Goal: Task Accomplishment & Management: Complete application form

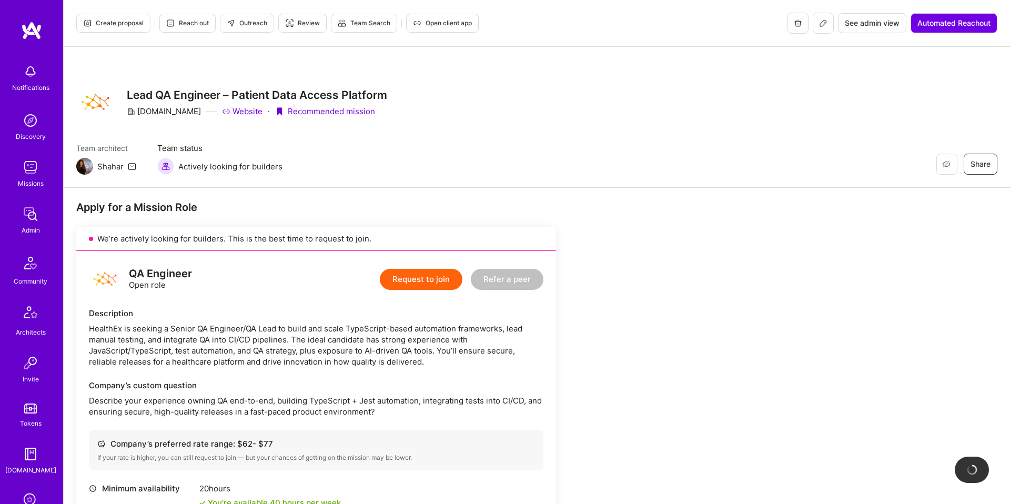
scroll to position [405, 0]
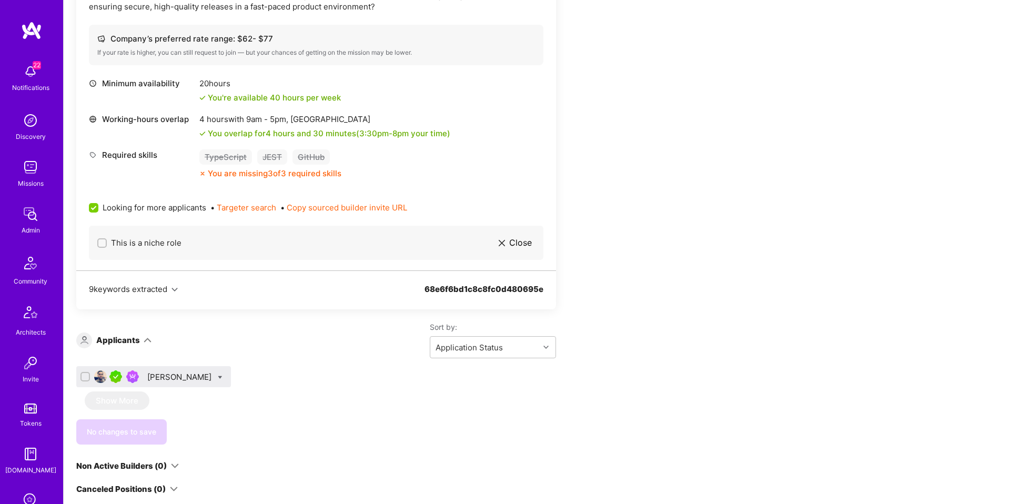
click at [168, 376] on div "[PERSON_NAME]" at bounding box center [180, 377] width 66 height 11
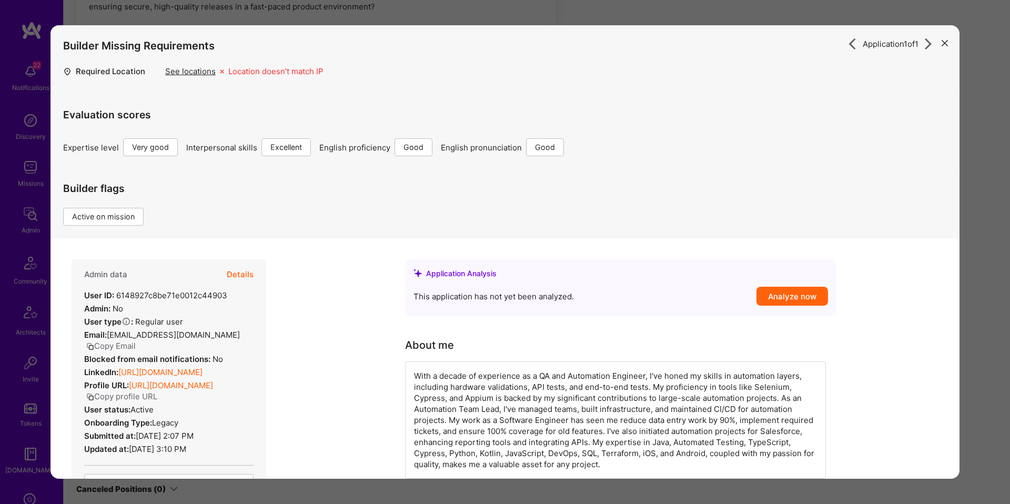
click at [247, 276] on button "Details" at bounding box center [240, 274] width 27 height 31
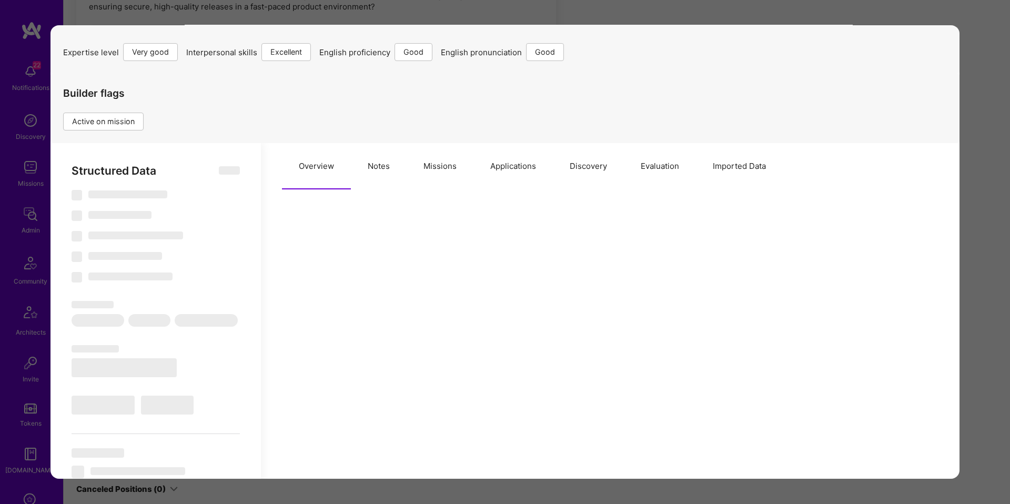
scroll to position [96, 0]
click at [453, 168] on button "Missions" at bounding box center [440, 166] width 67 height 46
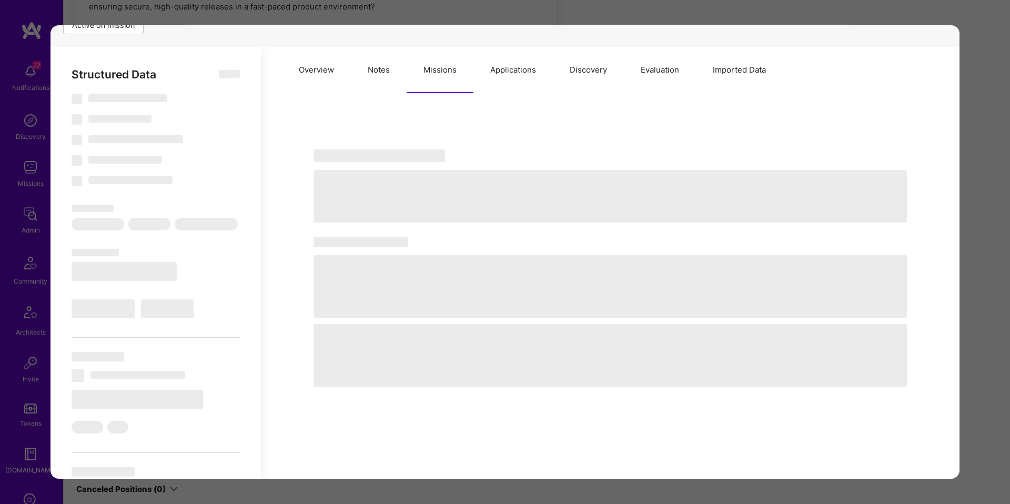
select select "Right Now"
select select "5"
select select "7"
select select "6"
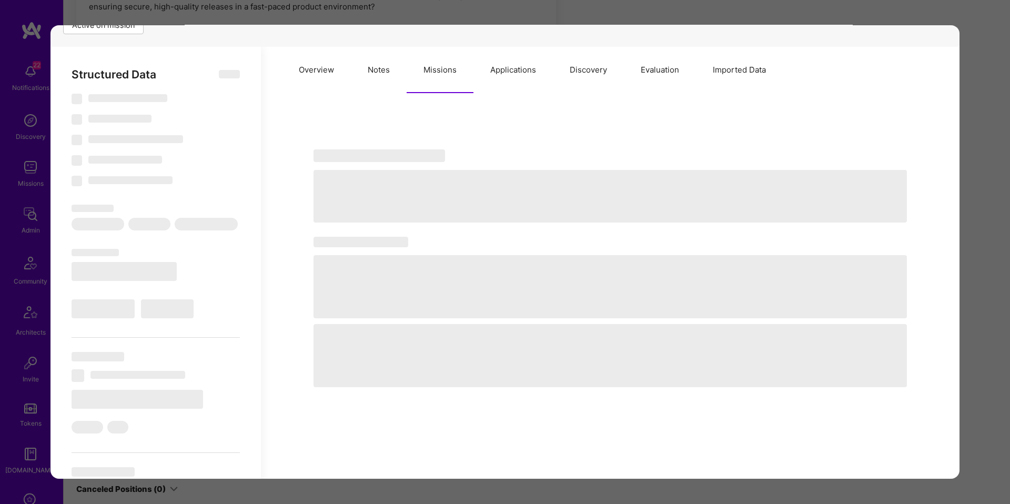
select select "IL"
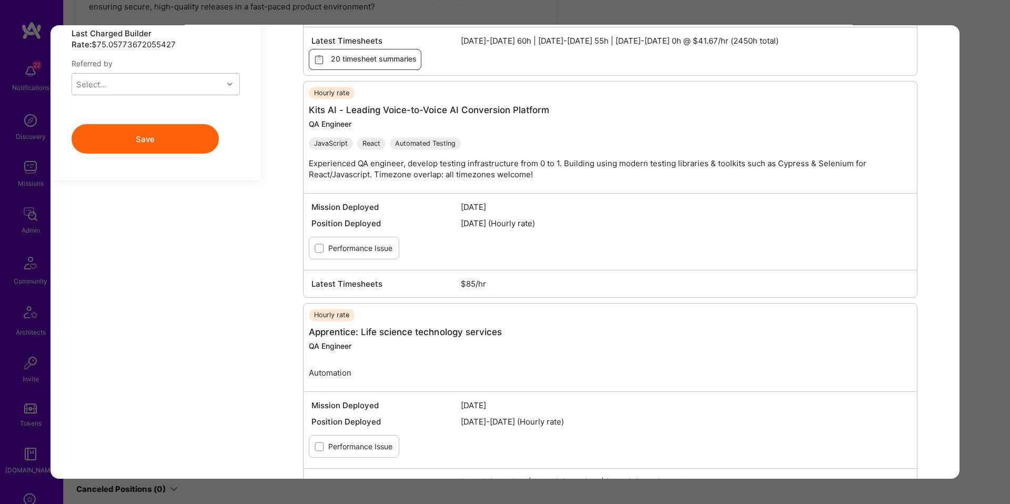
scroll to position [1193, 0]
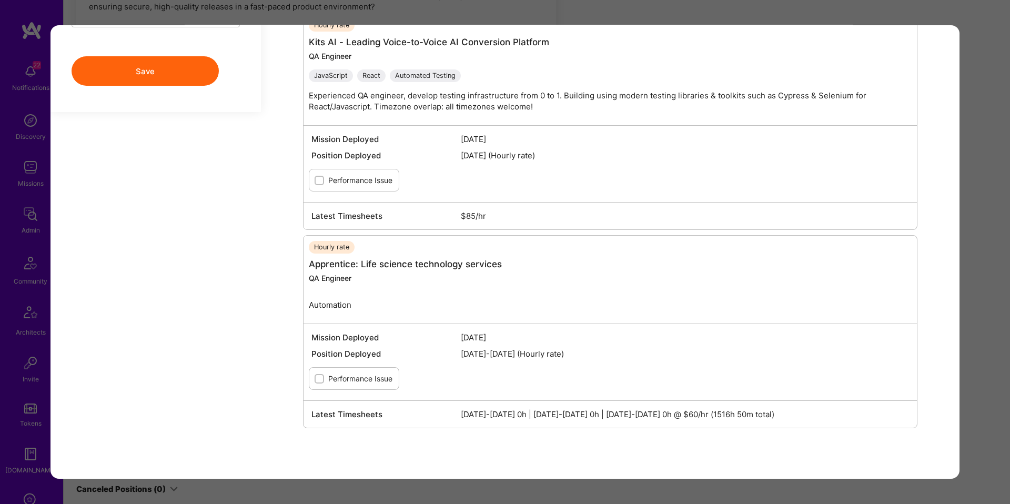
drag, startPoint x: 977, startPoint y: 212, endPoint x: 971, endPoint y: 213, distance: 5.8
click at [977, 212] on div "Application 1 of 1 Builder Missing Requirements Required Location See locations…" at bounding box center [505, 252] width 1010 height 504
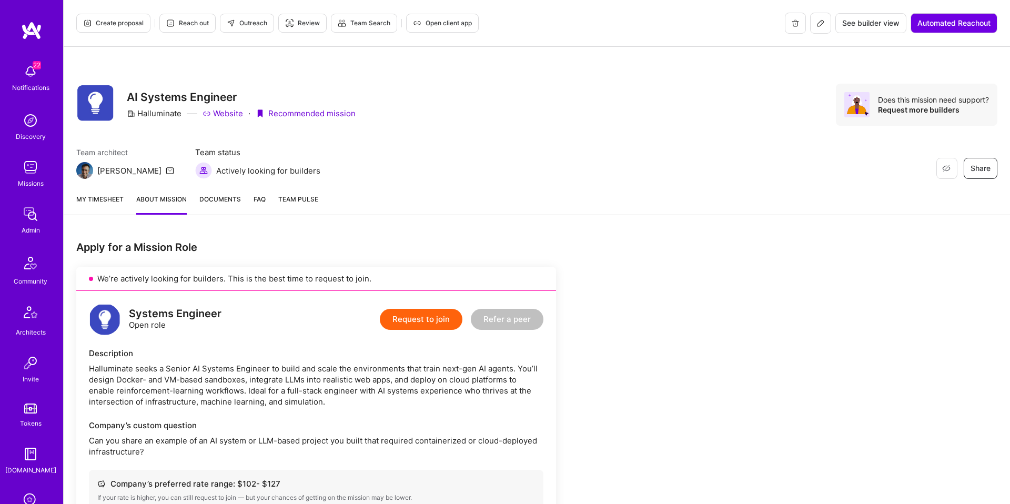
scroll to position [523, 0]
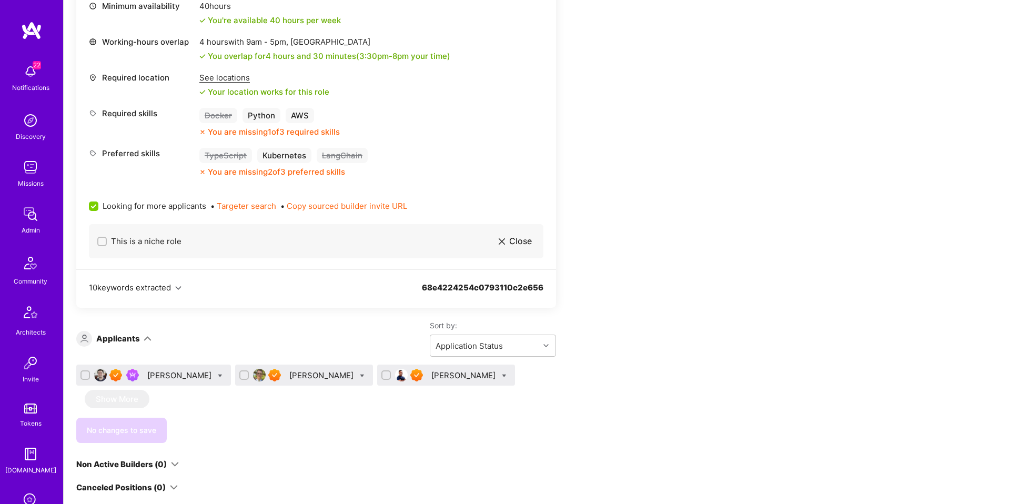
click at [178, 379] on div "Eduardo Luttner" at bounding box center [180, 375] width 66 height 11
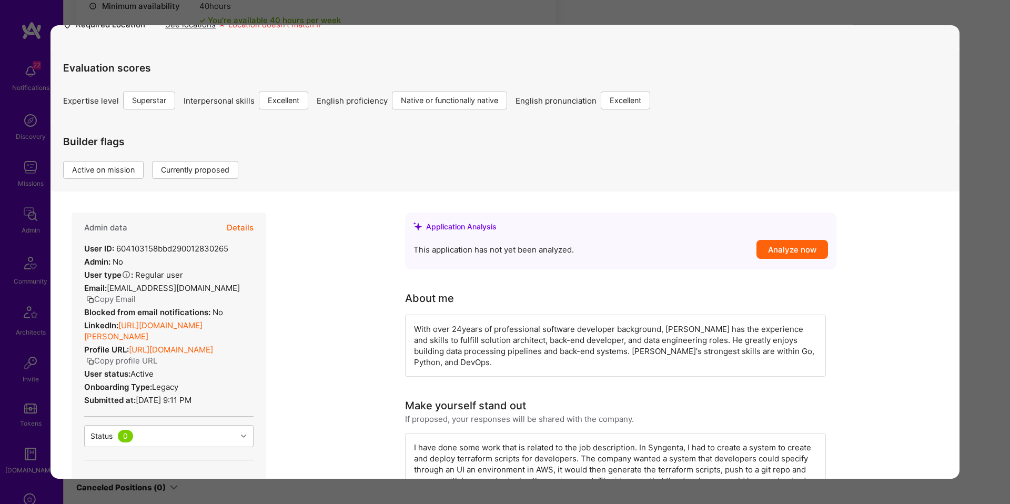
scroll to position [43, 0]
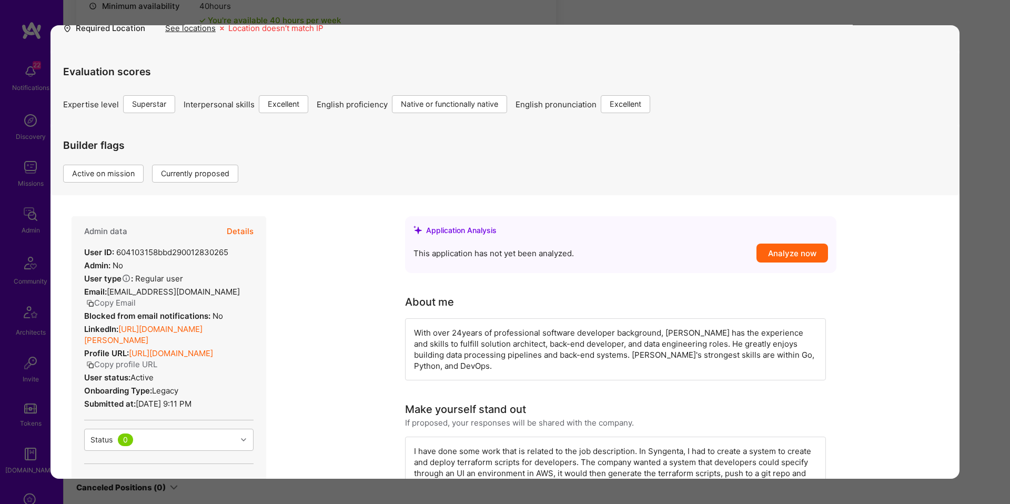
click at [250, 232] on button "Details" at bounding box center [240, 231] width 27 height 31
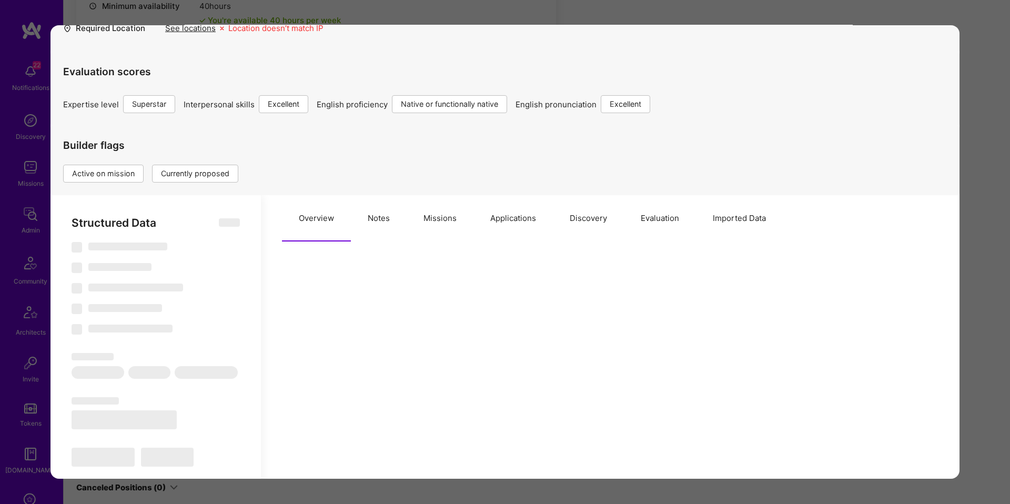
click at [453, 226] on button "Missions" at bounding box center [440, 218] width 67 height 46
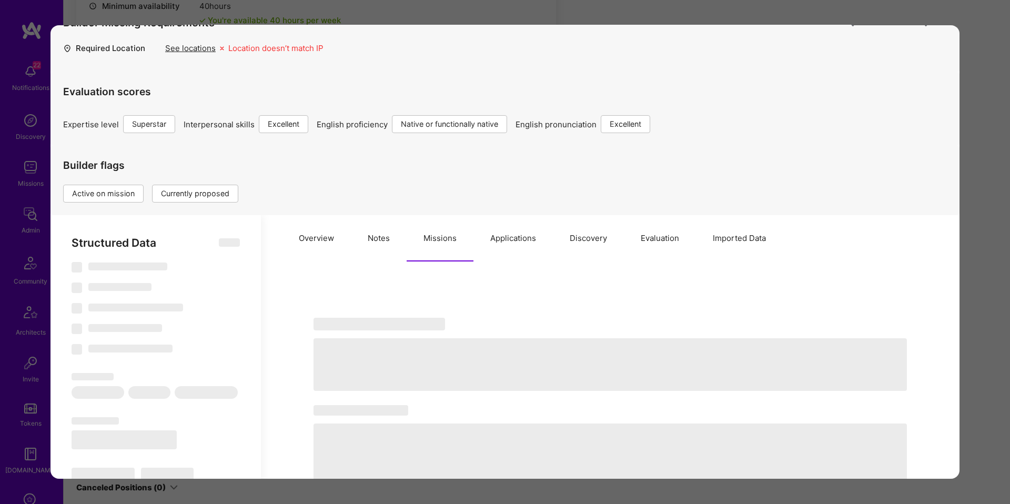
scroll to position [0, 0]
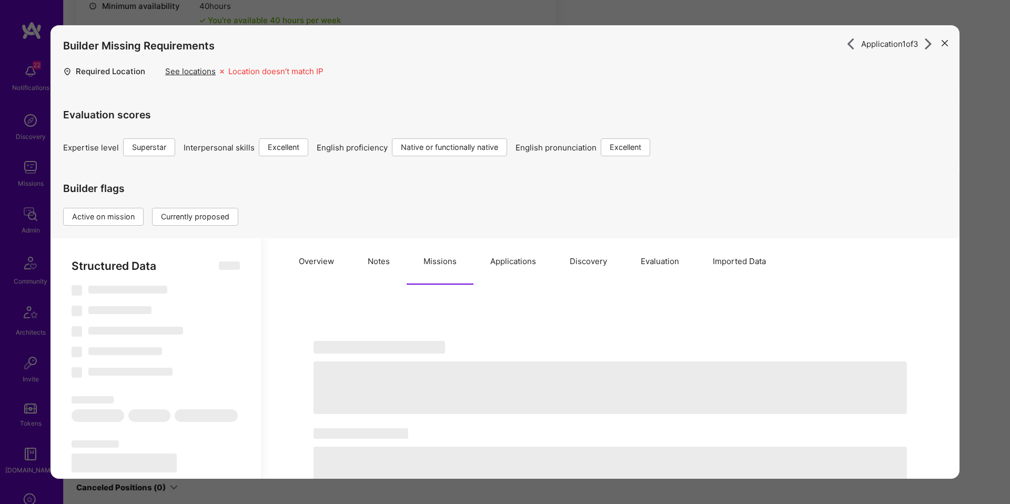
select select "Right Now"
select select "7"
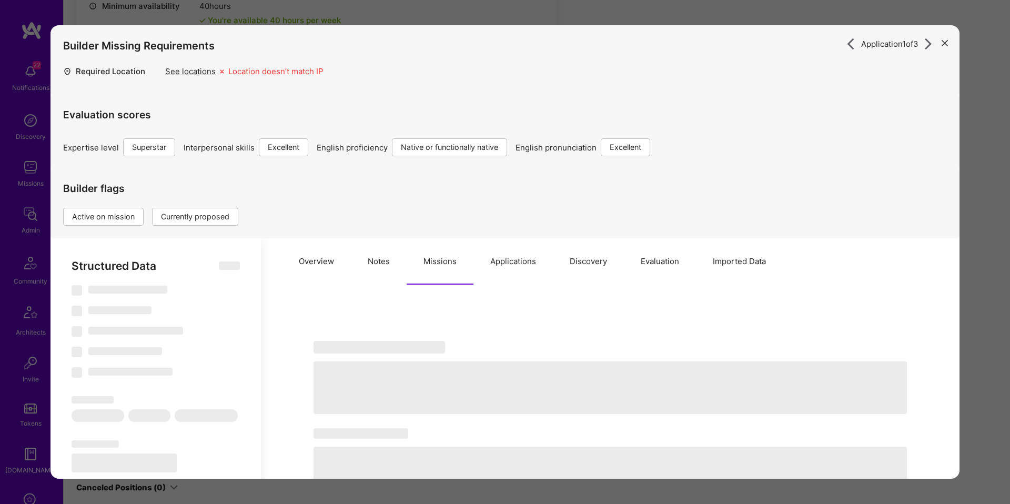
select select "BR"
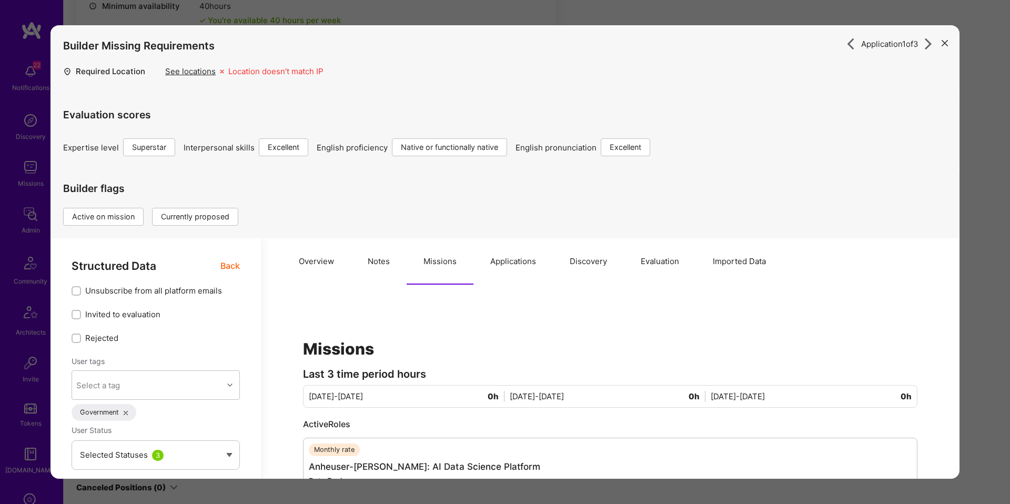
click at [238, 269] on span "Back" at bounding box center [229, 265] width 19 height 13
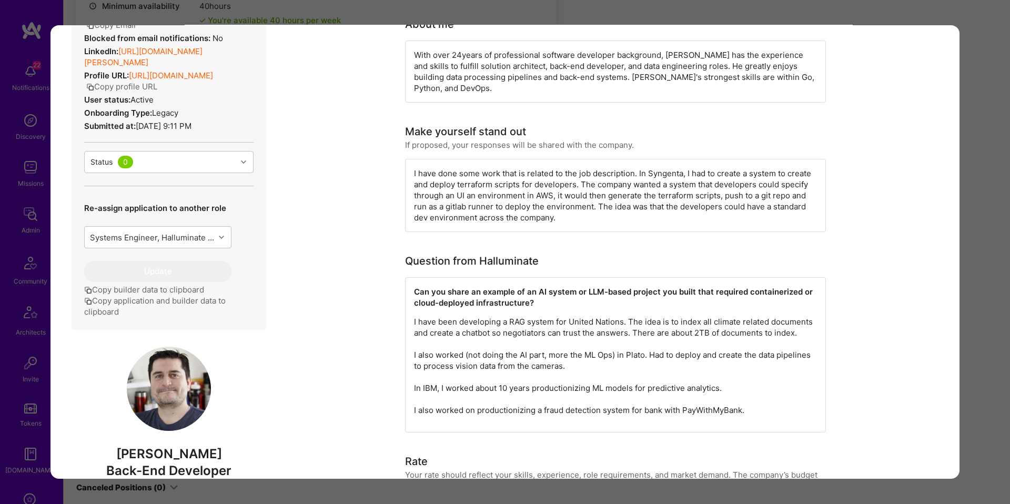
scroll to position [385, 0]
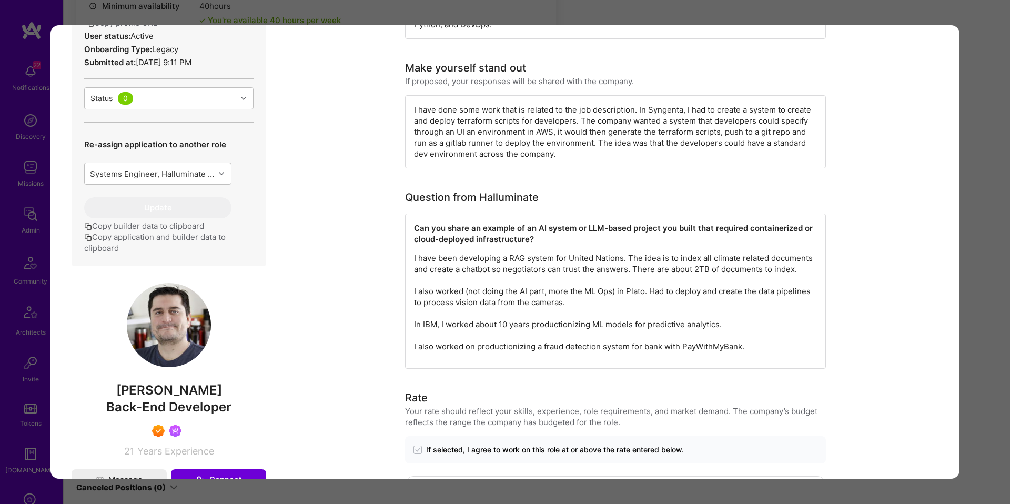
click at [173, 383] on span "Eduardo Luttner" at bounding box center [169, 391] width 195 height 16
copy span "Eduardo Luttner"
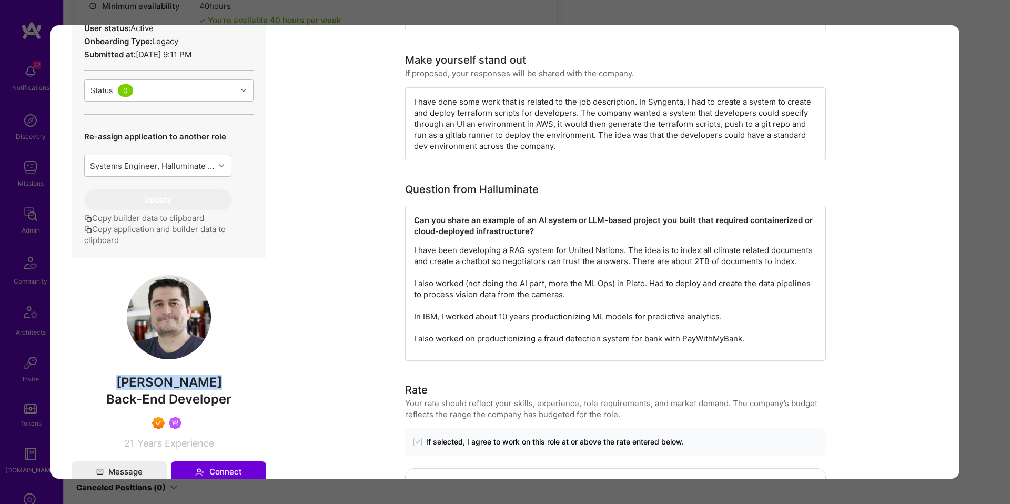
scroll to position [394, 0]
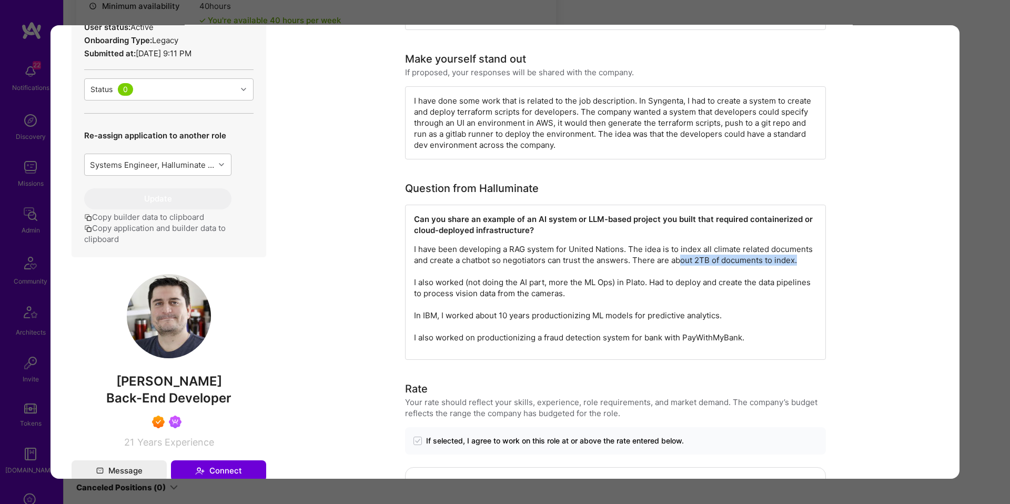
drag, startPoint x: 684, startPoint y: 254, endPoint x: 805, endPoint y: 253, distance: 121.0
click at [805, 253] on p "I have been developing a RAG system for United Nations. The idea is to index al…" at bounding box center [615, 293] width 403 height 99
click at [458, 271] on p "I have been developing a RAG system for United Nations. The idea is to index al…" at bounding box center [615, 293] width 403 height 99
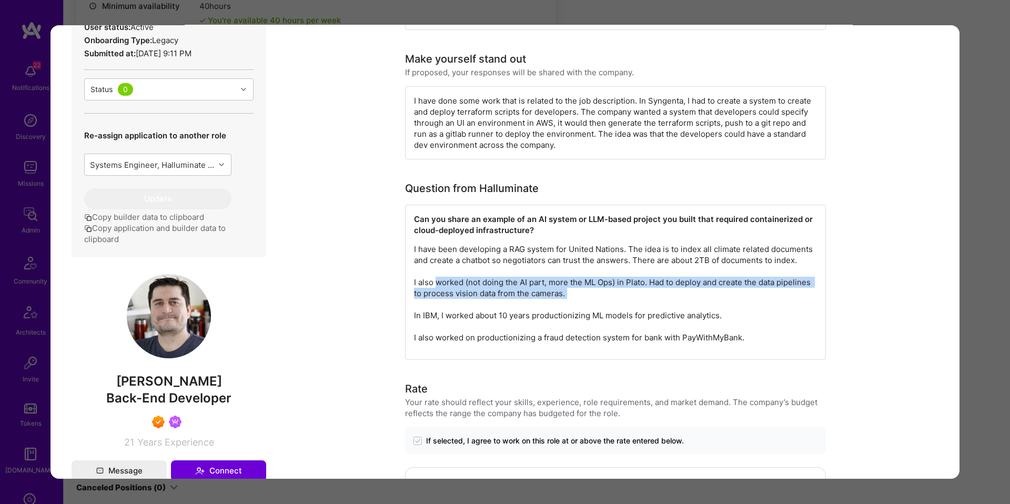
drag, startPoint x: 458, startPoint y: 271, endPoint x: 573, endPoint y: 283, distance: 114.8
click at [573, 283] on p "I have been developing a RAG system for United Nations. The idea is to index al…" at bounding box center [615, 293] width 403 height 99
click at [571, 282] on p "I have been developing a RAG system for United Nations. The idea is to index al…" at bounding box center [615, 293] width 403 height 99
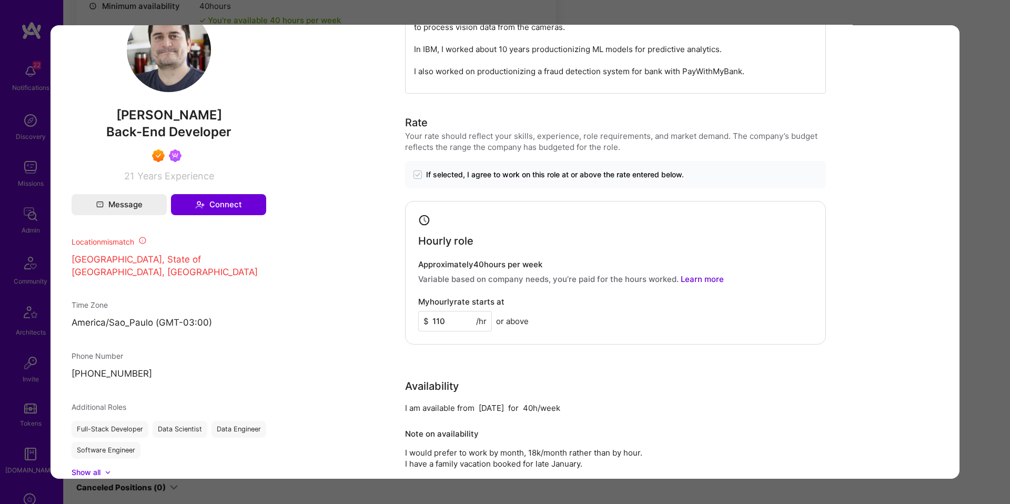
scroll to position [523, 0]
click at [992, 140] on div "Application 1 of 3 Builder Missing Requirements Required Location See locations…" at bounding box center [505, 252] width 1010 height 504
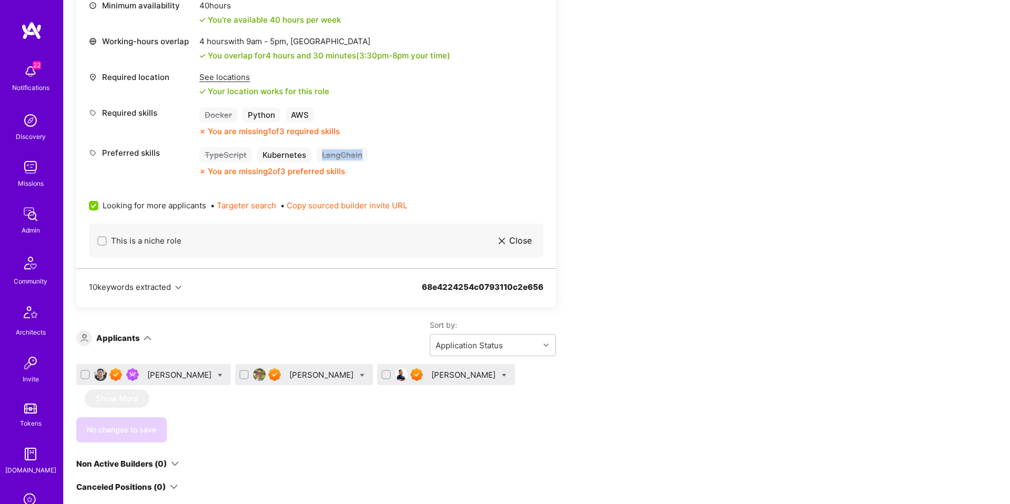
click at [992, 140] on div "Apply for a Mission Role We’re actively looking for builders. This is the best …" at bounding box center [537, 408] width 947 height 1406
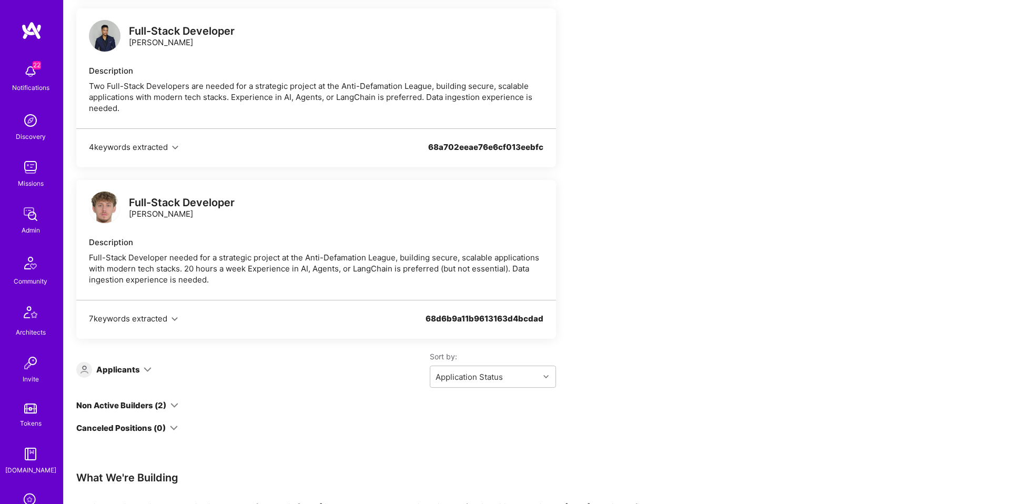
scroll to position [606, 0]
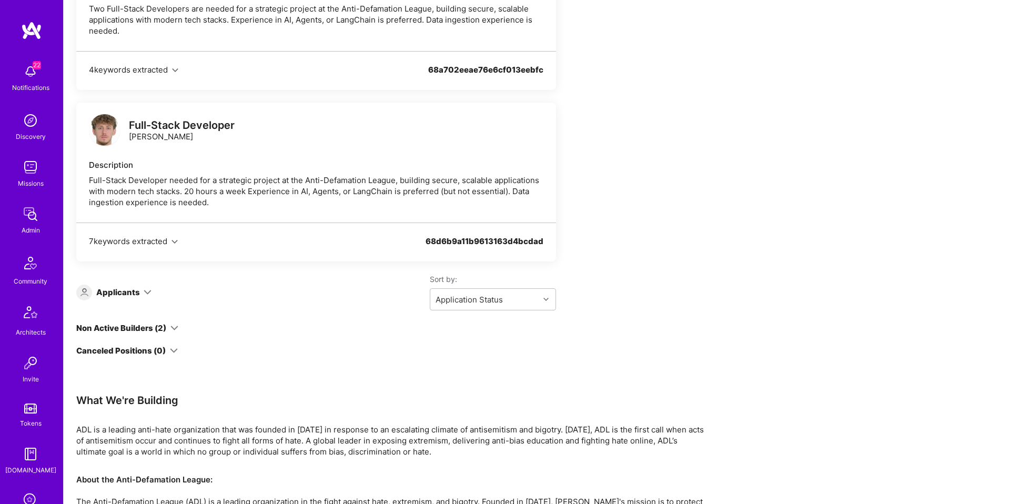
click at [170, 332] on icon at bounding box center [174, 328] width 8 height 8
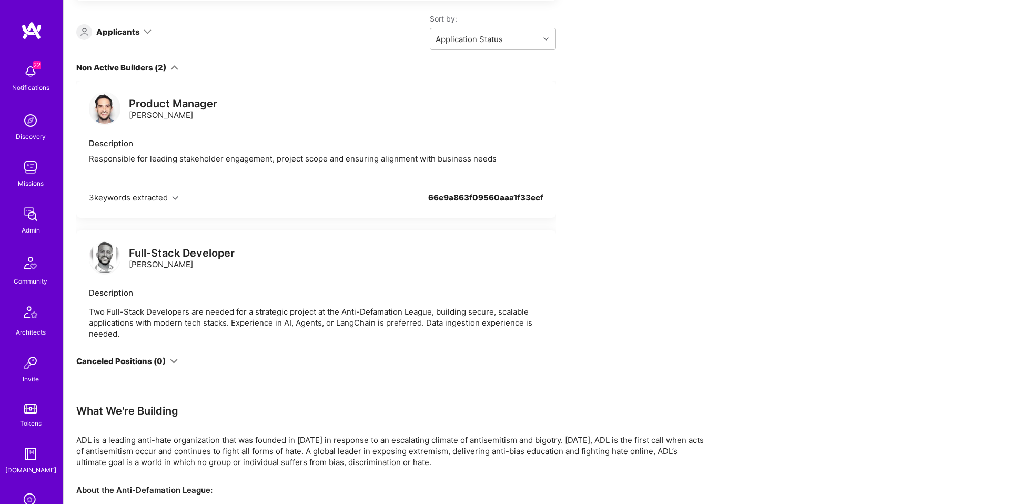
scroll to position [870, 0]
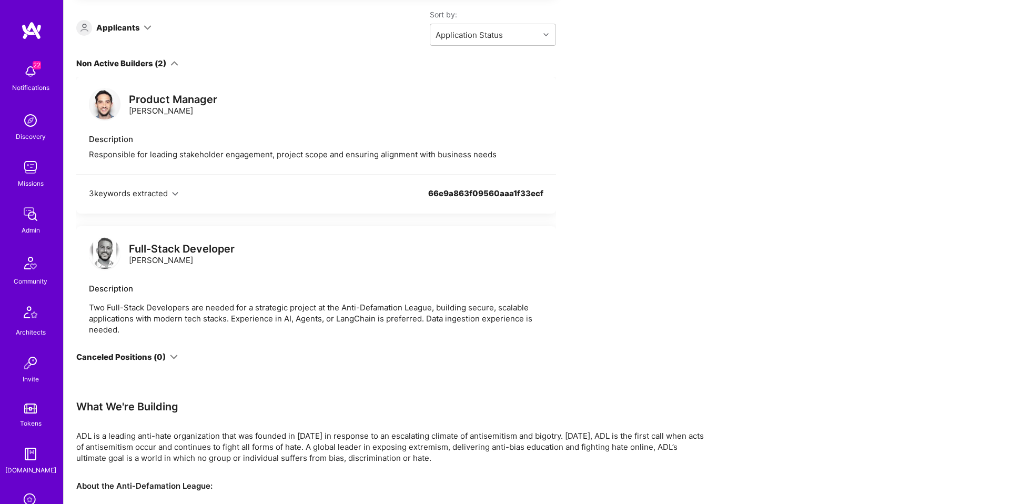
click at [288, 270] on div "Full-Stack Developer Tamir Kedmi" at bounding box center [316, 255] width 455 height 32
click at [106, 263] on img at bounding box center [105, 253] width 32 height 32
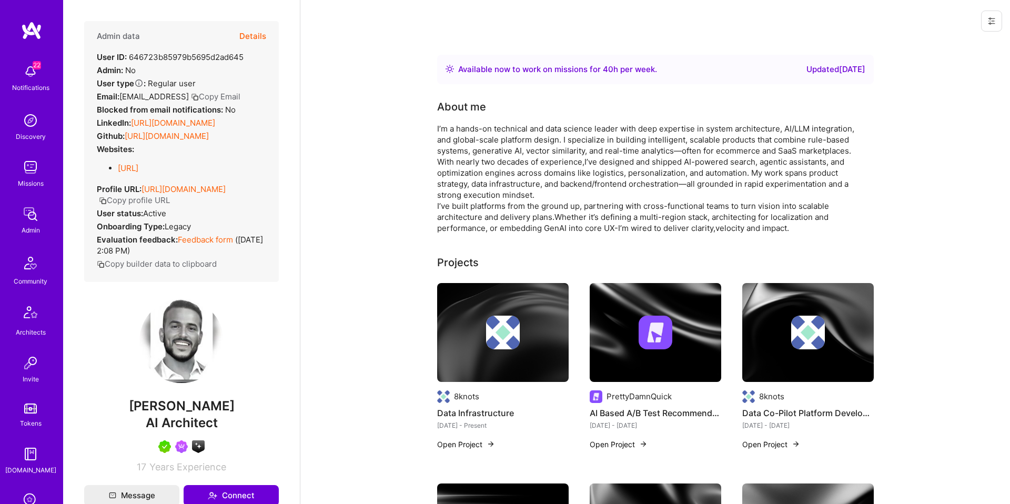
click at [252, 37] on button "Details" at bounding box center [252, 36] width 27 height 31
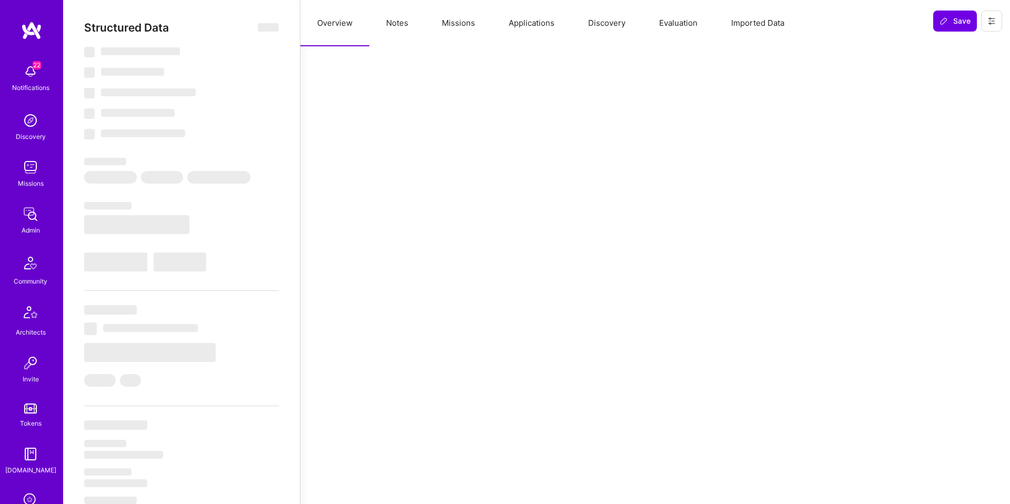
scroll to position [6, 0]
click at [455, 30] on button "Missions" at bounding box center [458, 23] width 67 height 46
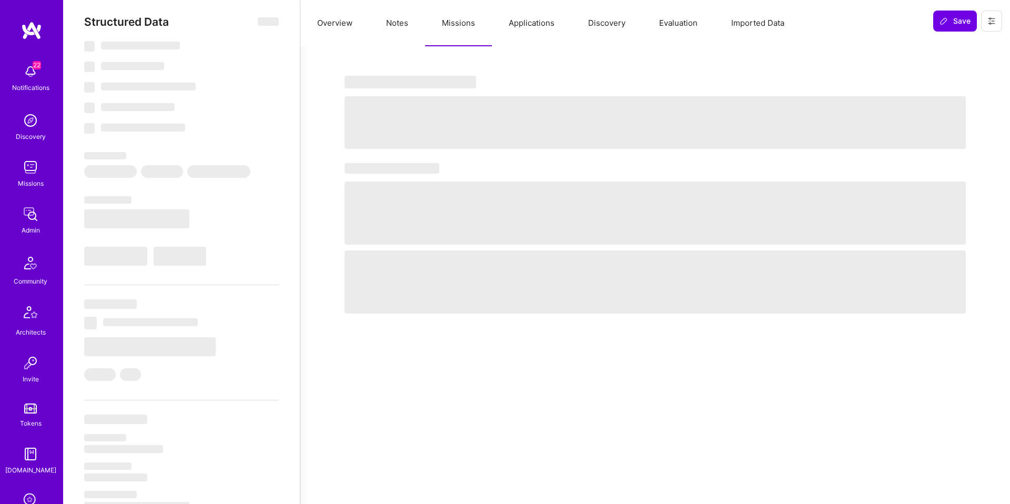
select select "Right Now"
select select "5"
select select "4"
select select "7"
select select "6"
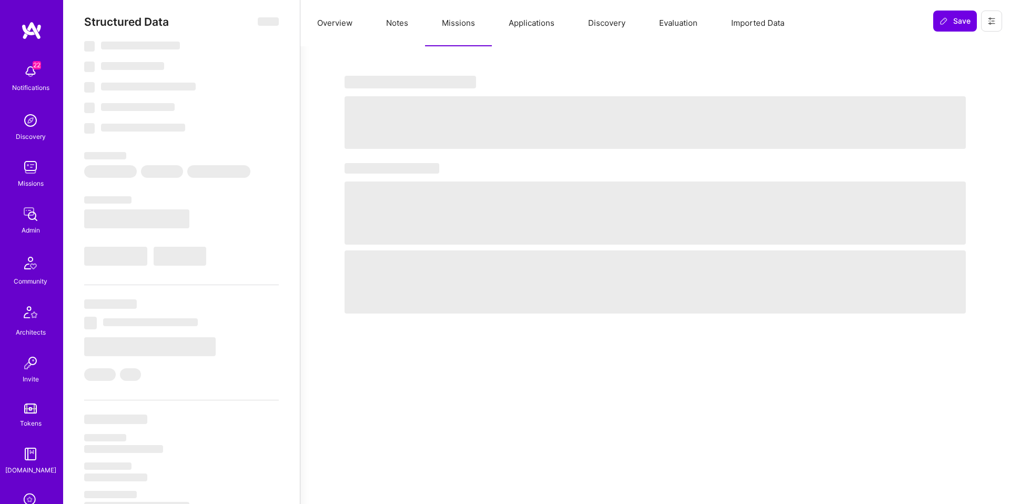
select select "US"
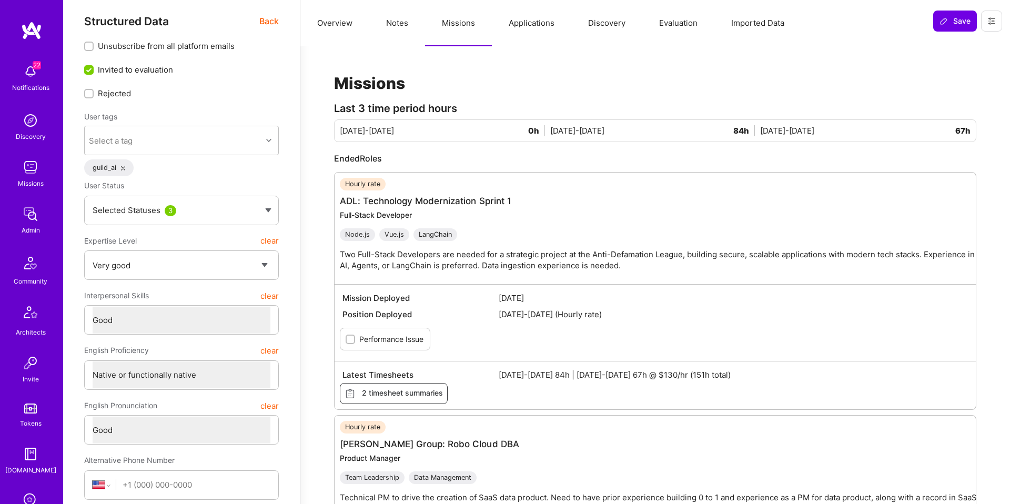
scroll to position [0, 0]
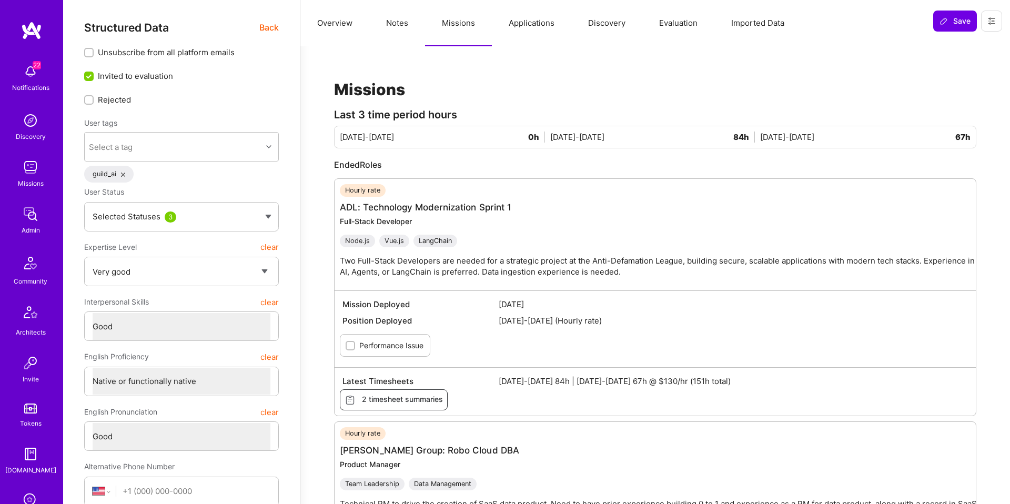
click at [265, 23] on span "Back" at bounding box center [268, 27] width 19 height 13
click at [274, 29] on span "Back" at bounding box center [268, 27] width 19 height 13
click at [271, 31] on span "Back" at bounding box center [268, 27] width 19 height 13
click at [260, 28] on span "Back" at bounding box center [268, 27] width 19 height 13
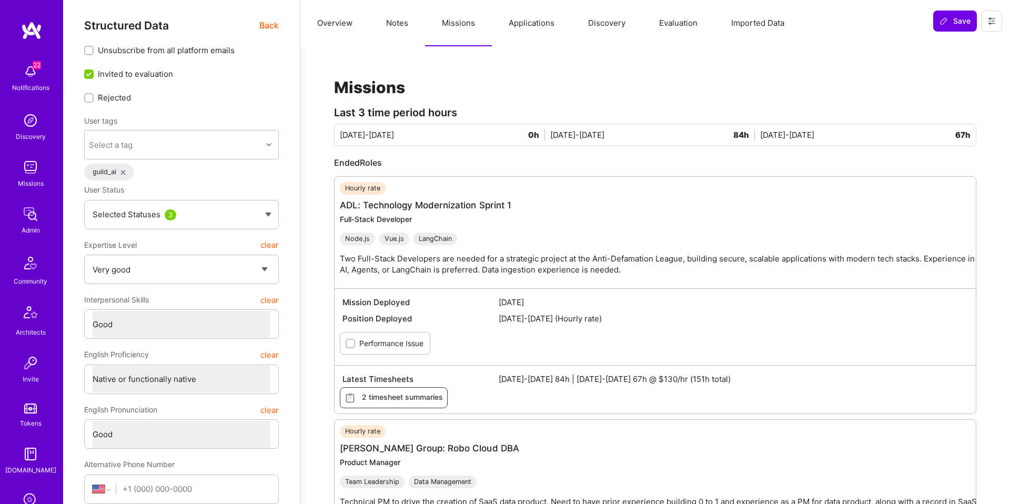
click at [272, 27] on span "Back" at bounding box center [268, 25] width 19 height 13
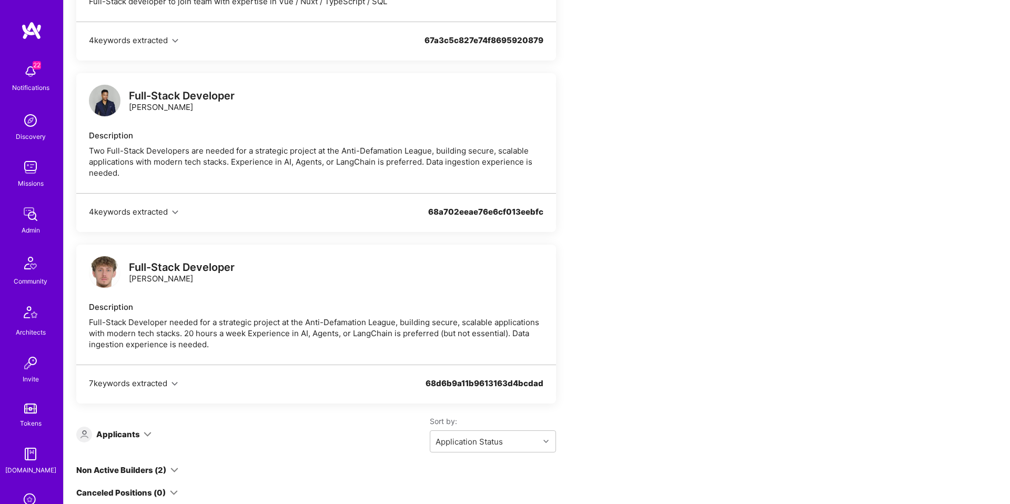
scroll to position [484, 0]
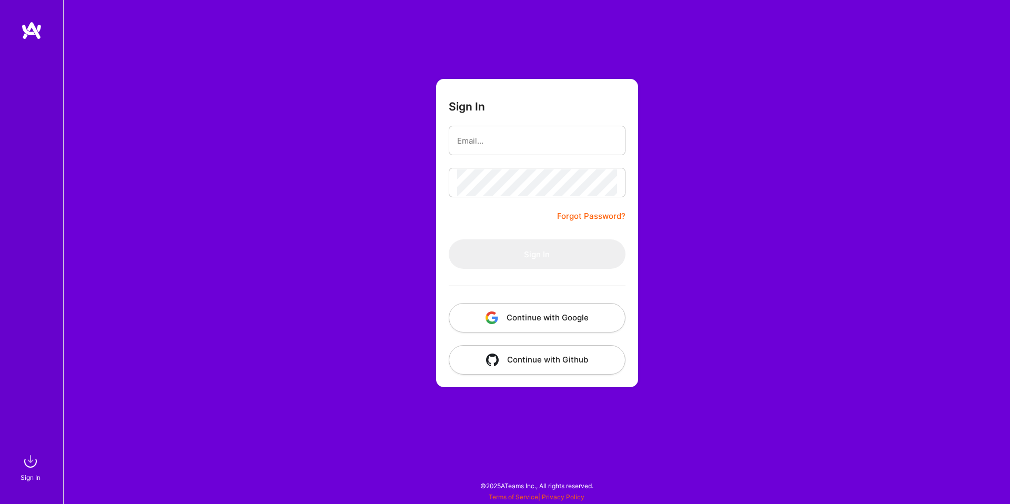
click at [550, 316] on button "Continue with Google" at bounding box center [537, 317] width 177 height 29
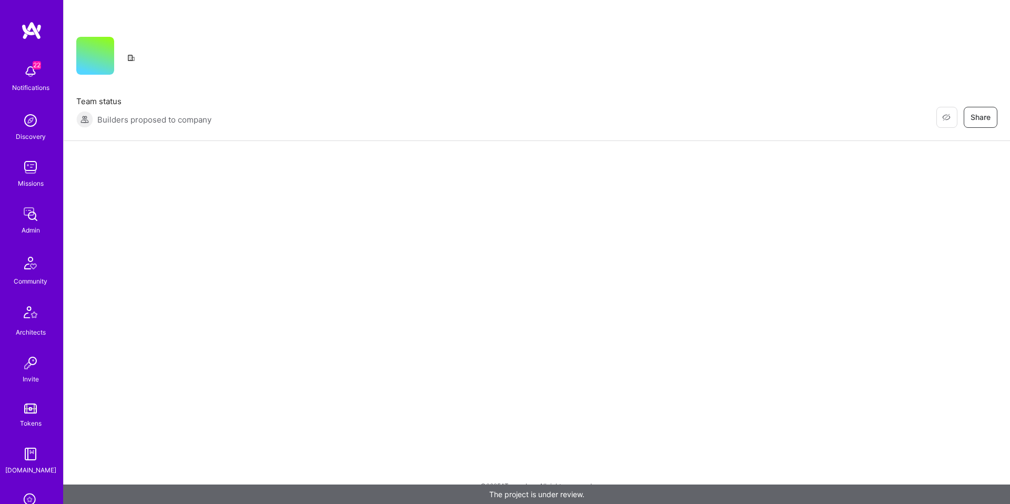
click at [31, 184] on div "Missions" at bounding box center [31, 183] width 26 height 11
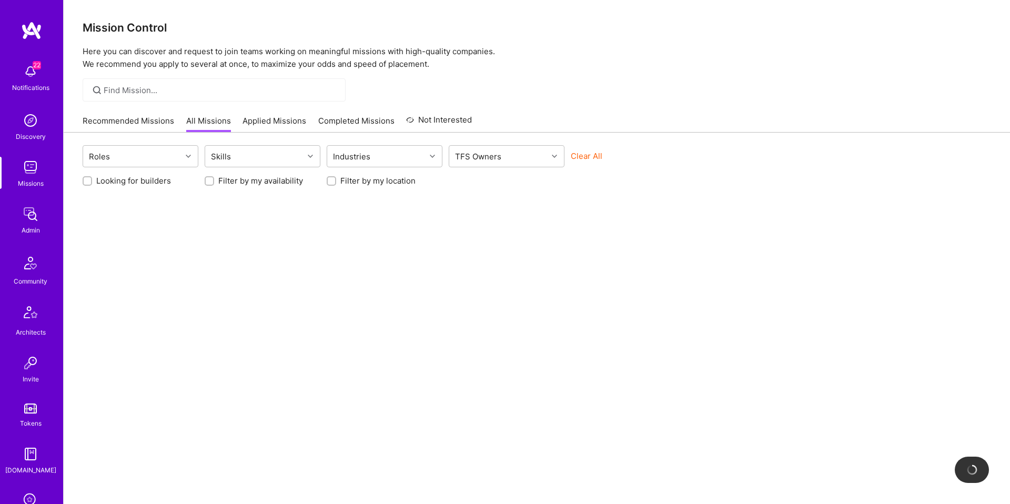
click at [33, 159] on img at bounding box center [30, 167] width 21 height 21
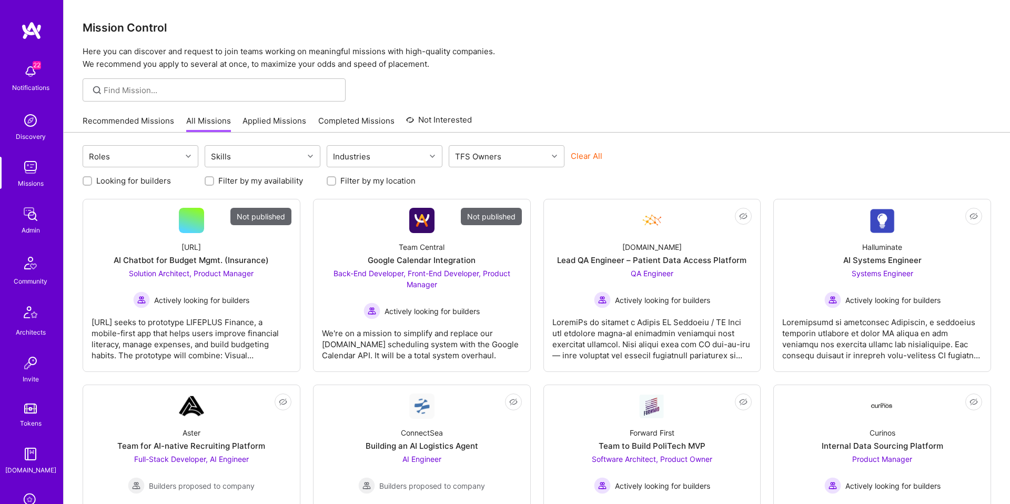
click at [584, 158] on button "Clear All" at bounding box center [587, 155] width 32 height 11
click at [135, 97] on div at bounding box center [214, 89] width 263 height 23
click at [136, 94] on input at bounding box center [221, 90] width 234 height 11
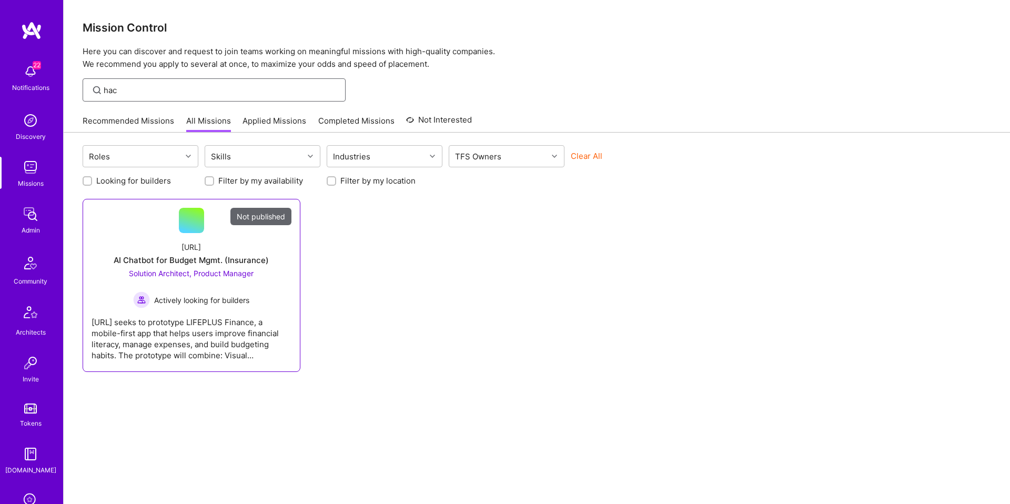
type input "hac"
click at [193, 219] on div at bounding box center [191, 220] width 25 height 25
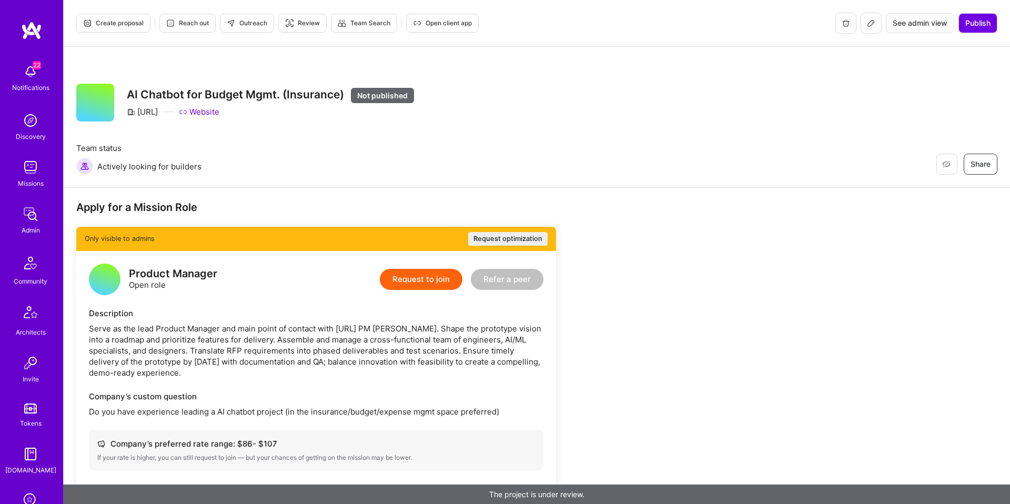
click at [871, 25] on icon at bounding box center [871, 23] width 8 height 8
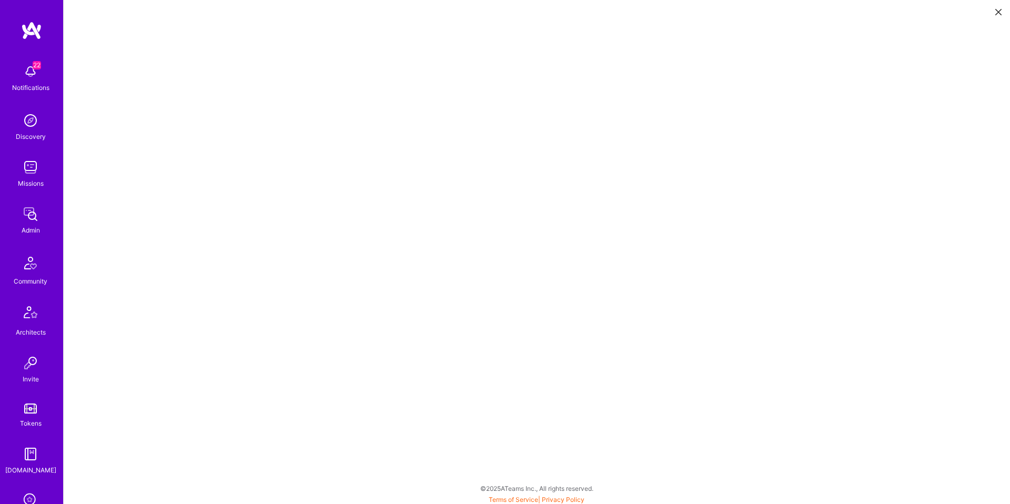
scroll to position [3, 0]
click at [996, 9] on icon at bounding box center [999, 12] width 6 height 6
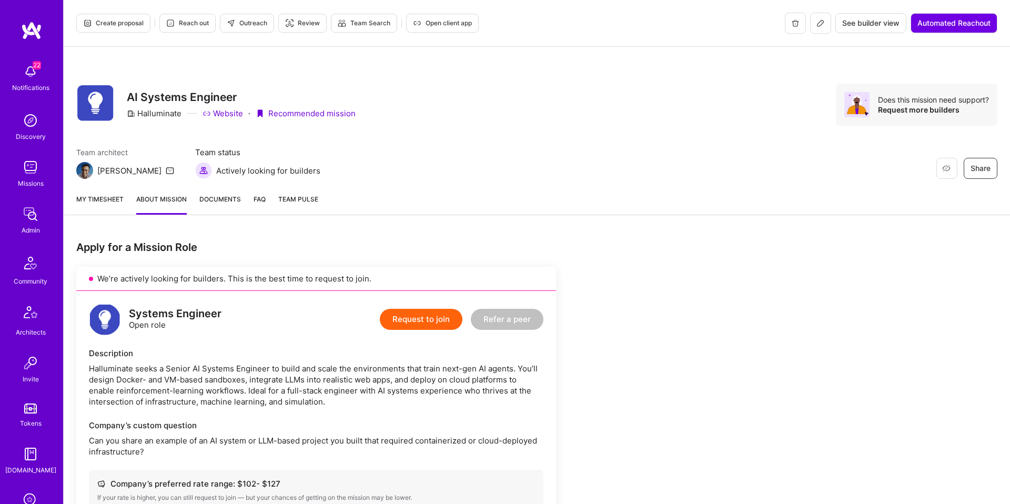
scroll to position [523, 0]
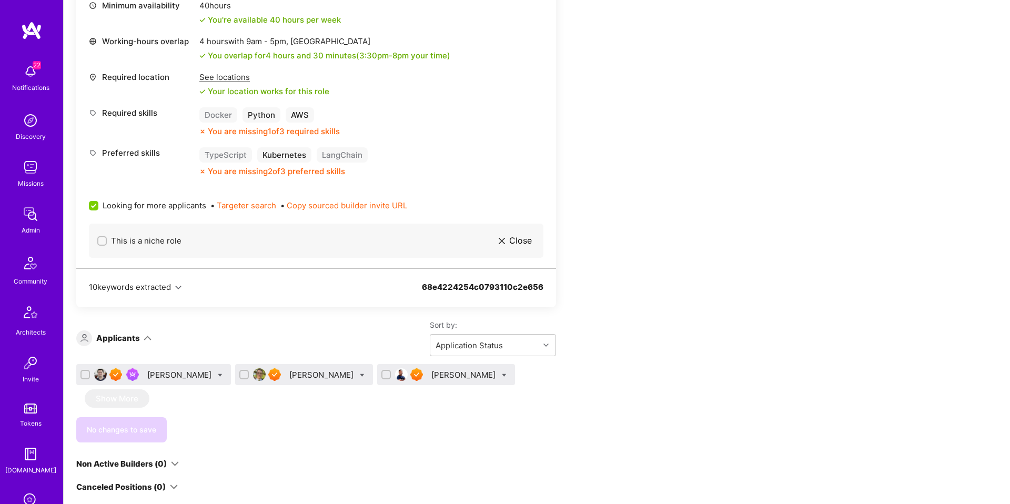
click at [310, 377] on div "[PERSON_NAME]" at bounding box center [322, 374] width 66 height 11
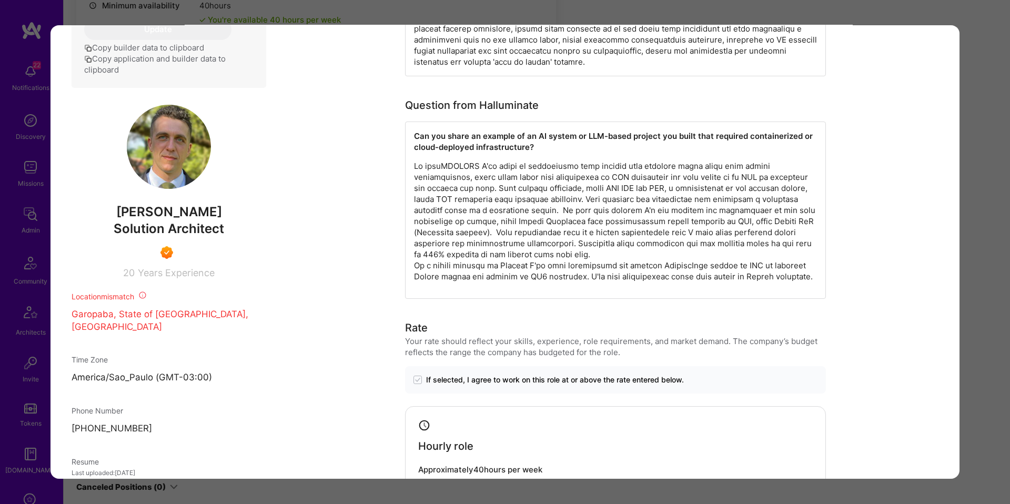
scroll to position [501, 0]
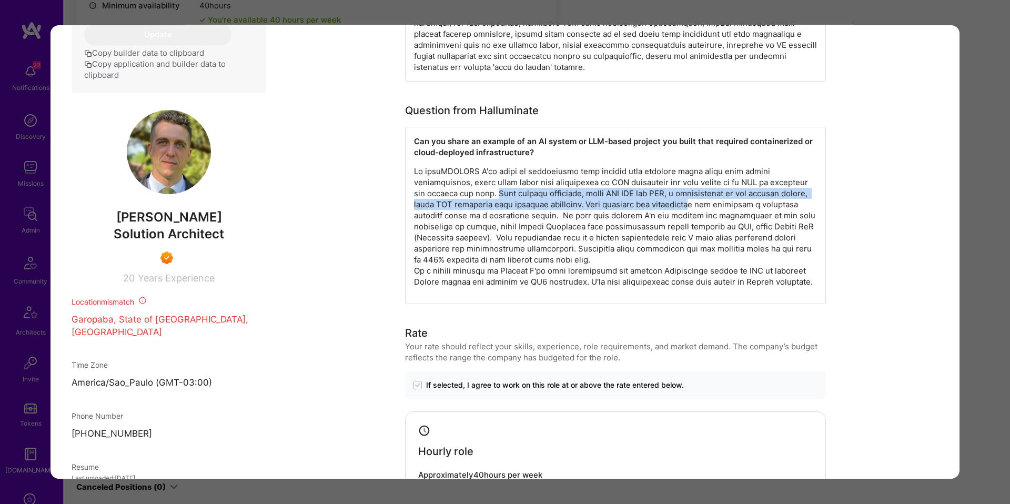
drag, startPoint x: 450, startPoint y: 196, endPoint x: 670, endPoint y: 204, distance: 220.6
click at [659, 204] on p "modal" at bounding box center [615, 227] width 403 height 122
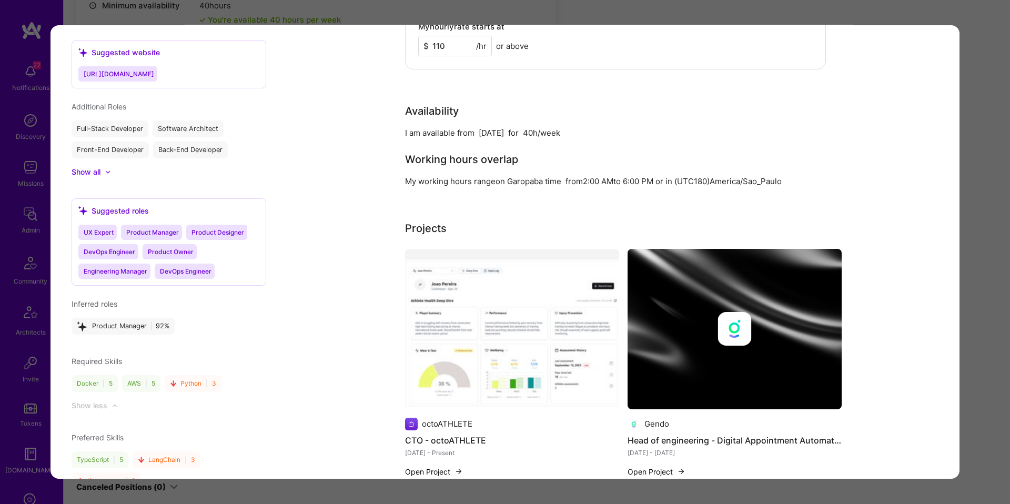
scroll to position [989, 0]
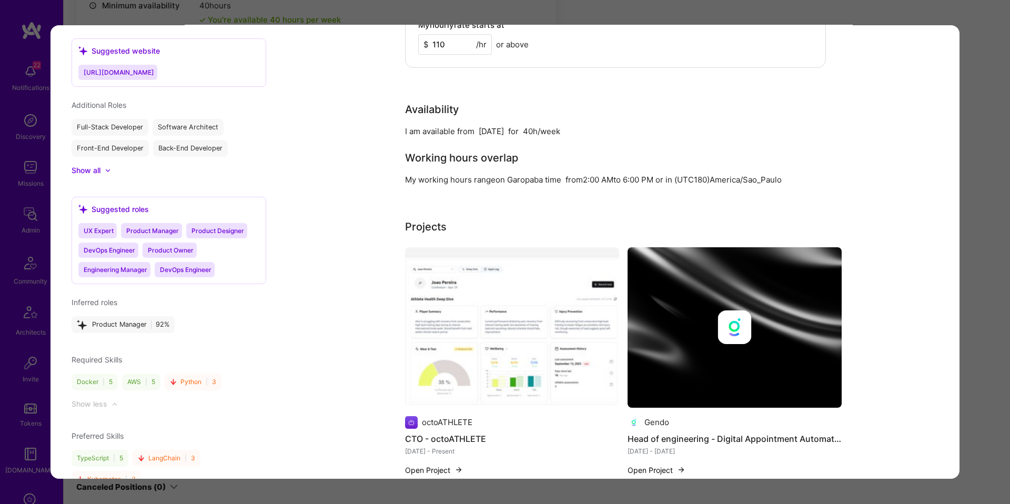
drag, startPoint x: 997, startPoint y: 115, endPoint x: 870, endPoint y: 206, distance: 156.0
click at [996, 115] on div "Application 2 of 3 Builder Missing Requirements Required Location See locations…" at bounding box center [505, 252] width 1010 height 504
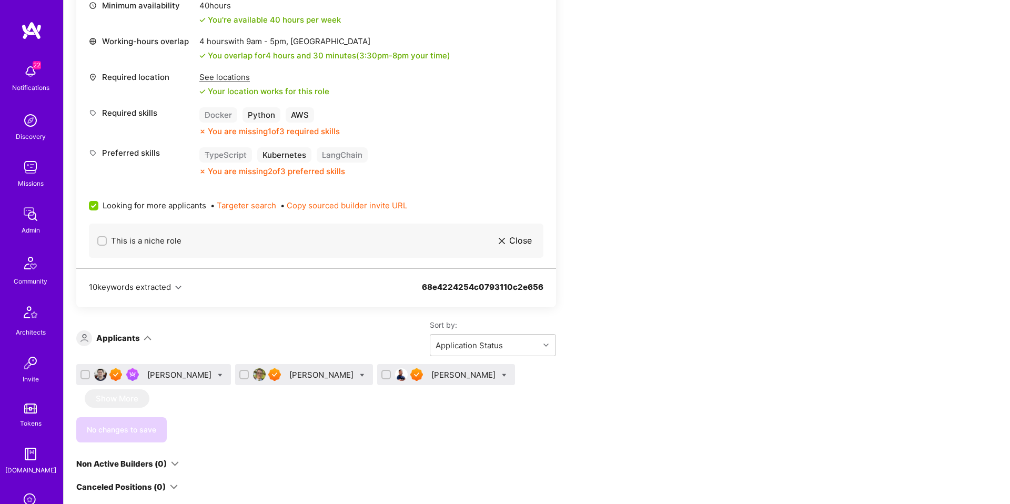
click at [431, 375] on div "[PERSON_NAME]" at bounding box center [464, 374] width 66 height 11
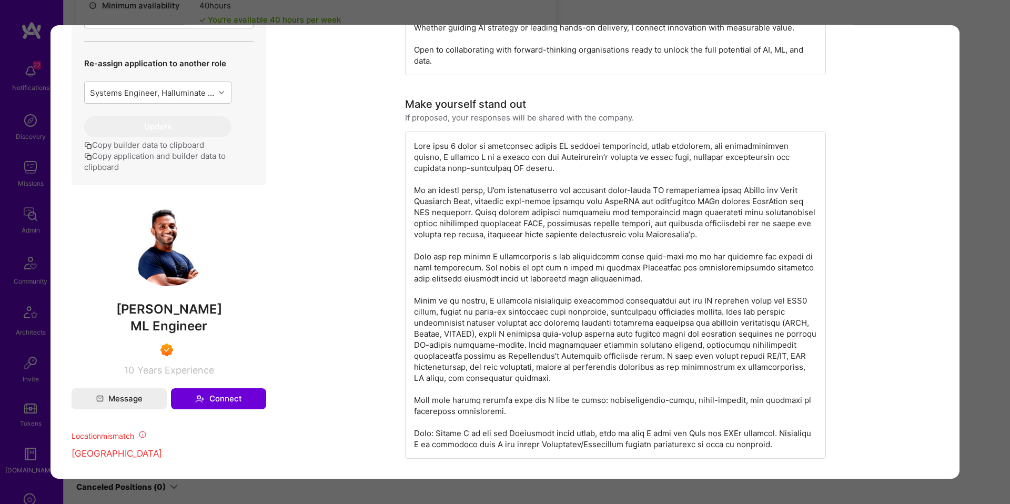
scroll to position [491, 0]
click at [965, 146] on div "Application 3 of 3 Builder Missing Requirements Required Location See locations…" at bounding box center [505, 252] width 1010 height 504
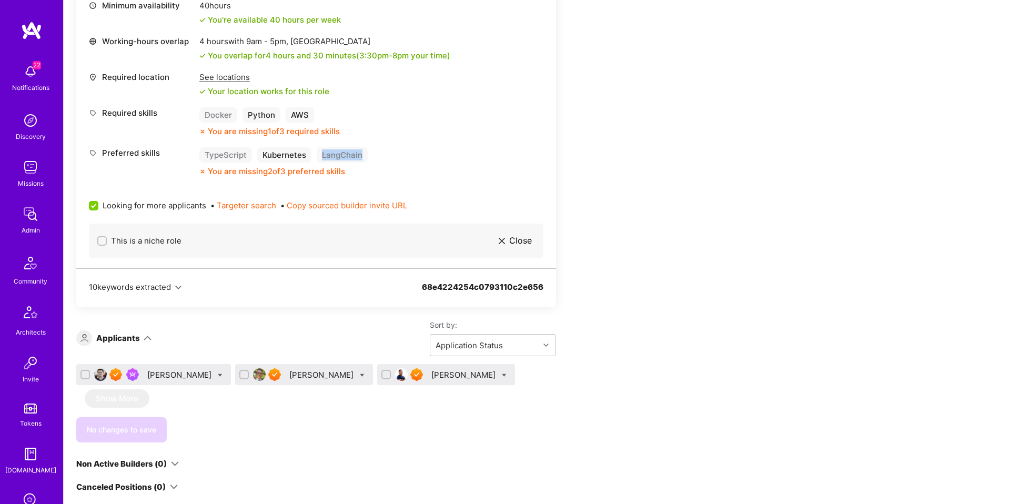
click at [965, 146] on div "Apply for a Mission Role We’re actively looking for builders. This is the best …" at bounding box center [537, 408] width 947 height 1406
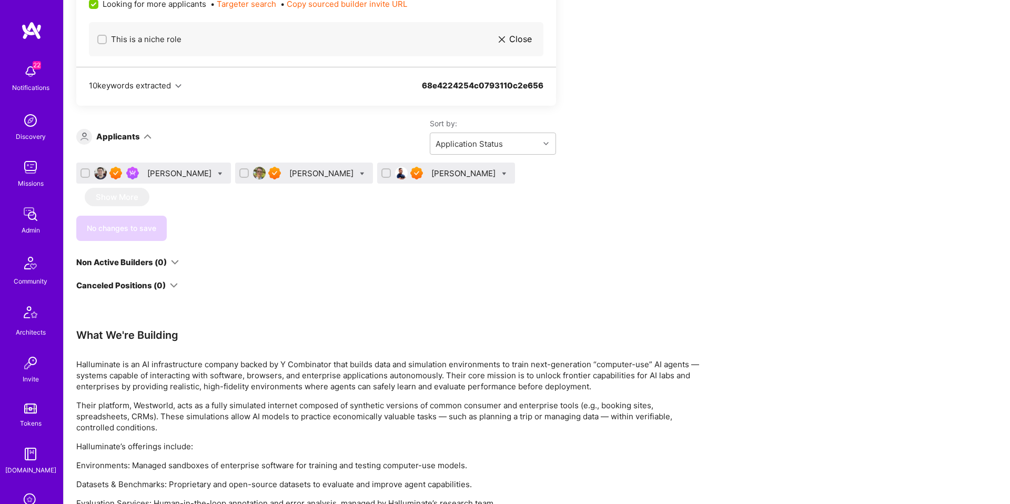
scroll to position [721, 0]
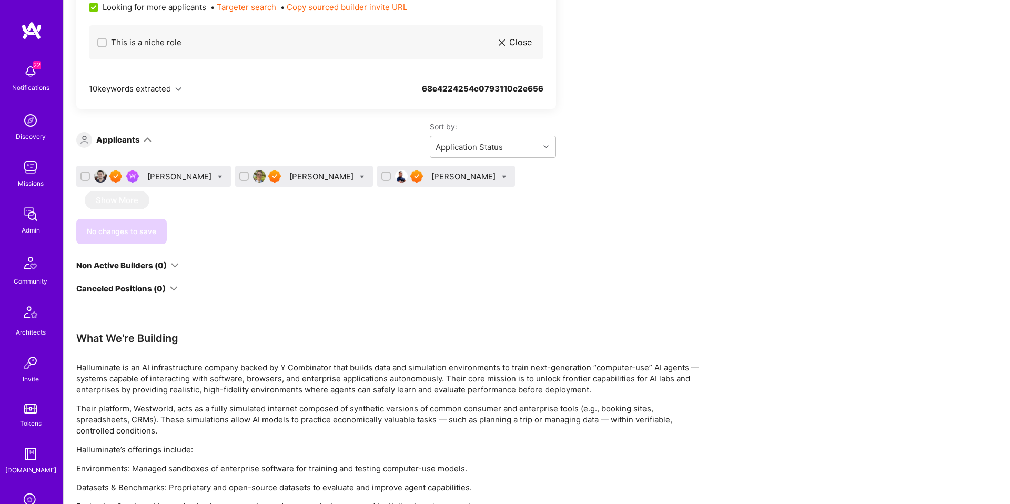
click at [291, 171] on div "Bruno Leite" at bounding box center [322, 176] width 66 height 11
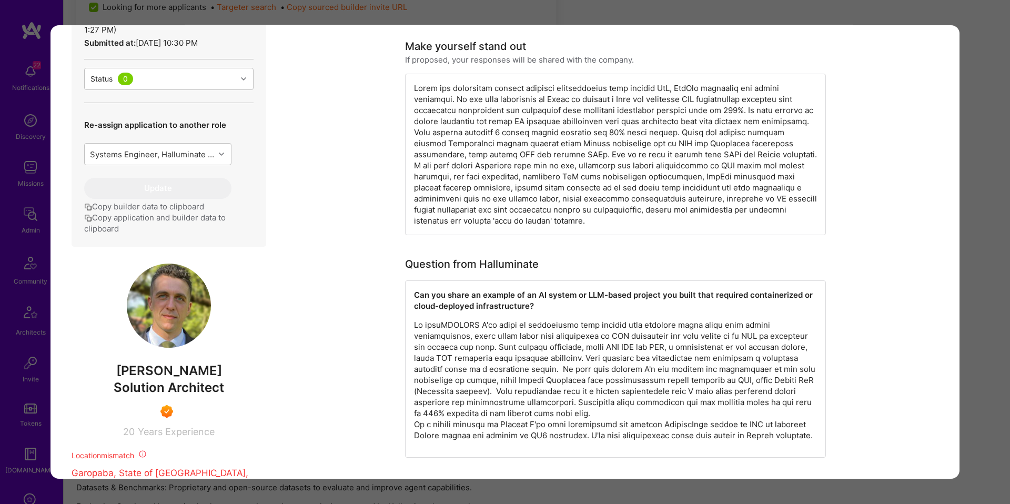
scroll to position [388, 0]
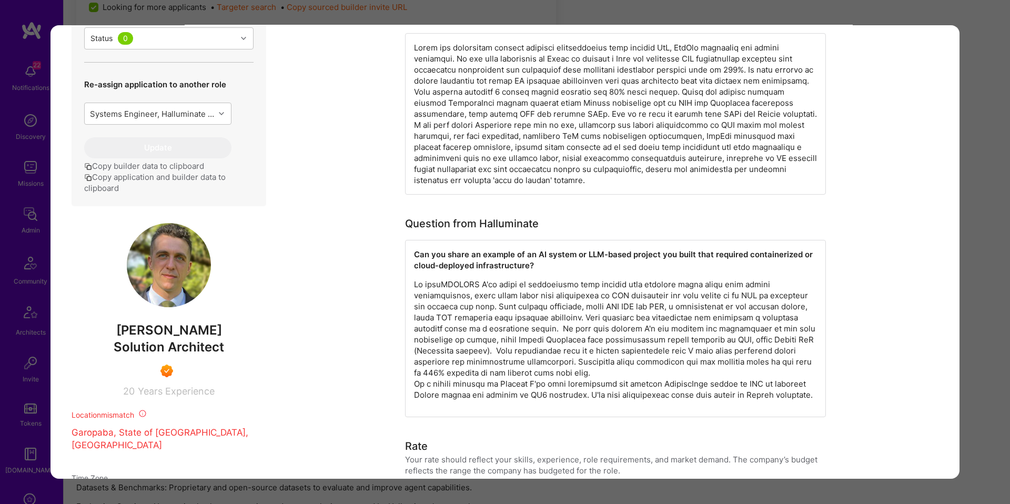
drag, startPoint x: 981, startPoint y: 117, endPoint x: 285, endPoint y: 132, distance: 696.9
click at [980, 117] on div "Application 2 of 3 Builder Missing Requirements Required Location See locations…" at bounding box center [505, 252] width 1010 height 504
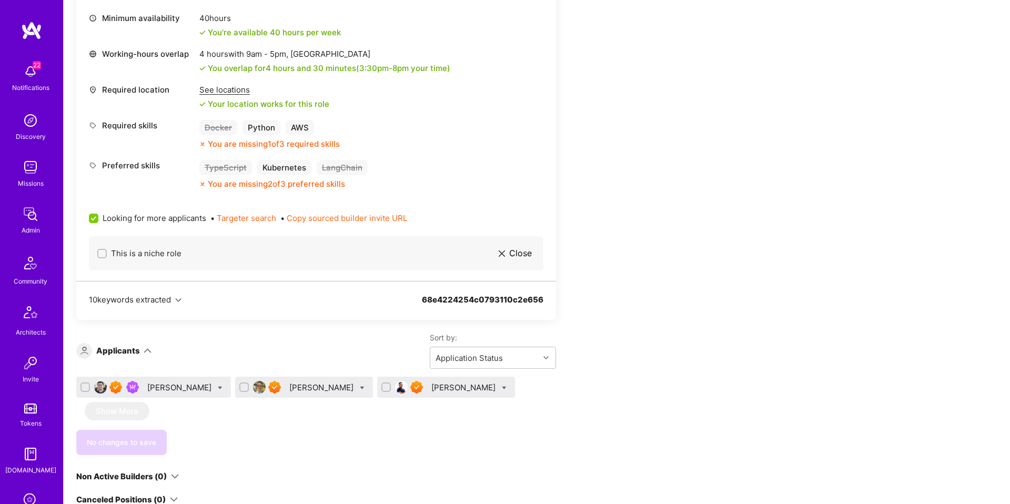
scroll to position [469, 0]
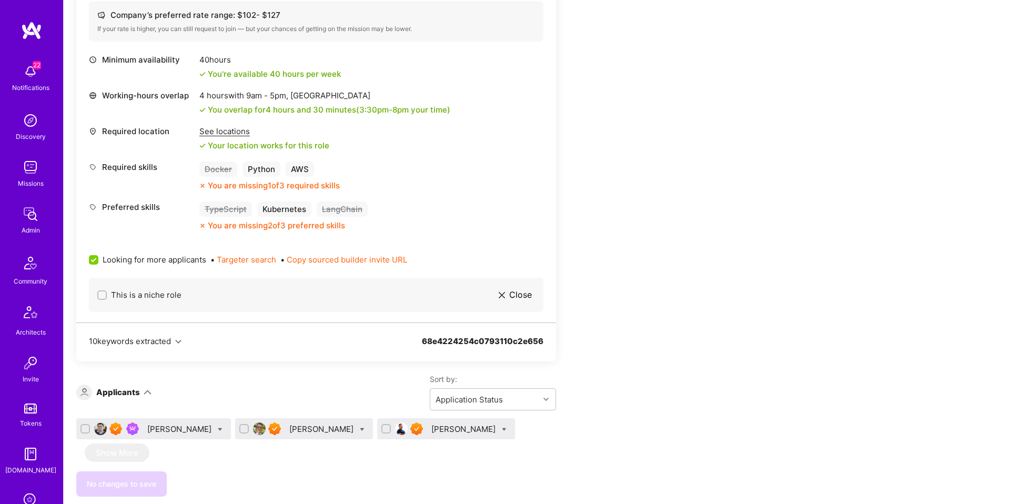
click at [184, 429] on div "Eduardo Luttner" at bounding box center [180, 429] width 66 height 11
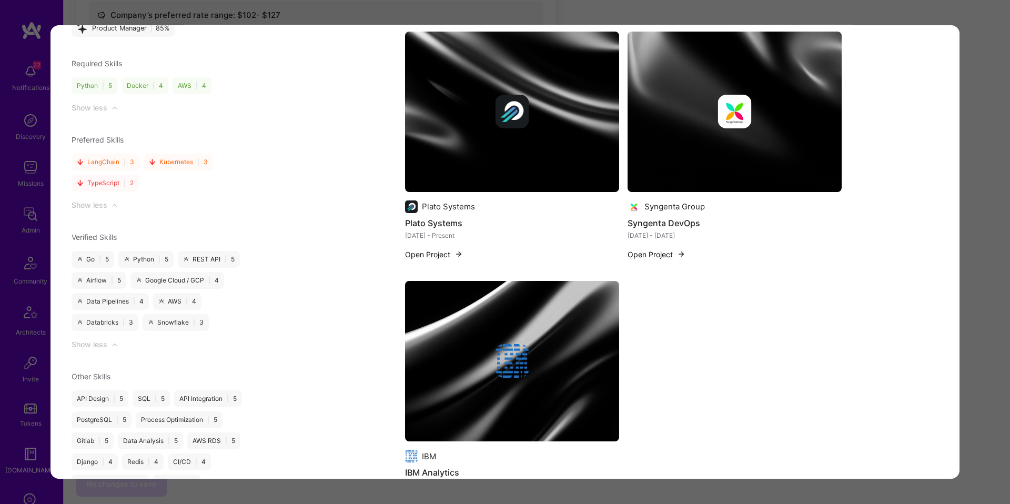
scroll to position [1240, 0]
click at [565, 145] on img "modal" at bounding box center [512, 112] width 214 height 160
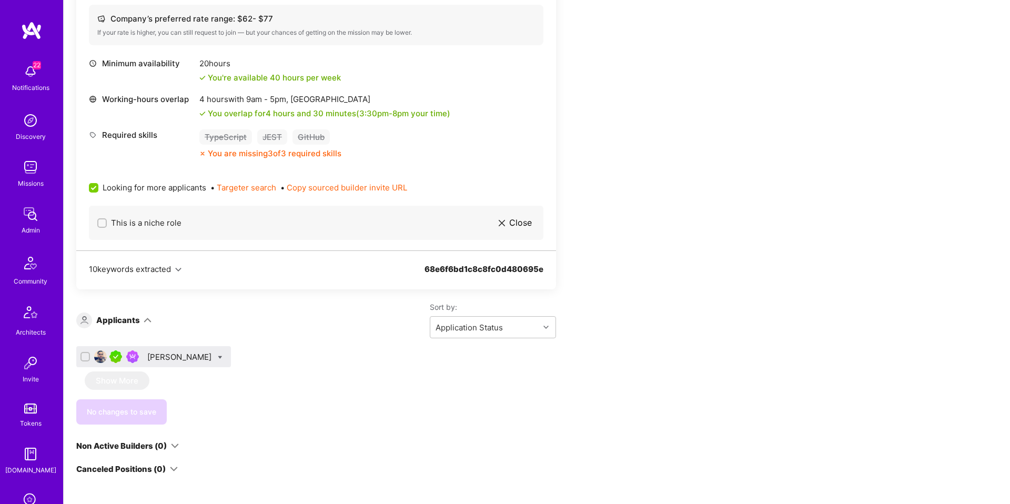
scroll to position [428, 0]
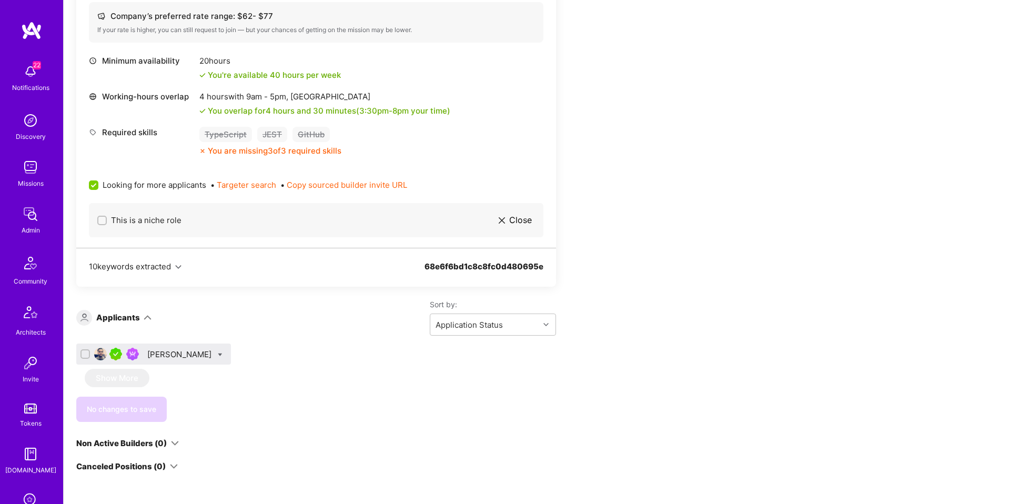
click at [176, 352] on div "[PERSON_NAME]" at bounding box center [180, 354] width 66 height 11
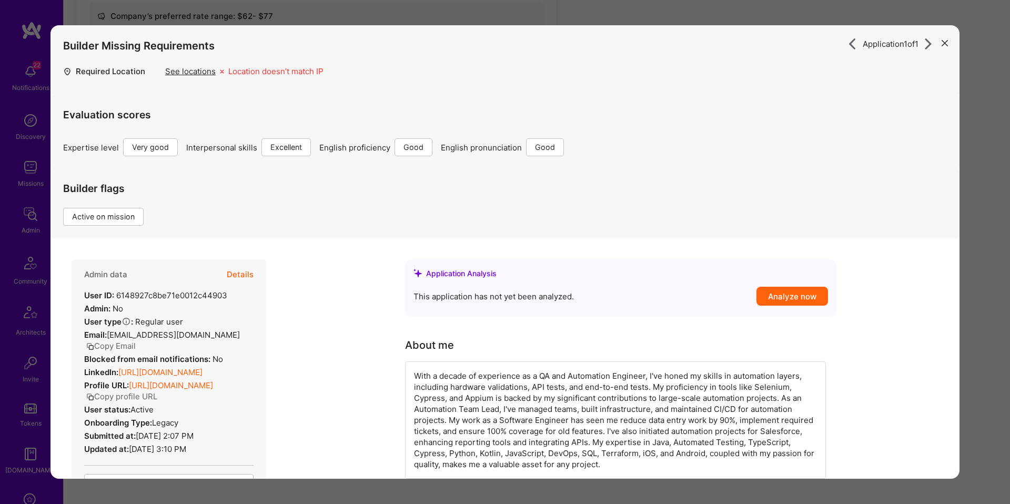
drag, startPoint x: 984, startPoint y: 272, endPoint x: 794, endPoint y: 304, distance: 192.7
click at [984, 272] on div "Application 1 of 1 Builder Missing Requirements Required Location See locations…" at bounding box center [505, 252] width 1010 height 504
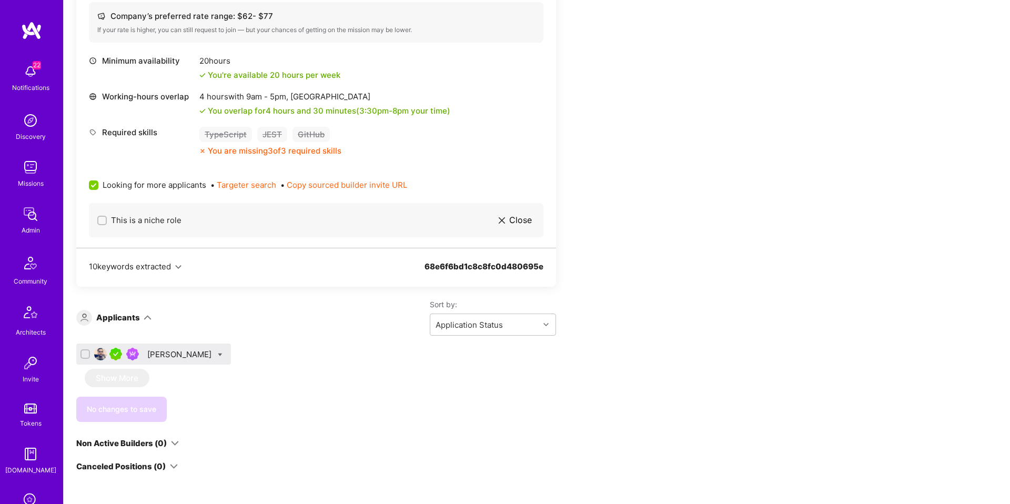
click at [183, 354] on div "[PERSON_NAME]" at bounding box center [180, 354] width 66 height 11
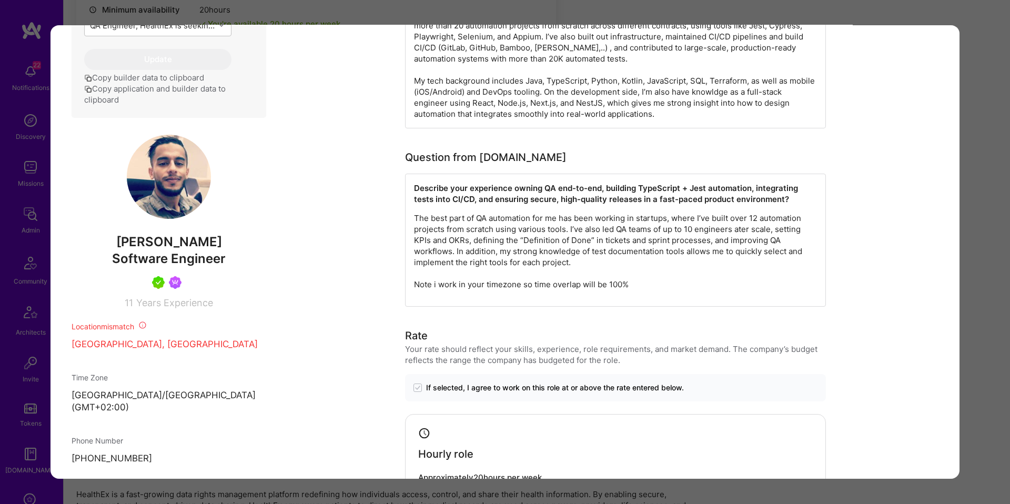
scroll to position [486, 0]
click at [725, 273] on p "The best part of QA automation for me has been working in startups, where I’ve …" at bounding box center [615, 251] width 403 height 77
click at [987, 228] on div "Application 1 of 1 Builder Missing Requirements Required Location See locations…" at bounding box center [505, 252] width 1010 height 504
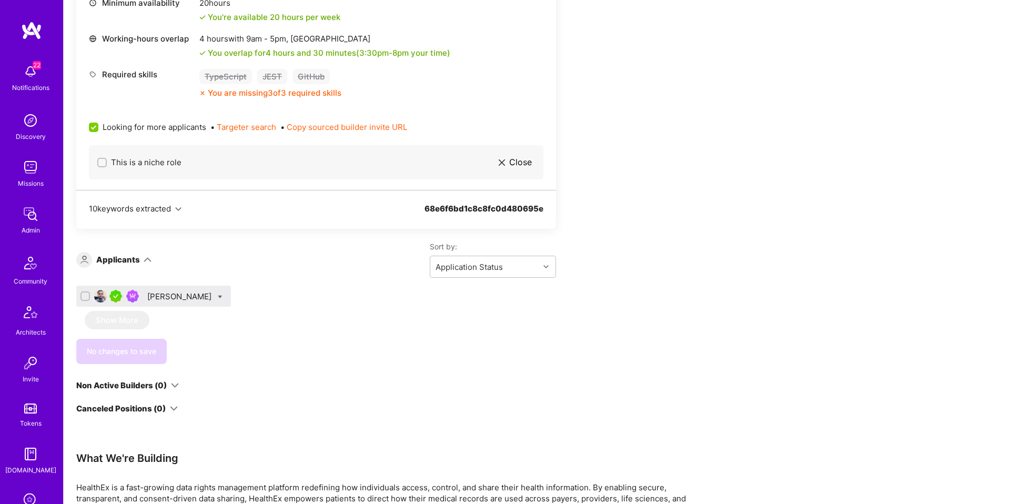
drag, startPoint x: 987, startPoint y: 228, endPoint x: 949, endPoint y: 233, distance: 38.1
click at [987, 228] on div "Apply for a Mission Role We’re actively looking for builders. This is the best …" at bounding box center [537, 443] width 947 height 1483
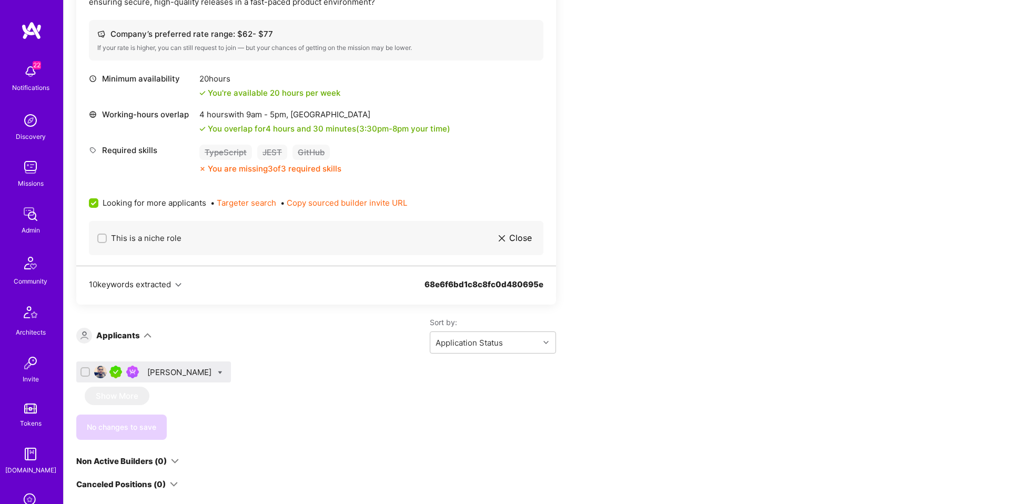
scroll to position [404, 0]
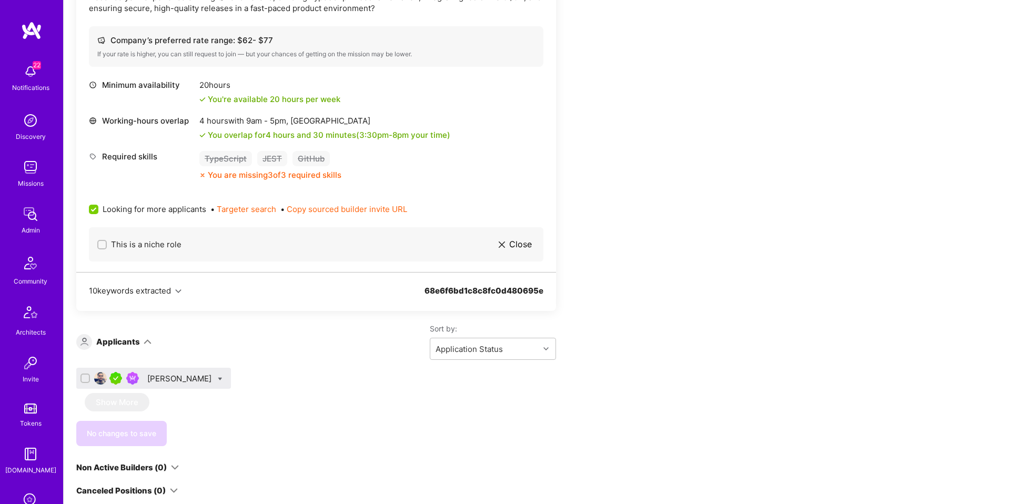
click at [170, 377] on div "[PERSON_NAME]" at bounding box center [180, 378] width 66 height 11
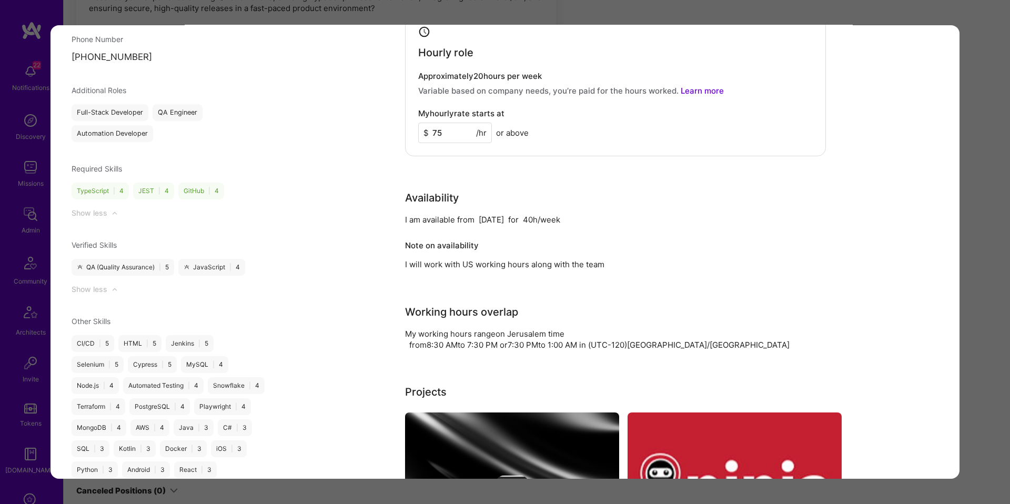
scroll to position [937, 0]
drag, startPoint x: 431, startPoint y: 342, endPoint x: 594, endPoint y: 344, distance: 163.1
click at [594, 344] on span "from 8:30 AM to 7:30 PM or 7:30 PM to 1:00 AM in (UTC -120 ) [GEOGRAPHIC_DATA]/…" at bounding box center [599, 344] width 380 height 10
drag, startPoint x: 594, startPoint y: 344, endPoint x: 521, endPoint y: 349, distance: 72.8
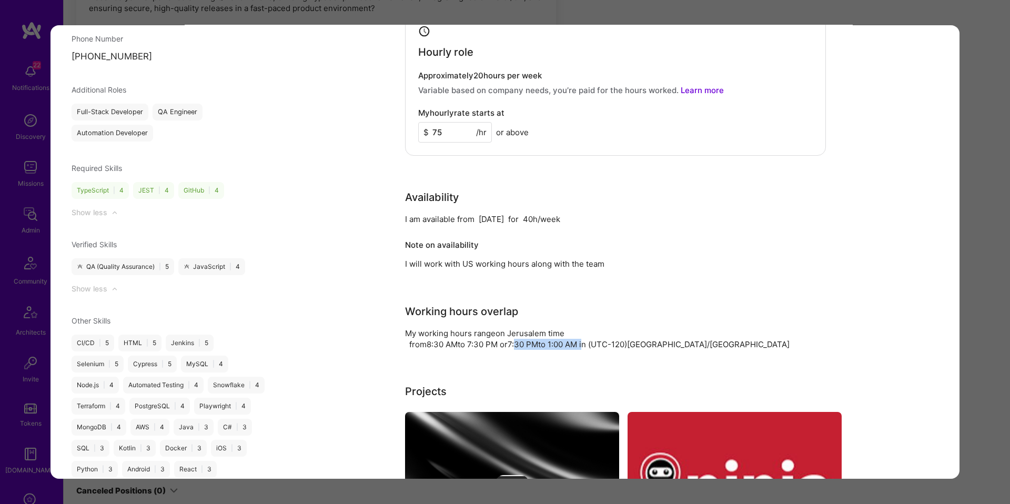
click at [522, 349] on div "from 8:30 AM to 7:30 PM or 7:30 PM to 1:00 AM in (UTC -120 ) [GEOGRAPHIC_DATA]/…" at bounding box center [599, 344] width 380 height 11
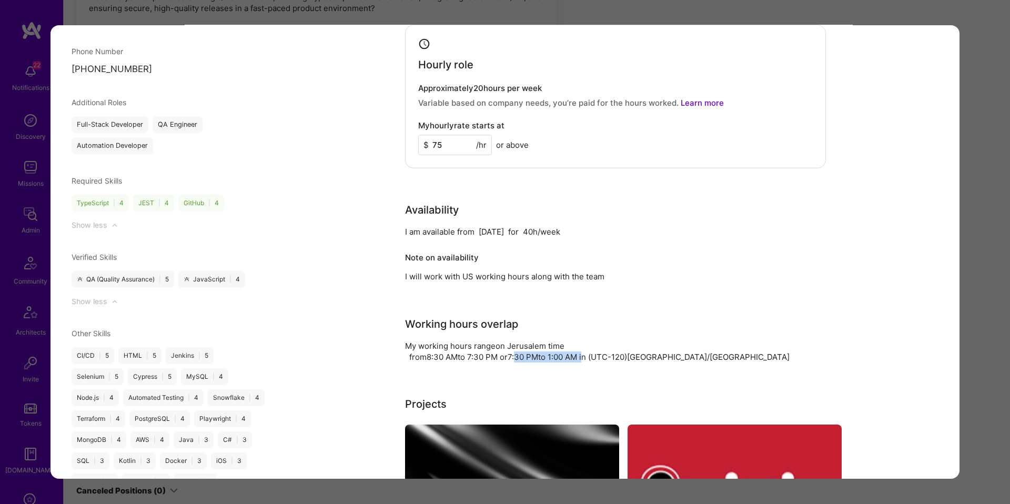
scroll to position [924, 0]
click at [521, 347] on div "My working hours range on [GEOGRAPHIC_DATA] time" at bounding box center [484, 347] width 159 height 11
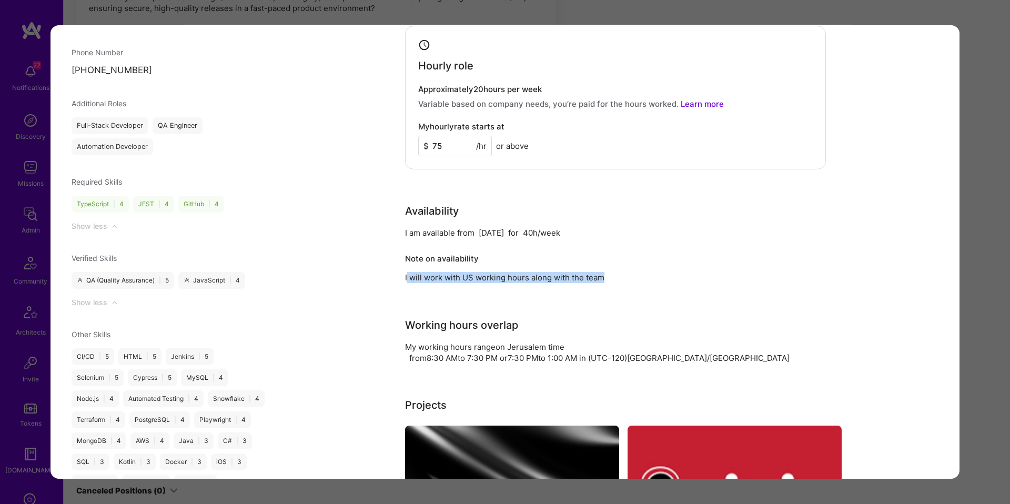
drag, startPoint x: 407, startPoint y: 283, endPoint x: 626, endPoint y: 280, distance: 219.4
click at [626, 280] on div "I will work with US working hours along with the team" at bounding box center [615, 277] width 421 height 11
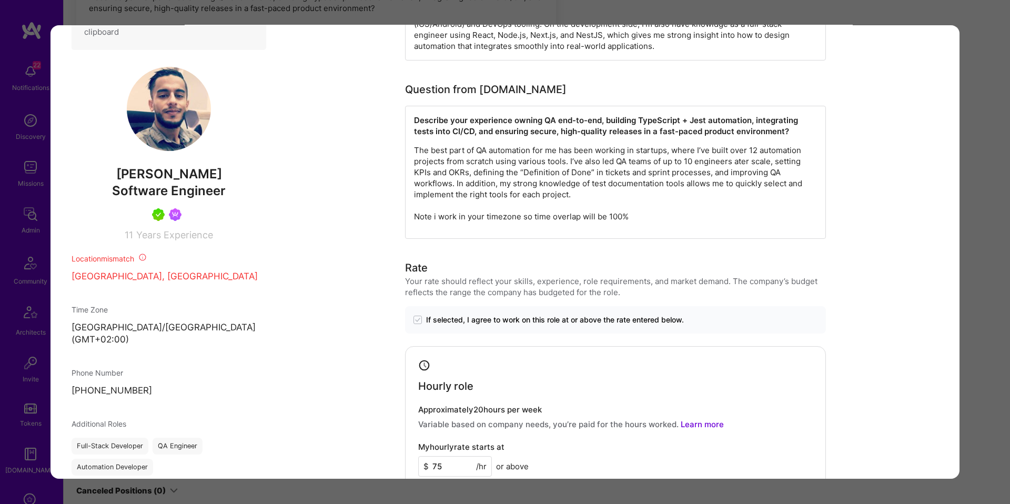
scroll to position [456, 0]
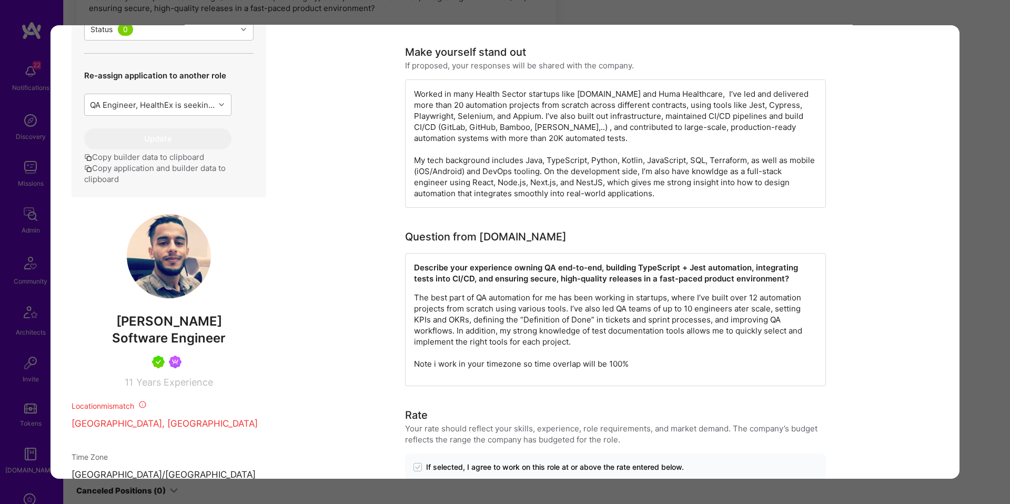
drag, startPoint x: 980, startPoint y: 163, endPoint x: 760, endPoint y: 161, distance: 220.0
click at [980, 163] on div "Application 1 of 1 Builder Missing Requirements Required Location See locations…" at bounding box center [505, 252] width 1010 height 504
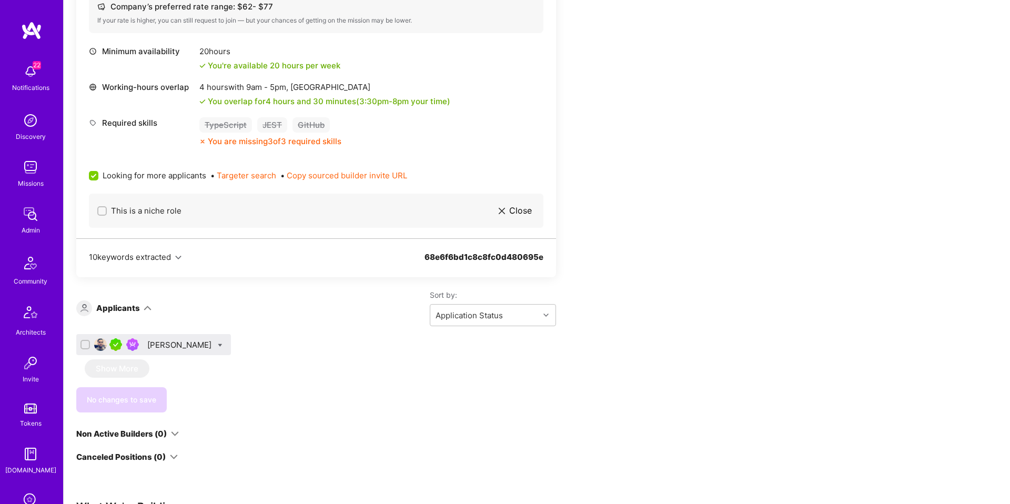
scroll to position [437, 0]
click at [178, 342] on div "[PERSON_NAME]" at bounding box center [180, 345] width 66 height 11
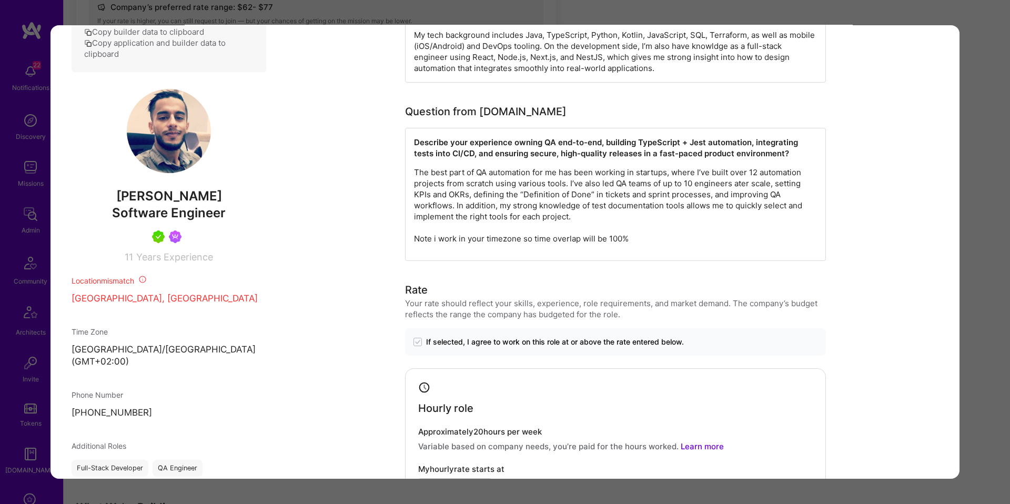
scroll to position [635, 0]
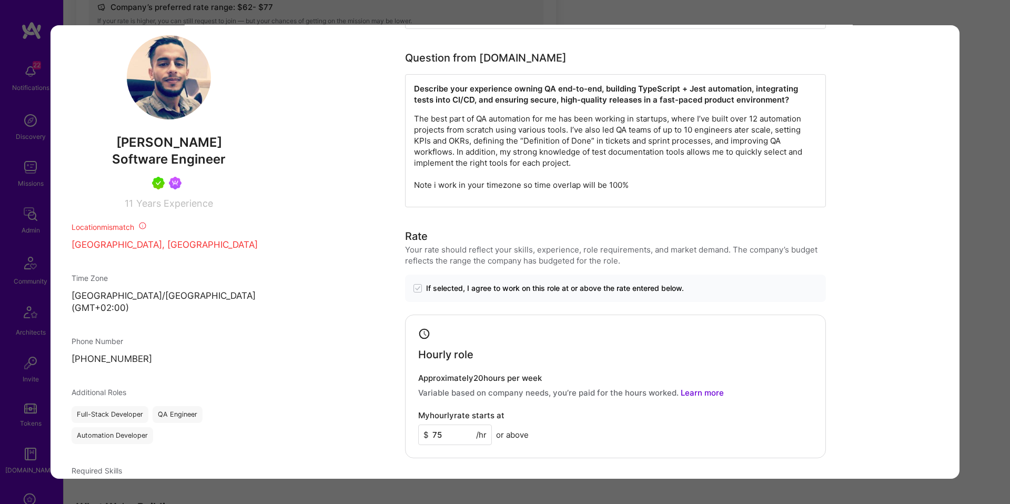
click at [995, 232] on div "Application 1 of 1 Builder Missing Requirements Required Location See locations…" at bounding box center [505, 252] width 1010 height 504
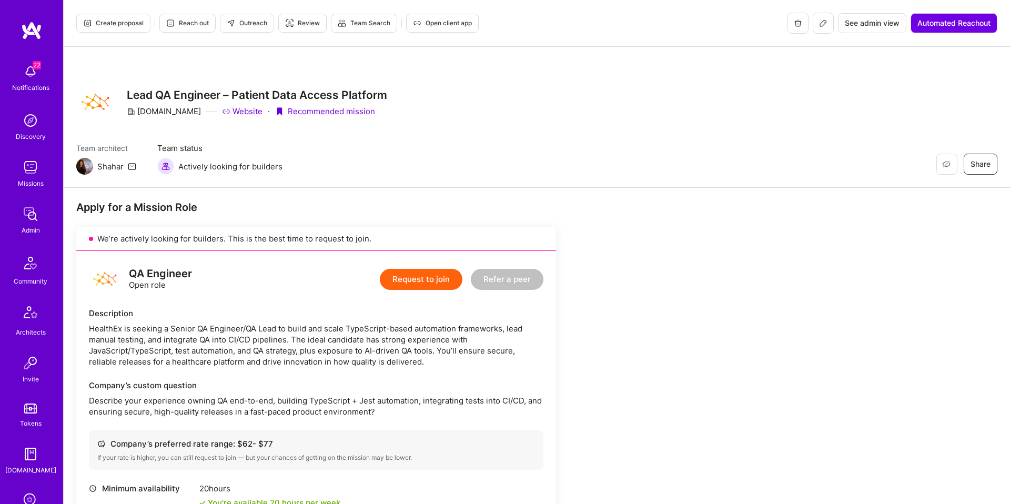
click at [129, 27] on span "Create proposal" at bounding box center [113, 22] width 61 height 9
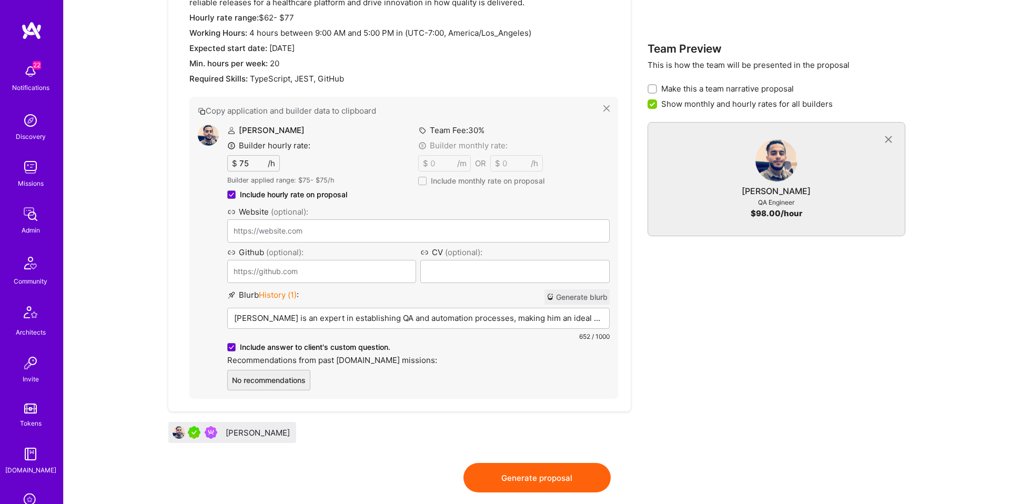
scroll to position [481, 0]
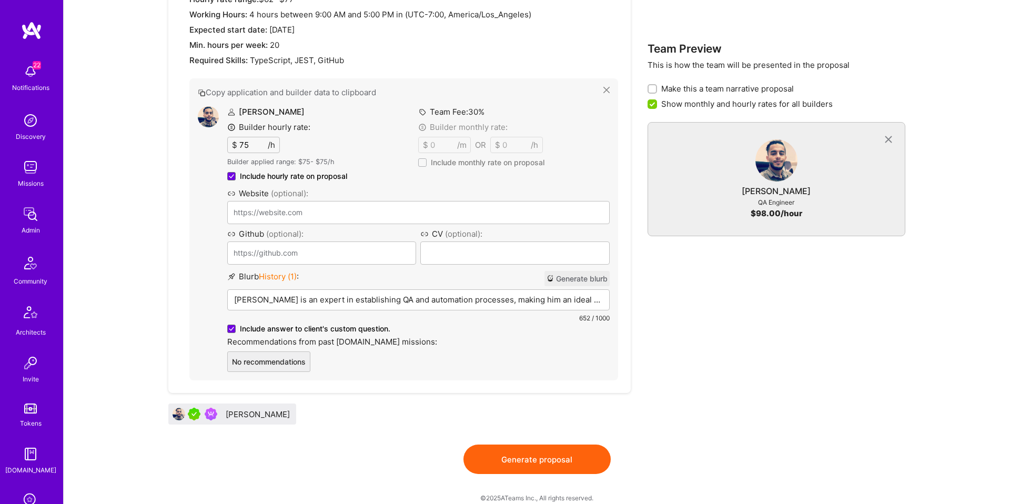
click at [568, 283] on button "Generate blurb" at bounding box center [577, 278] width 65 height 15
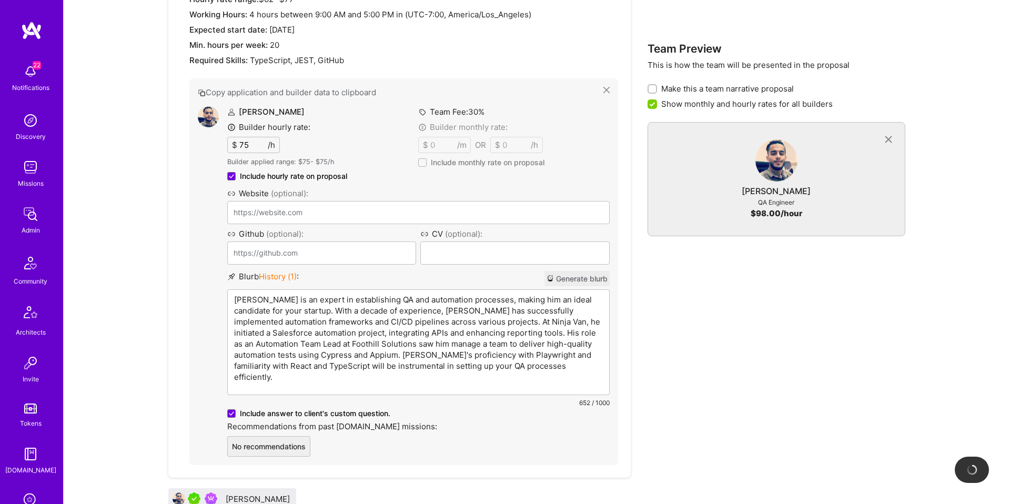
scroll to position [477, 0]
click at [449, 308] on div "[PERSON_NAME] is an expert in establishing QA and automation processes, making …" at bounding box center [419, 342] width 382 height 105
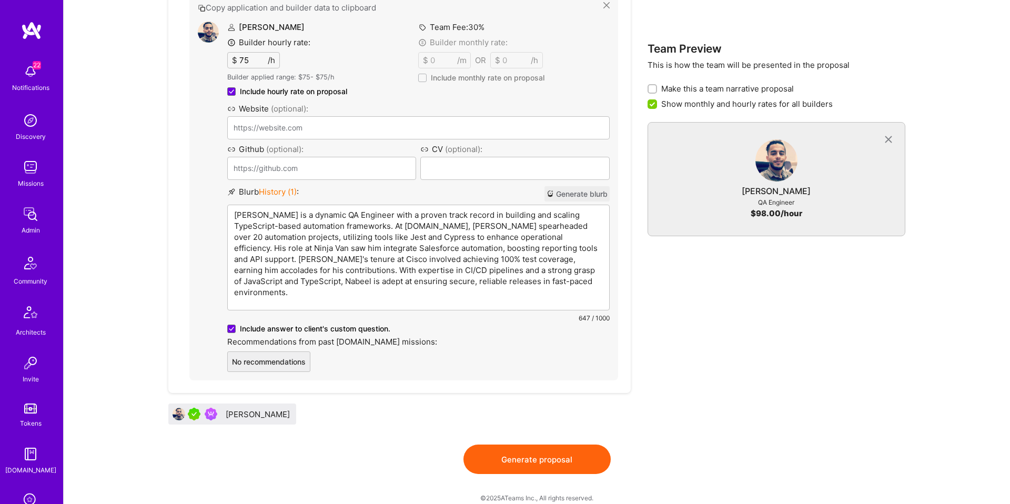
scroll to position [494, 0]
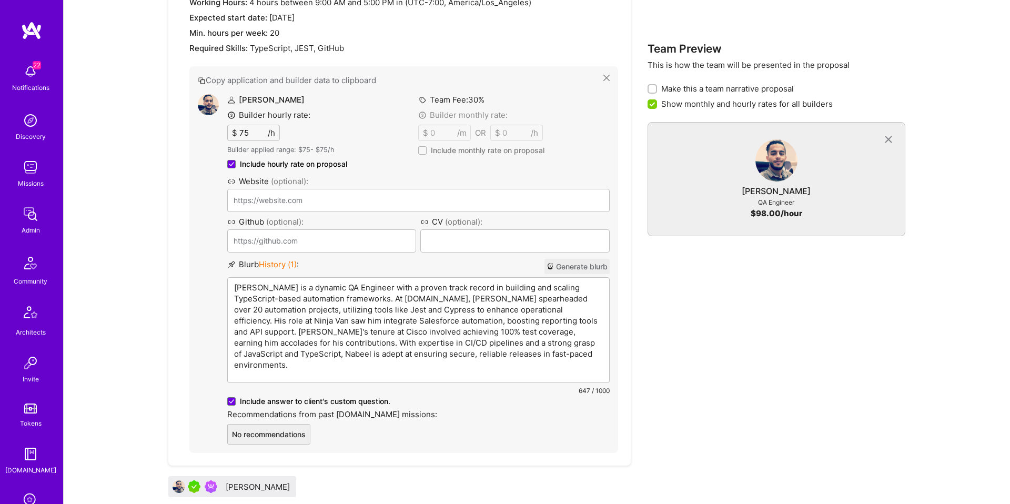
click at [235, 481] on div "[PERSON_NAME]" at bounding box center [259, 486] width 66 height 11
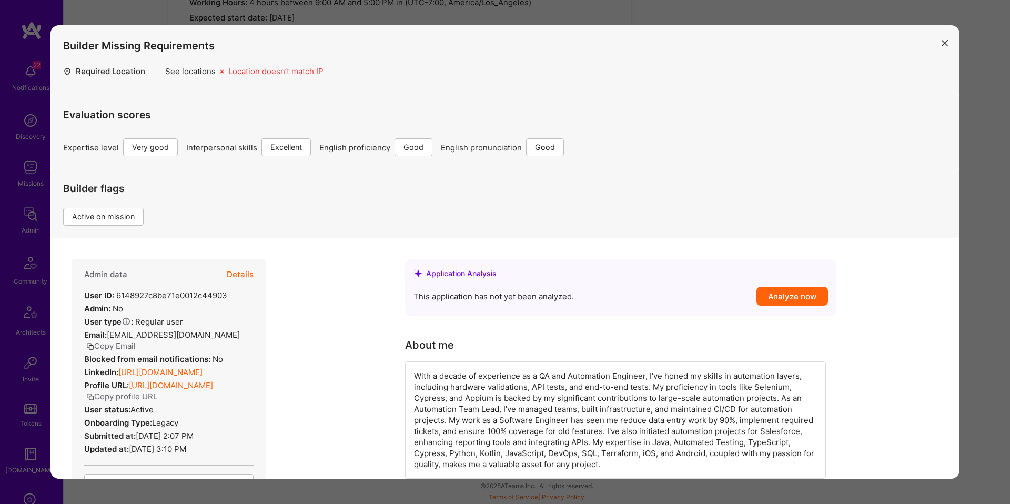
click at [244, 275] on button "Details" at bounding box center [240, 274] width 27 height 31
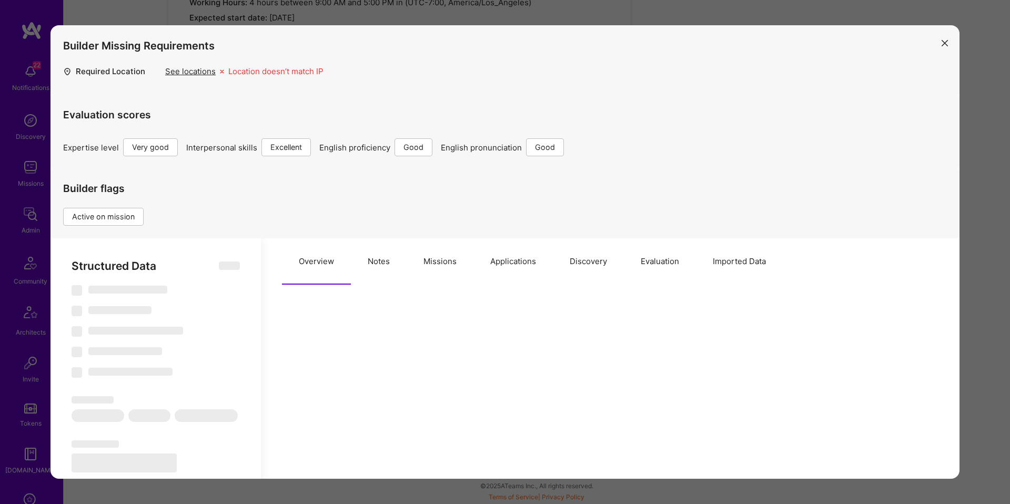
click at [451, 270] on button "Missions" at bounding box center [440, 261] width 67 height 46
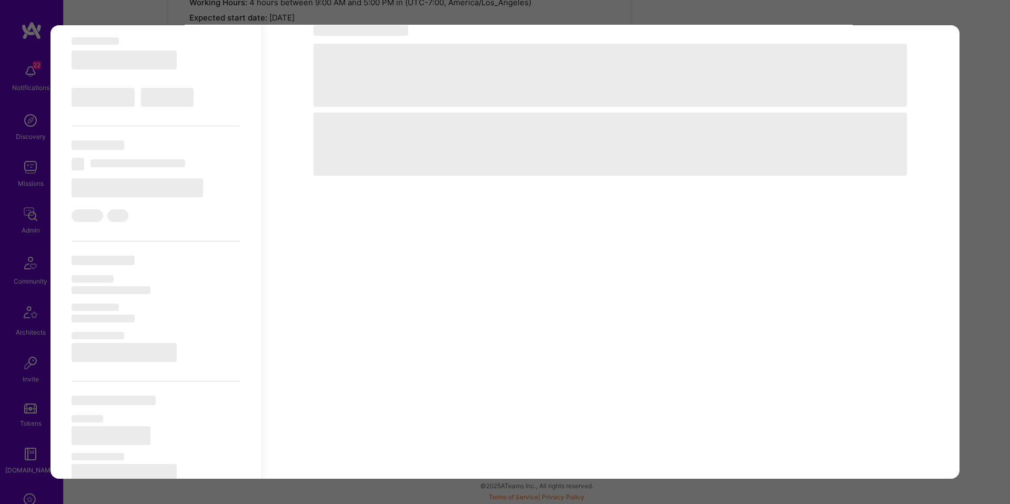
scroll to position [509, 0]
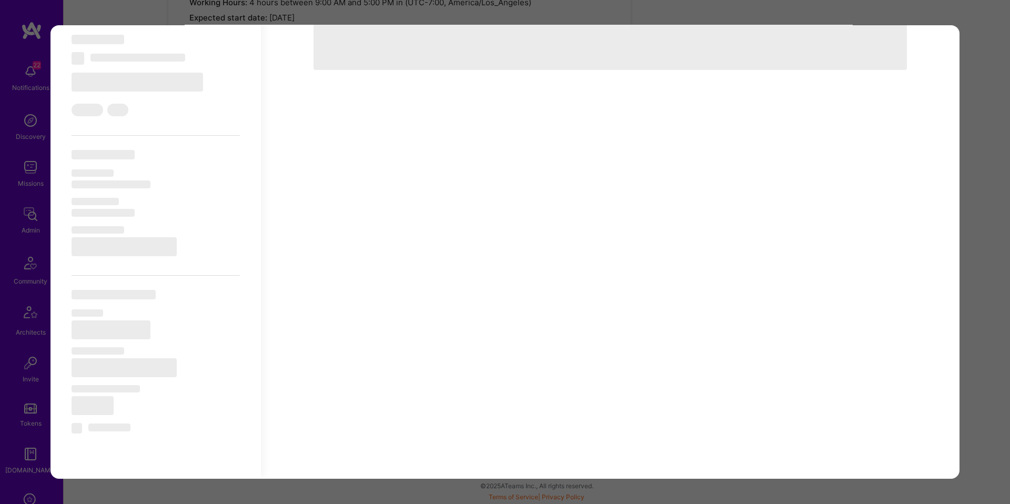
select select "Right Now"
select select "5"
select select "7"
select select "6"
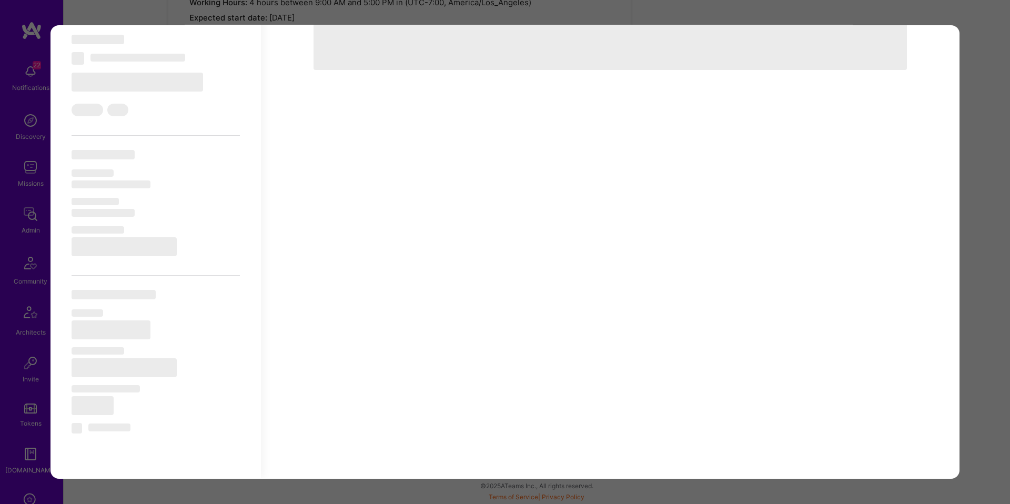
select select "IL"
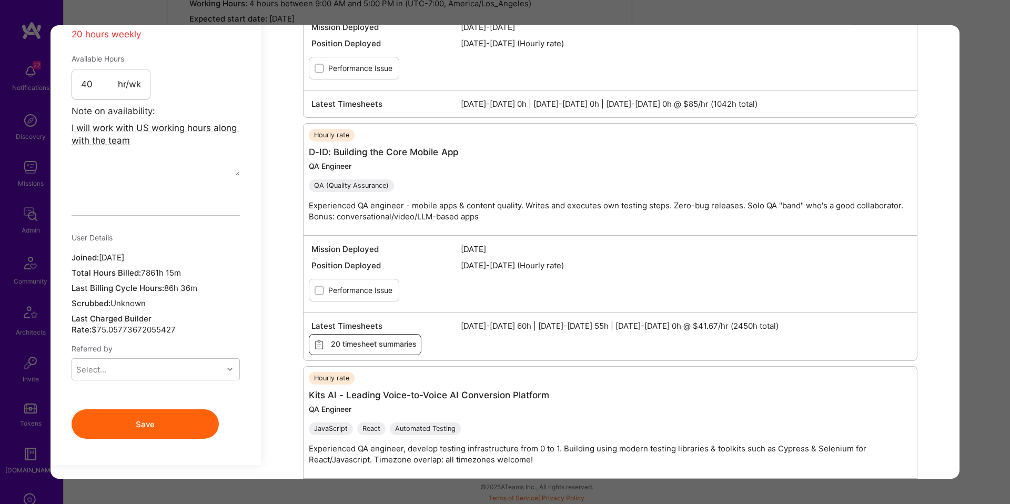
scroll to position [829, 0]
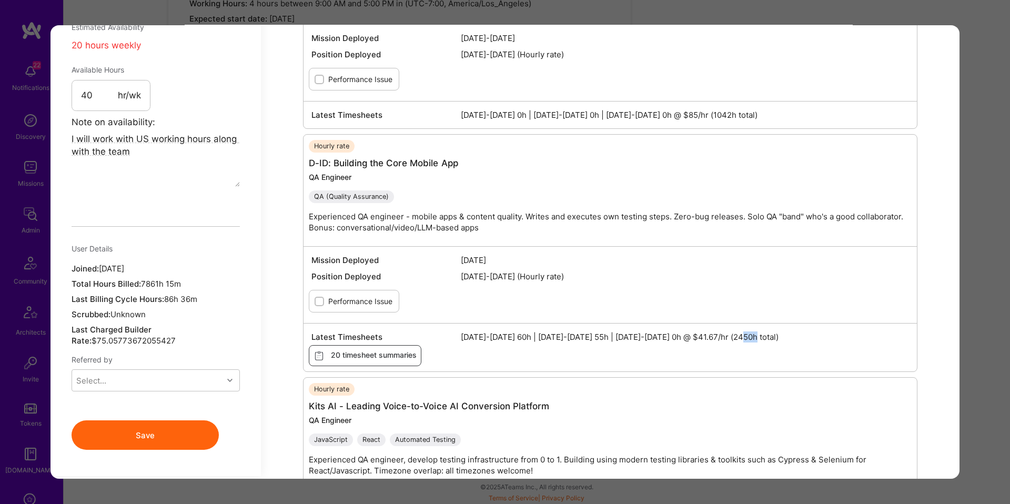
drag, startPoint x: 745, startPoint y: 338, endPoint x: 757, endPoint y: 335, distance: 12.5
click at [757, 335] on span "[DATE]-[DATE] 60h | [DATE]-[DATE] 55h | [DATE]-[DATE] 0h @ $41.67/hr (2450h tot…" at bounding box center [685, 337] width 448 height 11
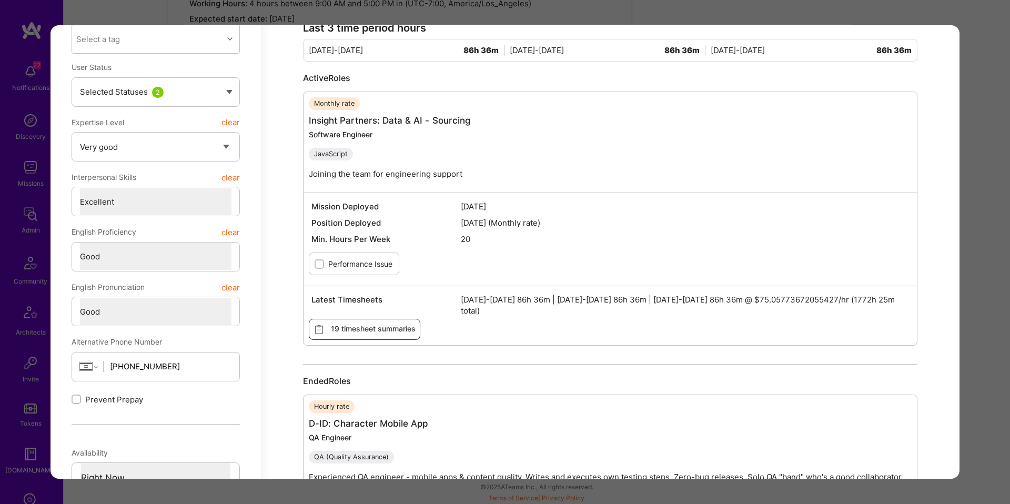
scroll to position [339, 0]
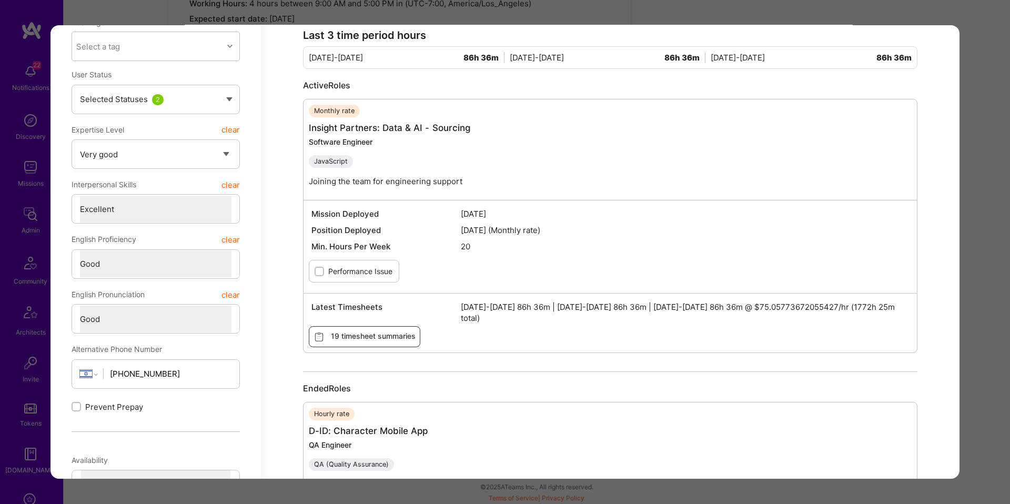
click at [966, 204] on div "Builder Missing Requirements Required Location See locations Location doesn’t m…" at bounding box center [505, 252] width 1010 height 504
click at [980, 199] on div "Builder Missing Requirements Required Location See locations Location doesn’t m…" at bounding box center [505, 252] width 1010 height 504
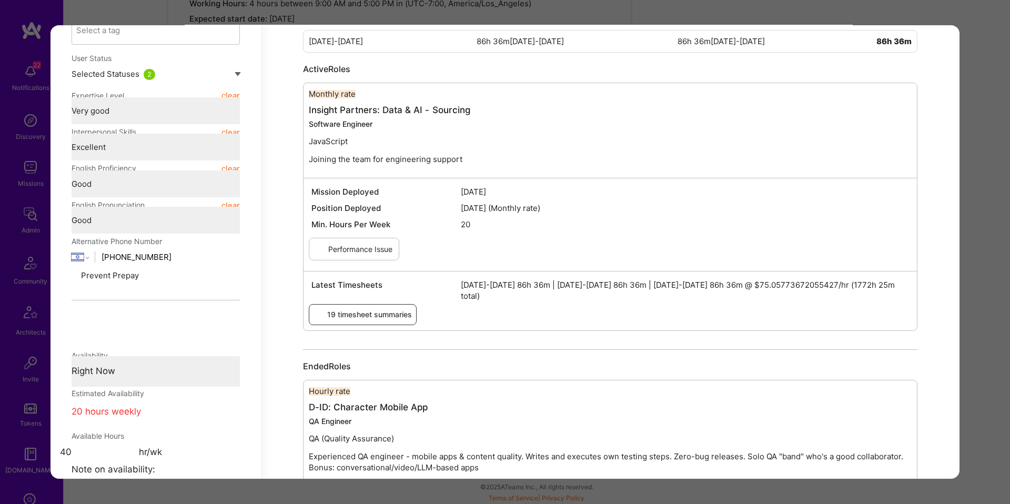
click at [980, 199] on div "Show new interface Create team proposal $ € Team Members Select the proposed me…" at bounding box center [536, 117] width 921 height 691
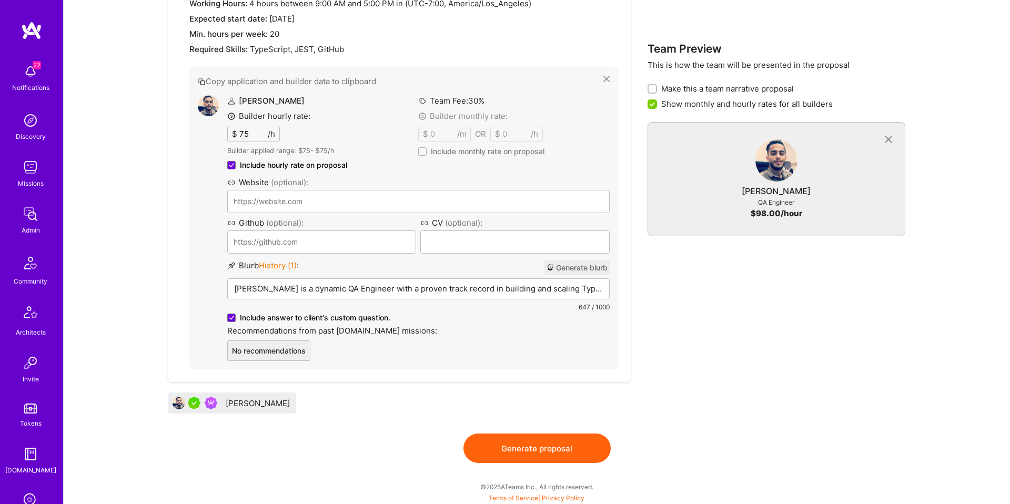
click at [261, 400] on div "[PERSON_NAME]" at bounding box center [259, 403] width 66 height 11
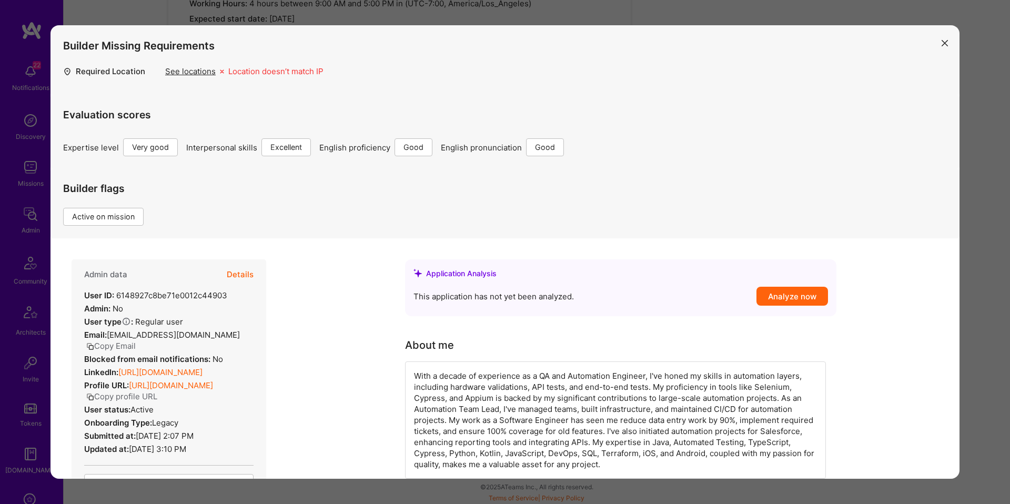
click at [239, 270] on button "Details" at bounding box center [240, 274] width 27 height 31
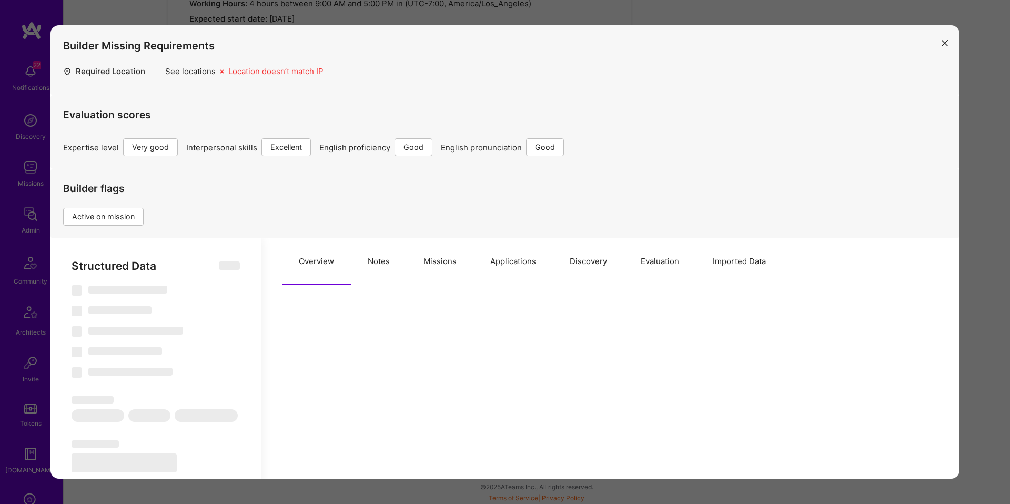
click at [360, 262] on button "Notes" at bounding box center [379, 261] width 56 height 46
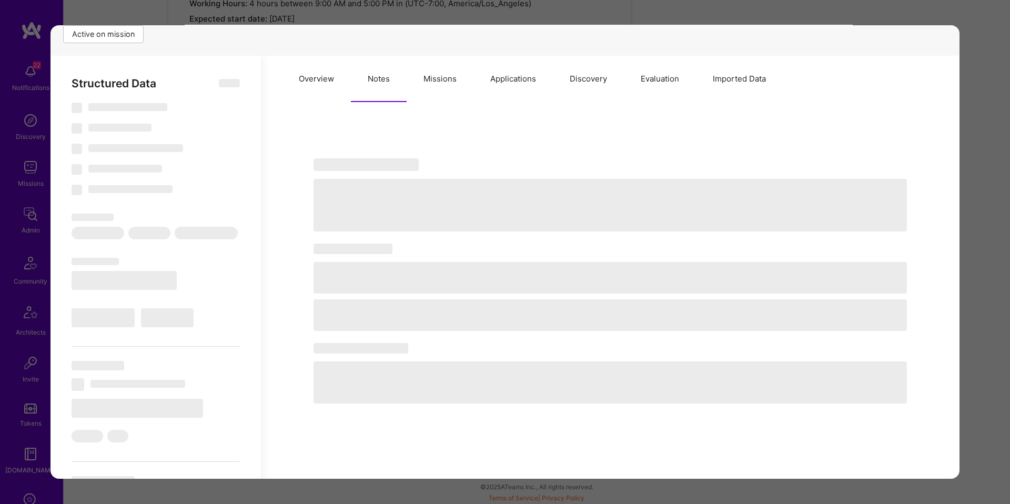
scroll to position [240, 0]
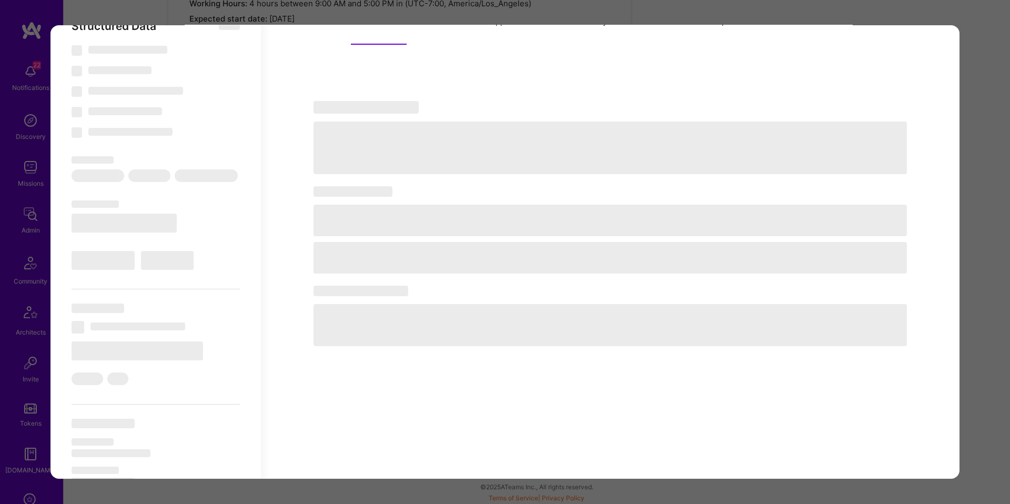
type textarea "x"
select select "Right Now"
select select "5"
select select "7"
select select "6"
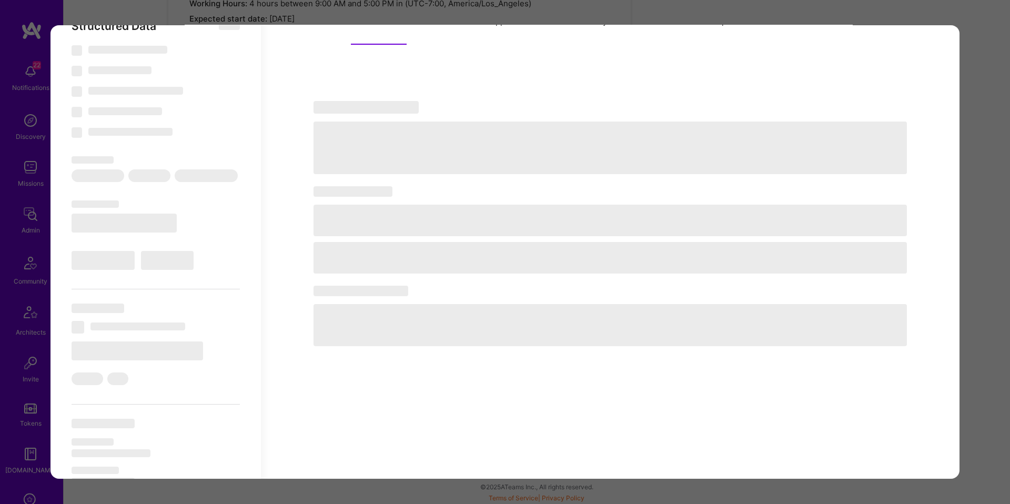
select select "6"
select select "IL"
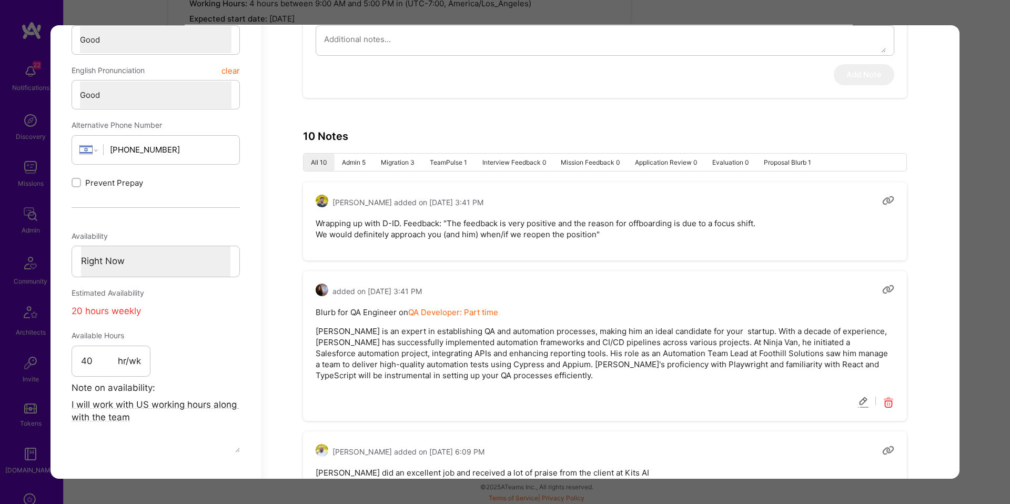
scroll to position [565, 0]
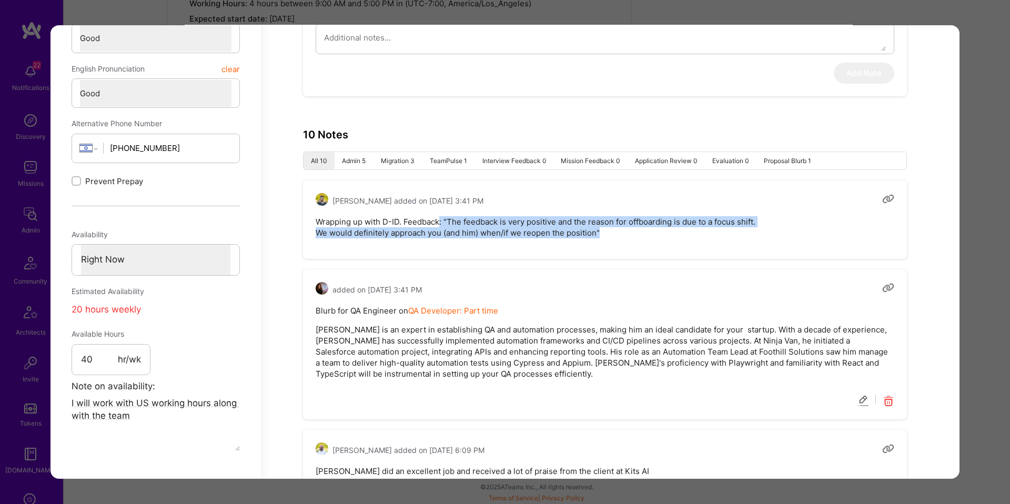
drag, startPoint x: 444, startPoint y: 225, endPoint x: 682, endPoint y: 229, distance: 238.4
click at [682, 229] on pre "Wrapping up with D-ID. Feedback: "The feedback is very positive and the reason …" at bounding box center [605, 227] width 579 height 22
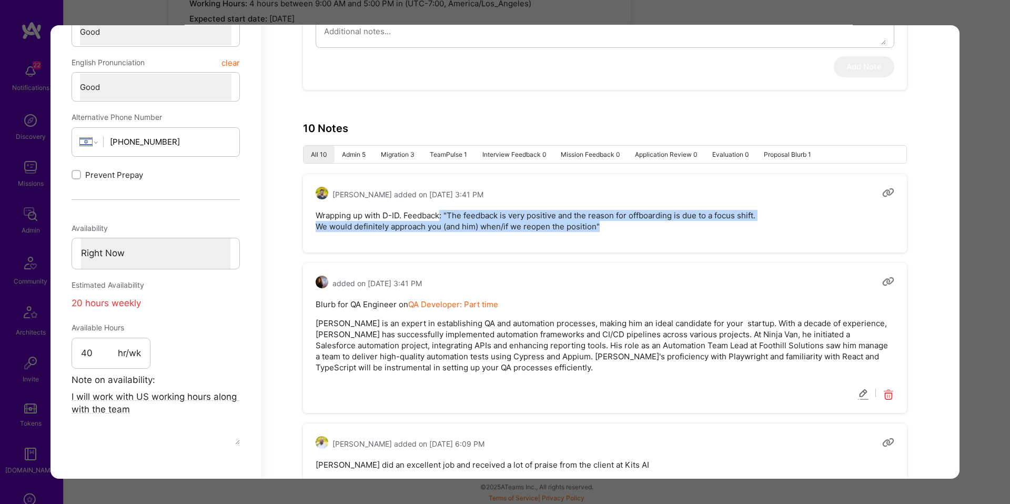
click at [619, 229] on pre "Wrapping up with D-ID. Feedback: "The feedback is very positive and the reason …" at bounding box center [605, 221] width 579 height 22
drag, startPoint x: 619, startPoint y: 229, endPoint x: 443, endPoint y: 219, distance: 176.0
click at [443, 219] on pre "Wrapping up with D-ID. Feedback: "The feedback is very positive and the reason …" at bounding box center [605, 221] width 579 height 22
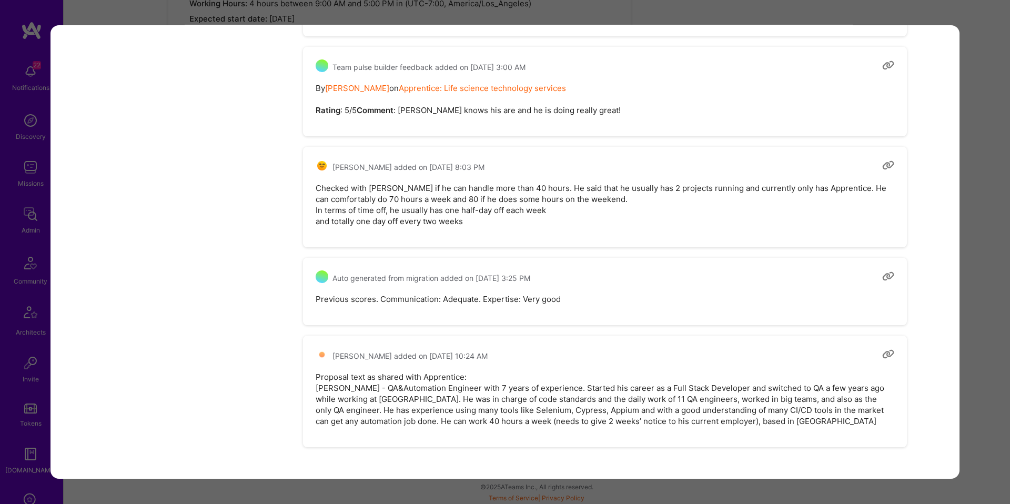
scroll to position [1414, 0]
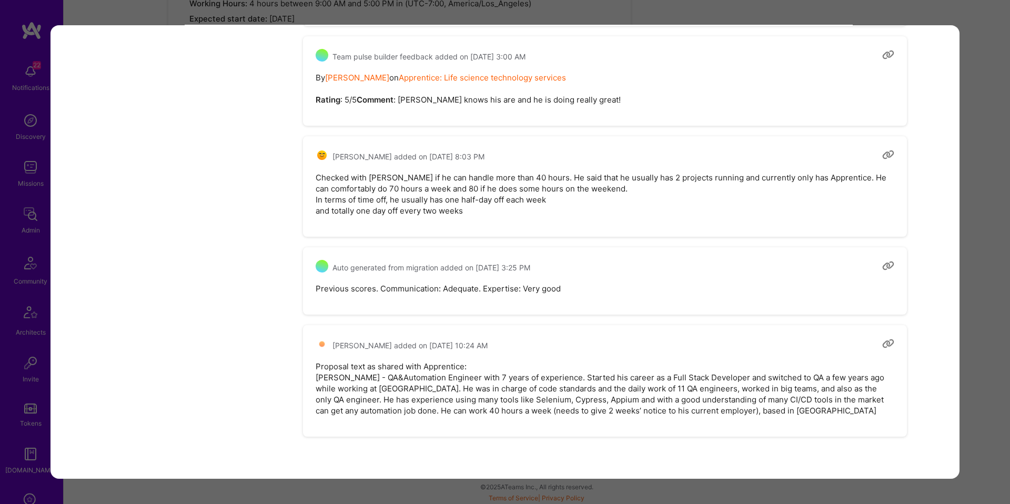
click at [985, 188] on div "Builder Missing Requirements Required Location See locations Location doesn’t m…" at bounding box center [505, 252] width 1010 height 504
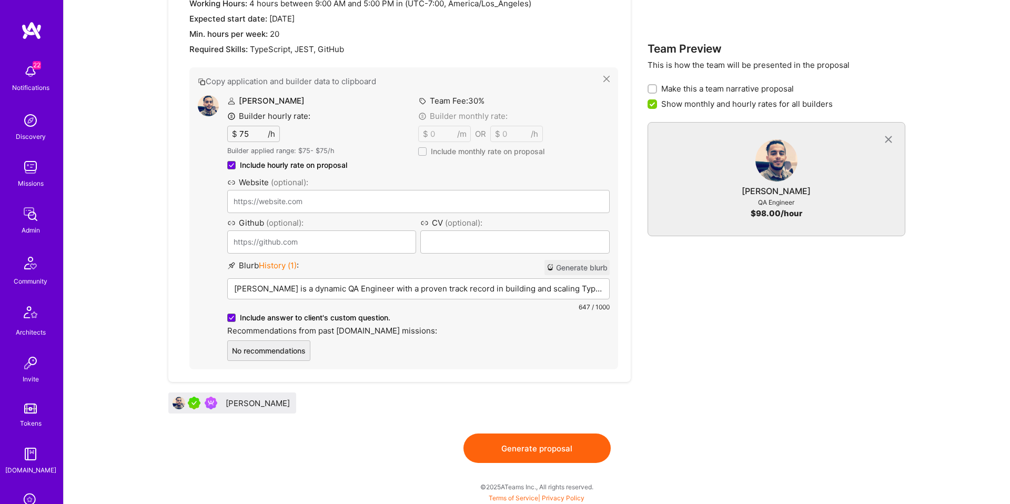
scroll to position [494, 0]
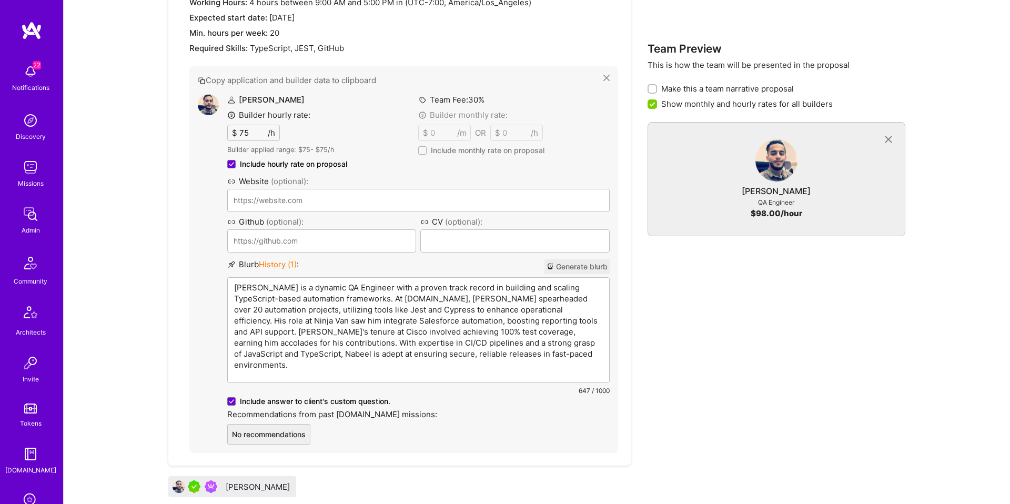
click at [428, 283] on p "[PERSON_NAME] is a dynamic QA Engineer with a proven track record in building a…" at bounding box center [418, 326] width 369 height 88
click at [318, 311] on p "[PERSON_NAME] is a dynamic QA Engineer with a proven track record in building a…" at bounding box center [418, 326] width 369 height 88
drag, startPoint x: 380, startPoint y: 292, endPoint x: 554, endPoint y: 292, distance: 173.7
click at [556, 291] on p "[PERSON_NAME] is a dynamic QA Engineer with a proven track record in building a…" at bounding box center [418, 326] width 369 height 88
click at [277, 298] on p "[PERSON_NAME] is a dynamic QA Engineer with a proven track record in building a…" at bounding box center [418, 326] width 369 height 88
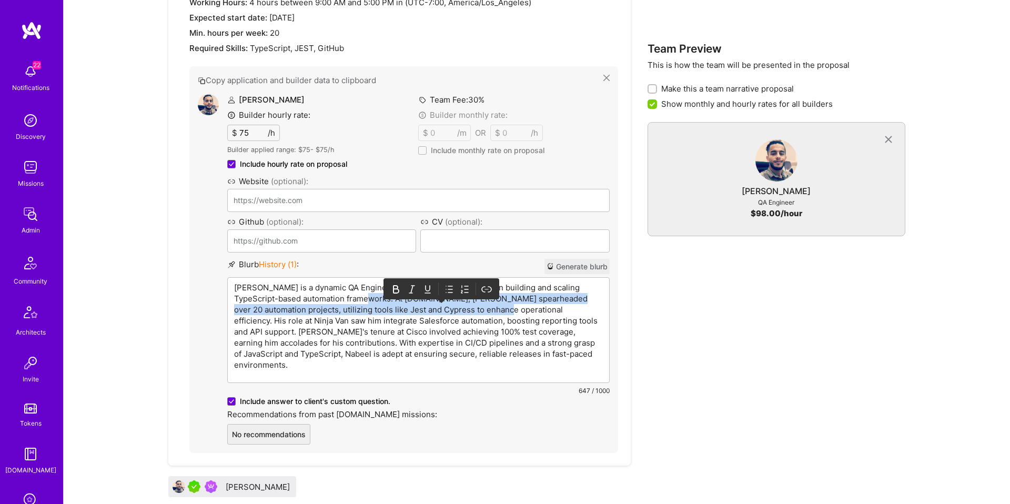
drag, startPoint x: 370, startPoint y: 298, endPoint x: 510, endPoint y: 315, distance: 141.4
click at [510, 315] on p "[PERSON_NAME] is a dynamic QA Engineer with a proven track record in building a…" at bounding box center [418, 326] width 369 height 88
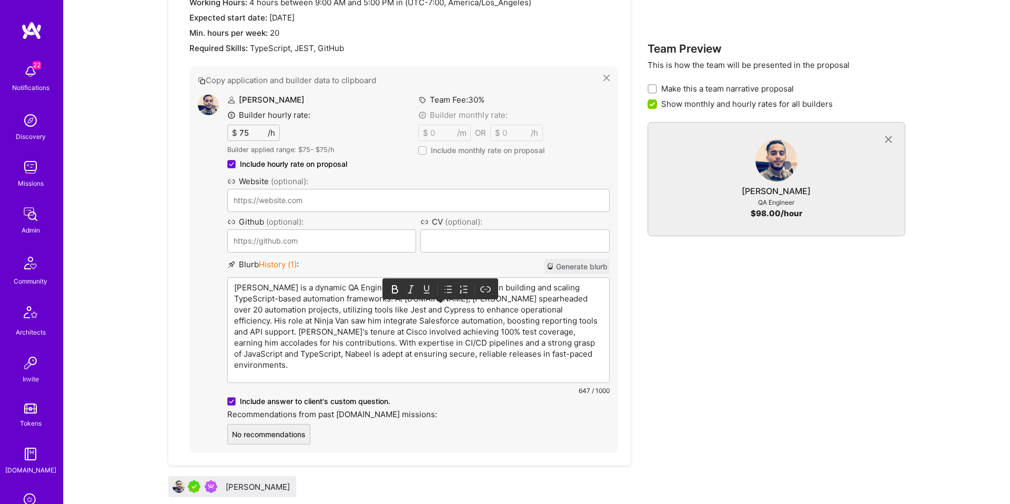
click at [328, 317] on p "[PERSON_NAME] is a dynamic QA Engineer with a proven track record in building a…" at bounding box center [418, 326] width 369 height 88
click at [317, 312] on p "[PERSON_NAME] is a dynamic QA Engineer with a proven track record in building a…" at bounding box center [418, 326] width 369 height 88
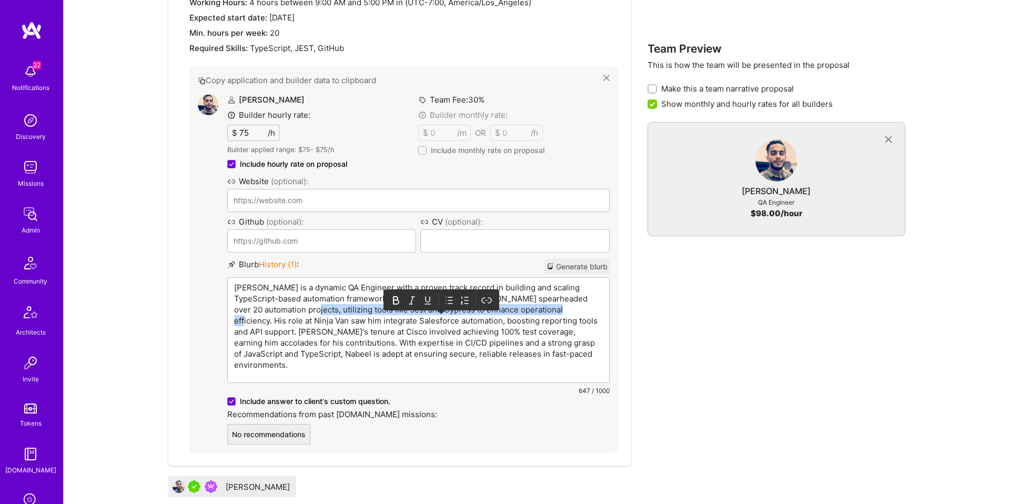
drag, startPoint x: 315, startPoint y: 307, endPoint x: 570, endPoint y: 312, distance: 255.8
click at [570, 312] on p "[PERSON_NAME] is a dynamic QA Engineer with a proven track record in building a…" at bounding box center [418, 326] width 369 height 88
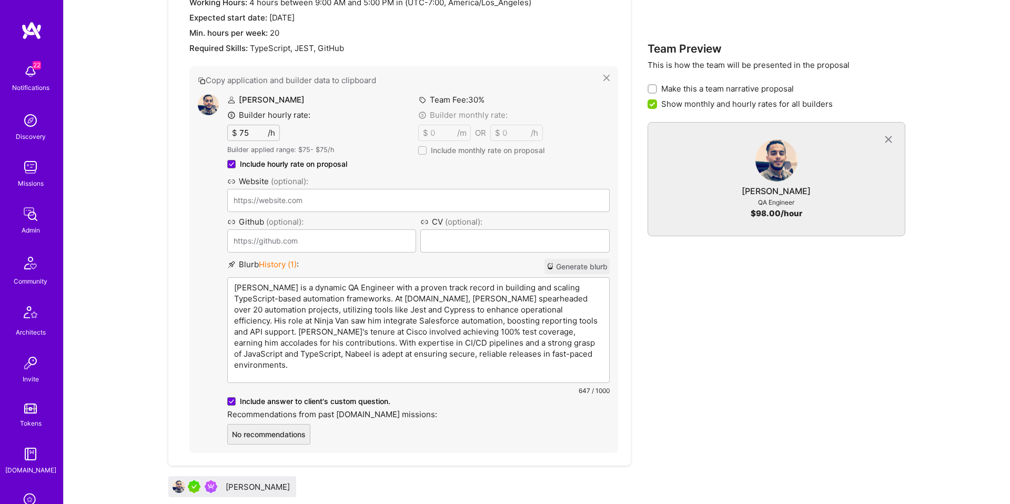
click at [570, 312] on p "[PERSON_NAME] is a dynamic QA Engineer with a proven track record in building a…" at bounding box center [418, 326] width 369 height 88
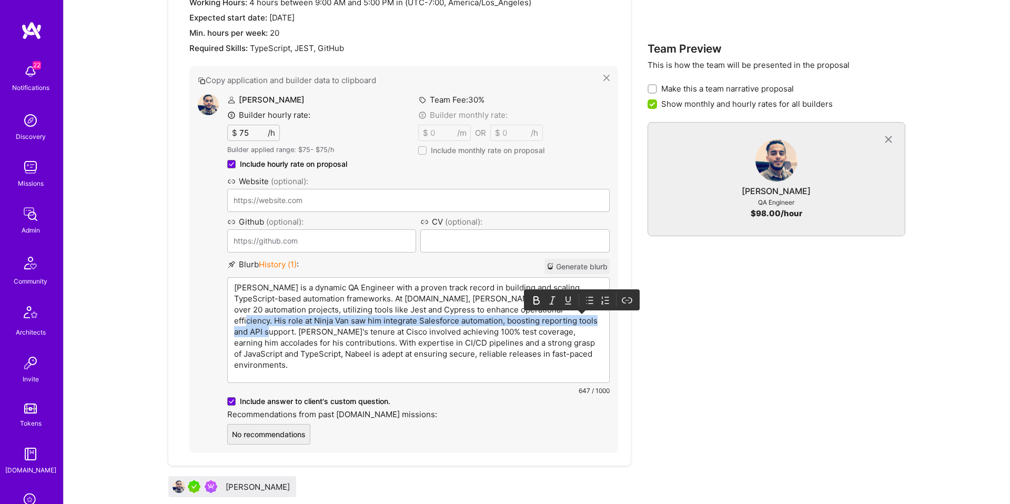
drag, startPoint x: 572, startPoint y: 312, endPoint x: 596, endPoint y: 322, distance: 26.4
click at [596, 322] on p "[PERSON_NAME] is a dynamic QA Engineer with a proven track record in building a…" at bounding box center [418, 326] width 369 height 88
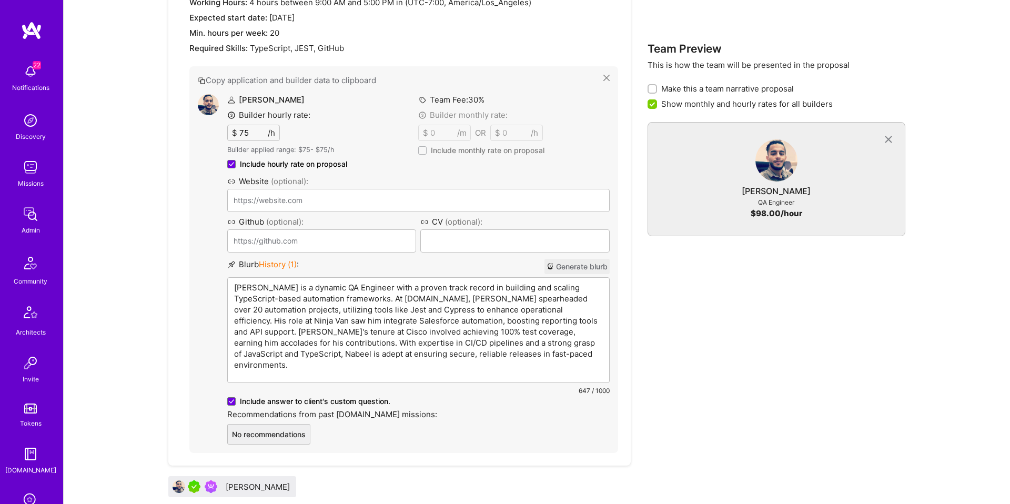
click at [594, 326] on p "[PERSON_NAME] is a dynamic QA Engineer with a proven track record in building a…" at bounding box center [418, 326] width 369 height 88
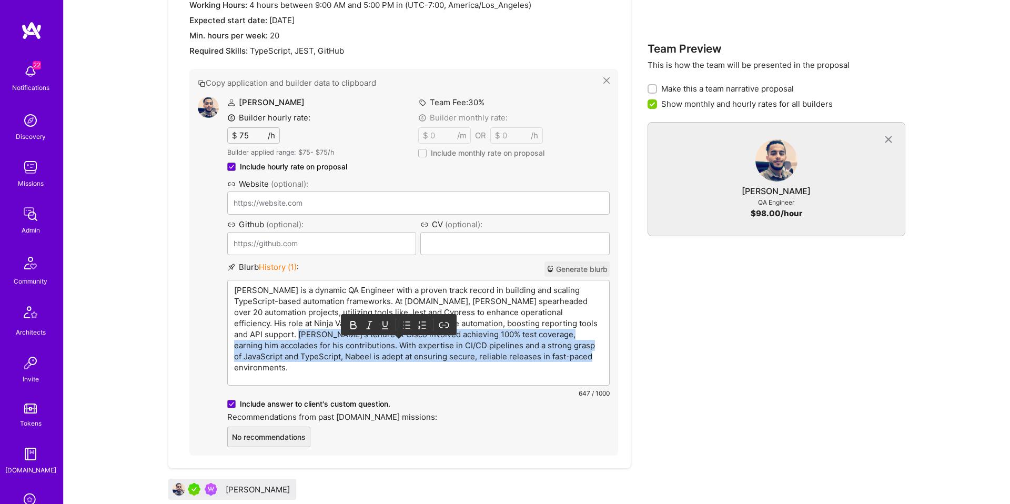
drag, startPoint x: 262, startPoint y: 336, endPoint x: 596, endPoint y: 357, distance: 335.4
click at [596, 357] on p "[PERSON_NAME] is a dynamic QA Engineer with a proven track record in building a…" at bounding box center [418, 329] width 369 height 88
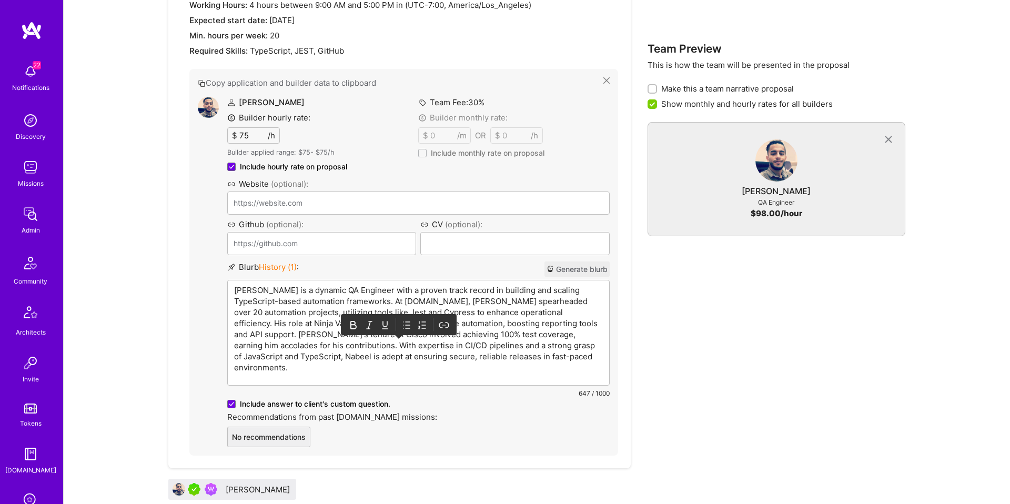
click at [596, 358] on p "[PERSON_NAME] is a dynamic QA Engineer with a proven track record in building a…" at bounding box center [418, 329] width 369 height 88
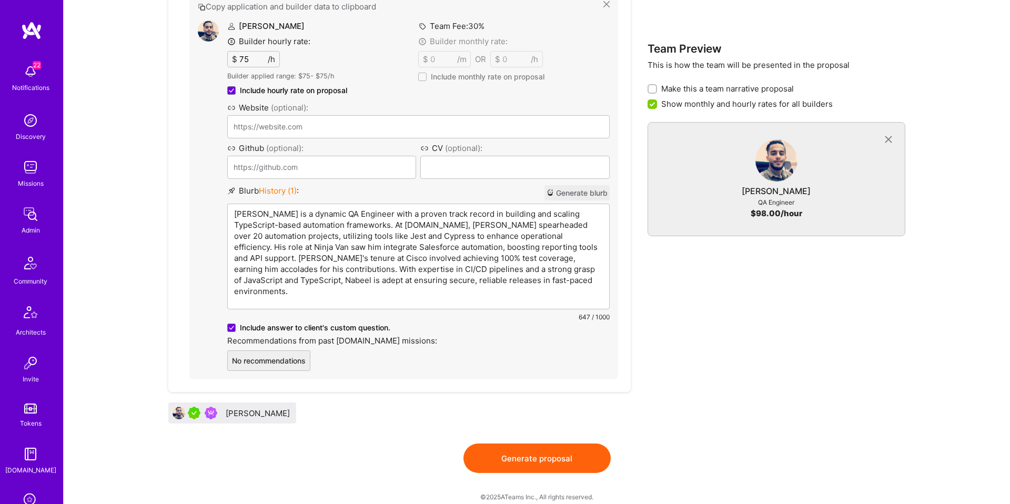
scroll to position [494, 0]
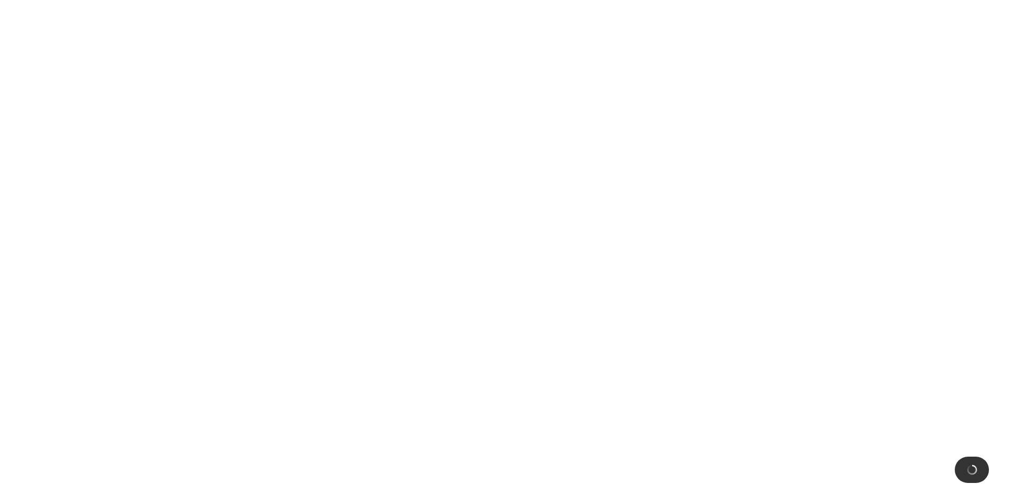
scroll to position [0, 0]
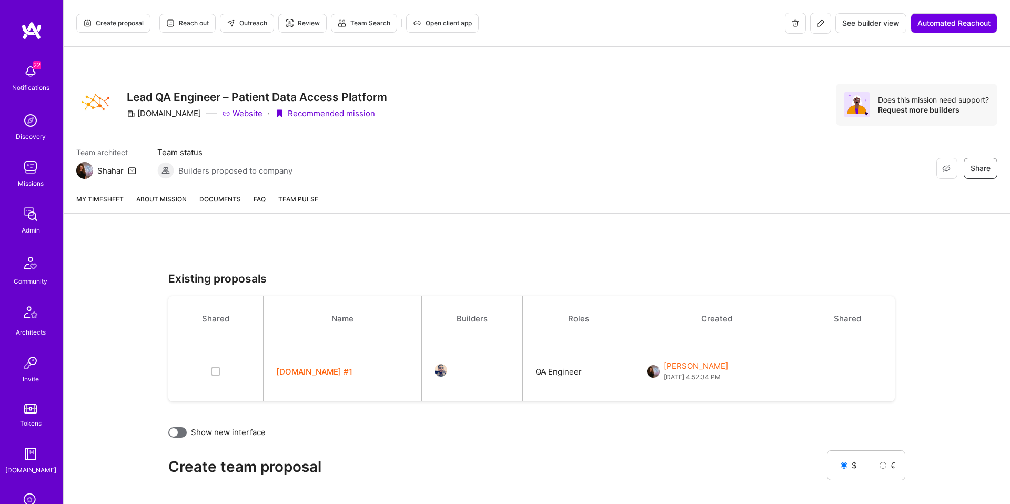
click at [164, 203] on link "About Mission" at bounding box center [161, 203] width 51 height 19
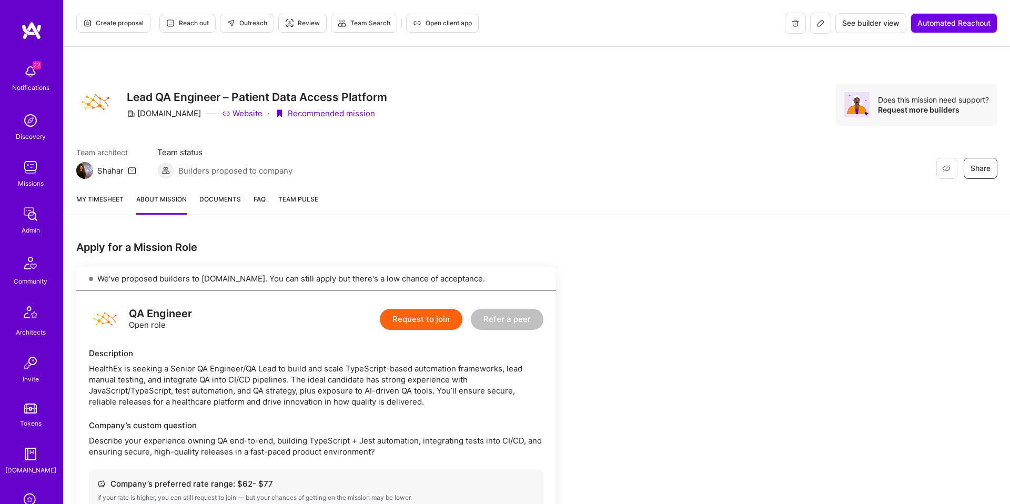
scroll to position [376, 0]
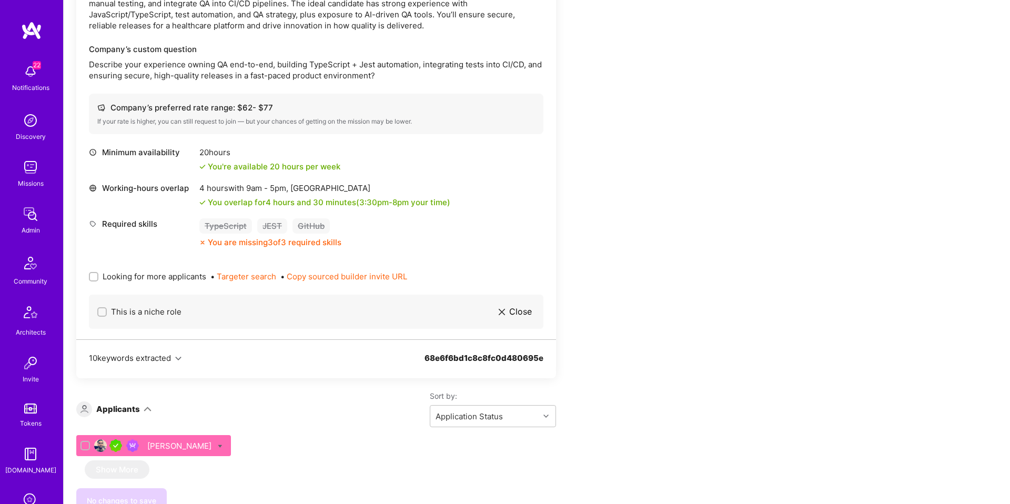
click at [95, 276] on input "Looking for more applicants" at bounding box center [94, 277] width 7 height 7
checkbox input "true"
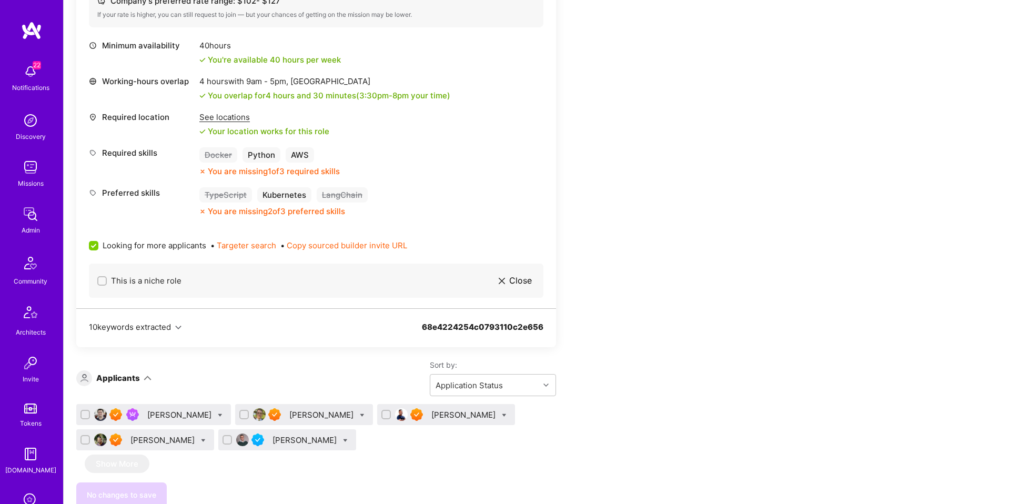
scroll to position [484, 0]
click at [231, 113] on div "See locations" at bounding box center [264, 116] width 130 height 11
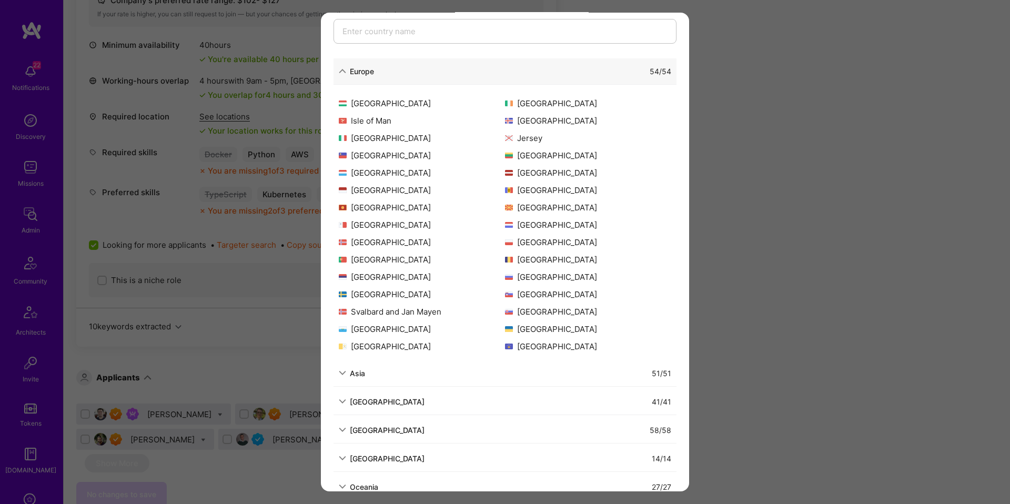
scroll to position [148, 0]
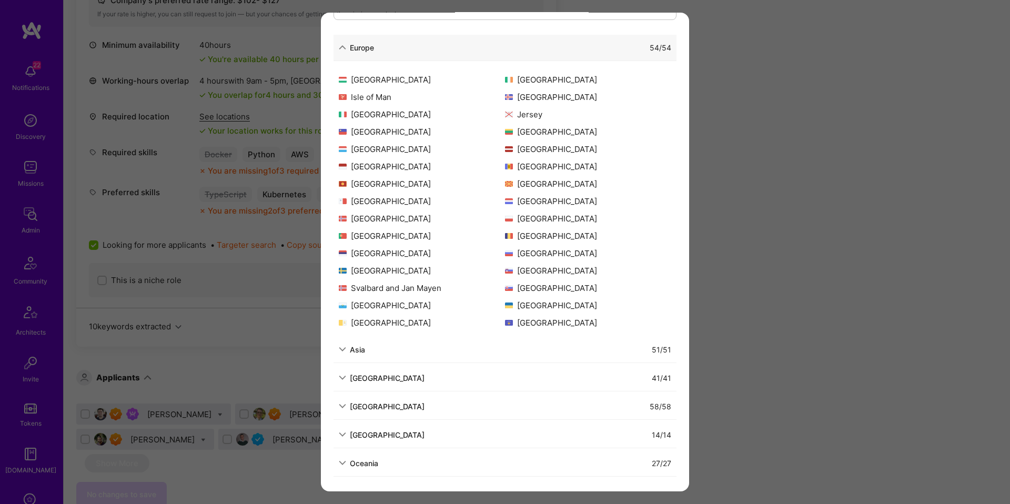
click at [774, 238] on div "Allowed Locations The locations that client marked as required will show up her…" at bounding box center [505, 252] width 1010 height 504
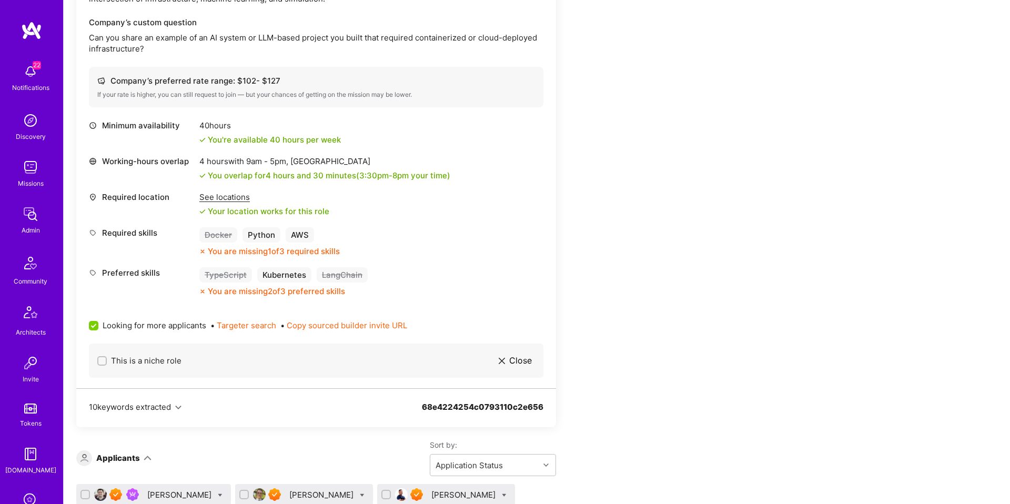
scroll to position [383, 0]
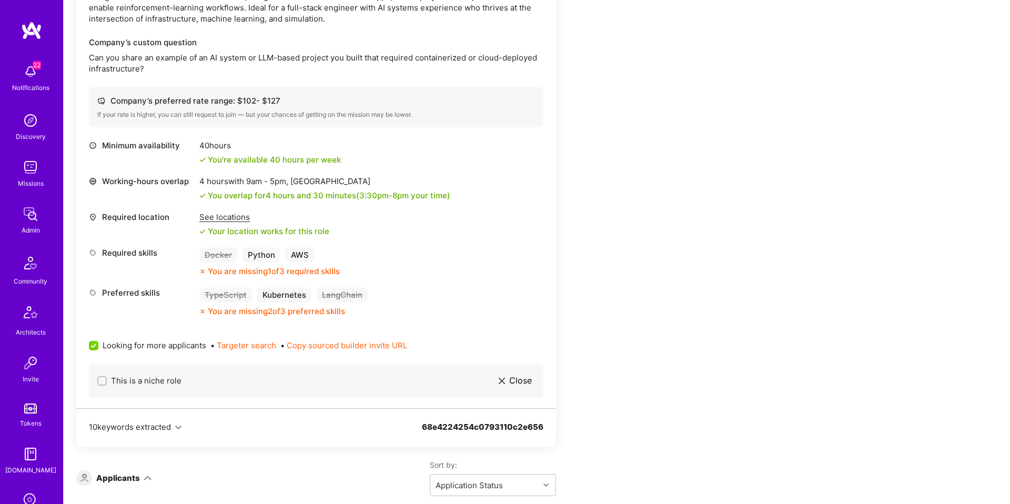
click at [217, 219] on div "See locations" at bounding box center [264, 217] width 130 height 11
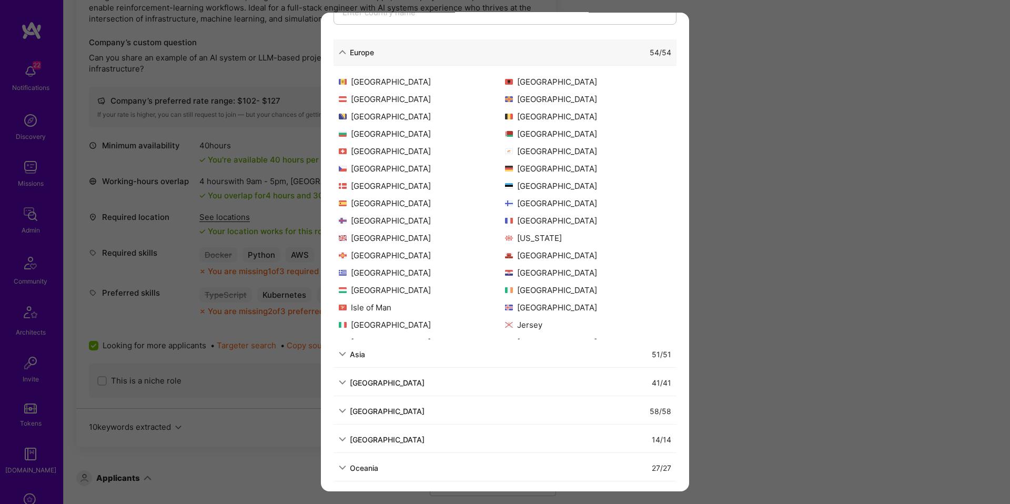
scroll to position [148, 0]
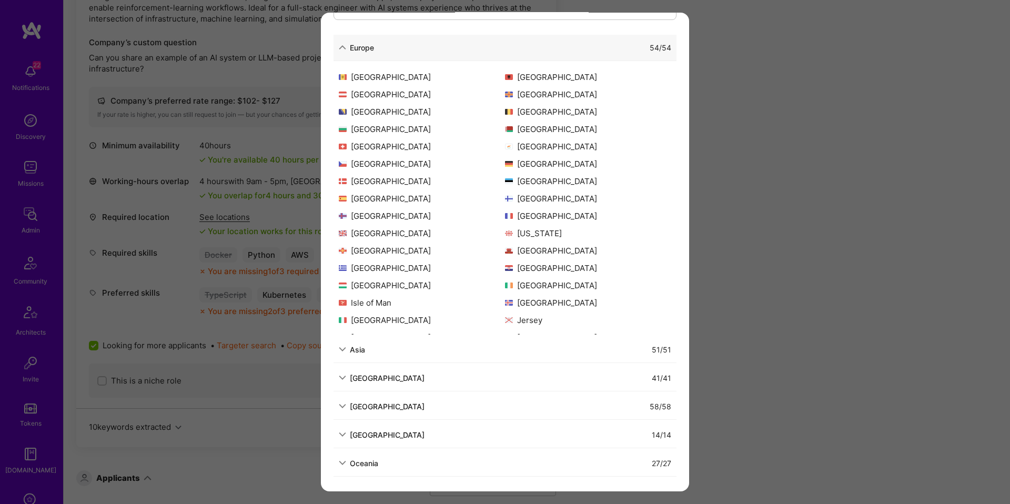
click at [746, 196] on div "Allowed Locations The locations that client marked as required will show up her…" at bounding box center [505, 252] width 1010 height 504
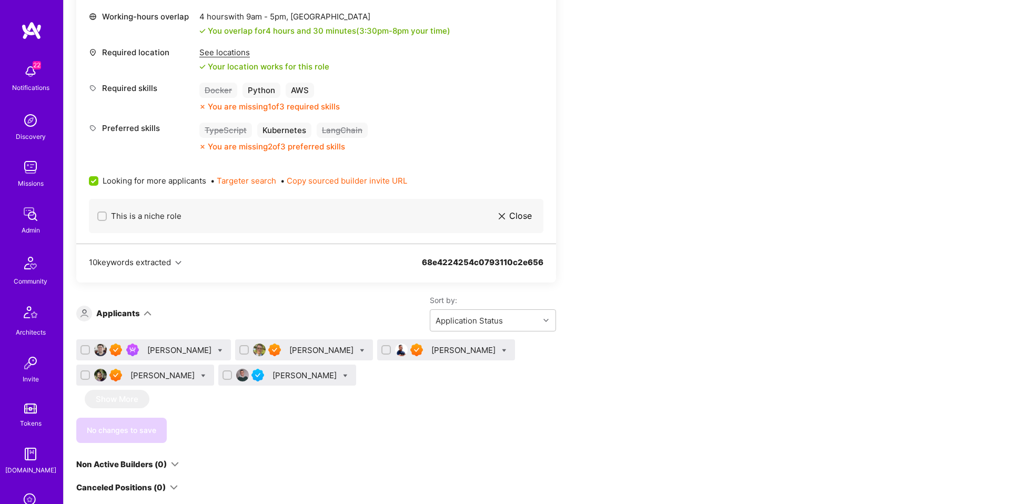
scroll to position [753, 0]
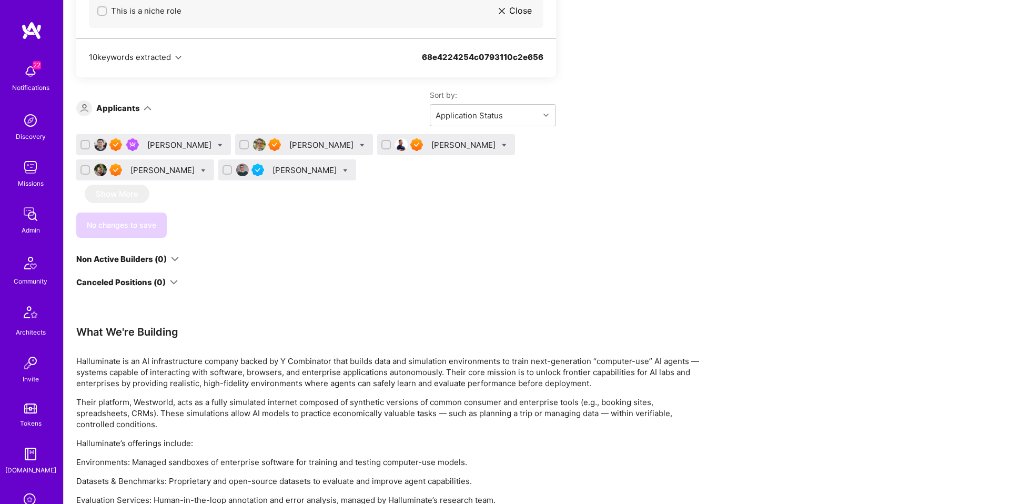
click at [148, 169] on div "[PERSON_NAME]" at bounding box center [164, 170] width 66 height 11
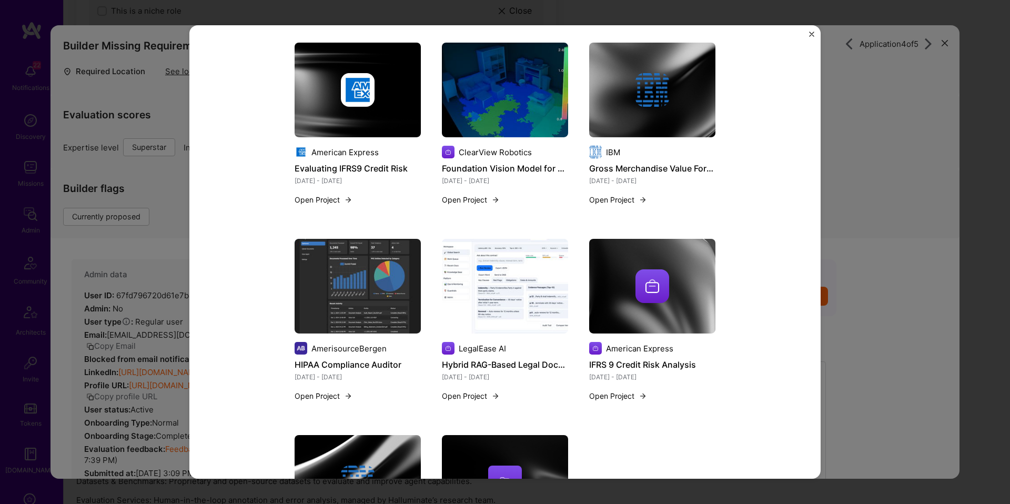
scroll to position [362, 0]
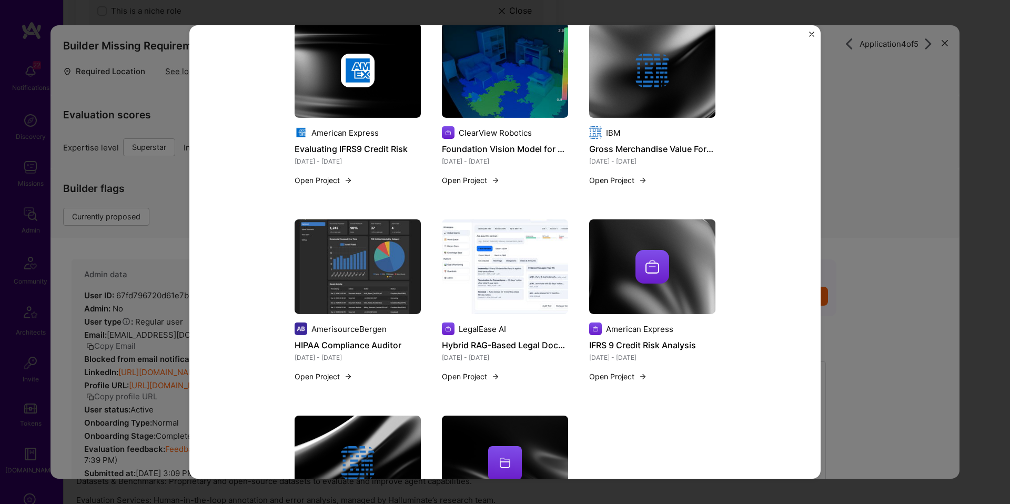
click at [79, 242] on div "Other projects from this builder Oneclick technologies Automated License Plate …" at bounding box center [505, 252] width 1010 height 504
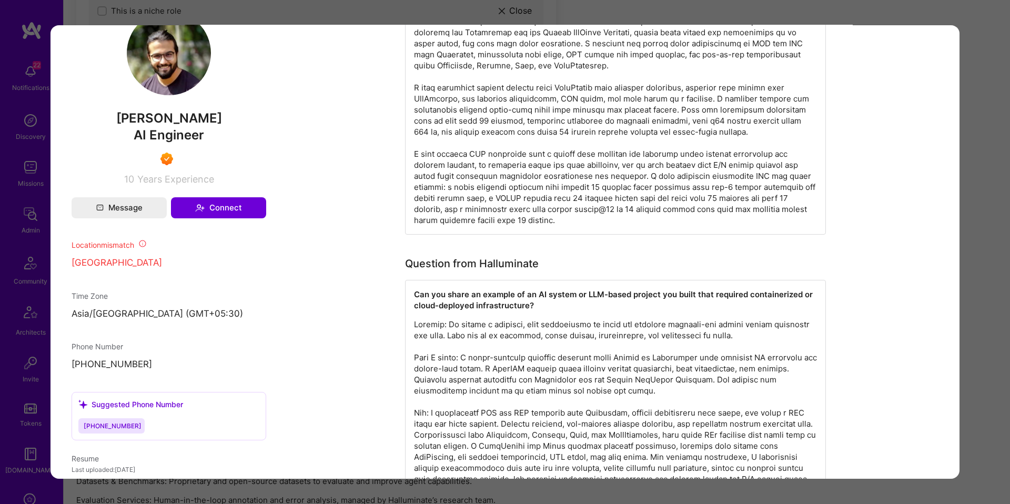
scroll to position [647, 0]
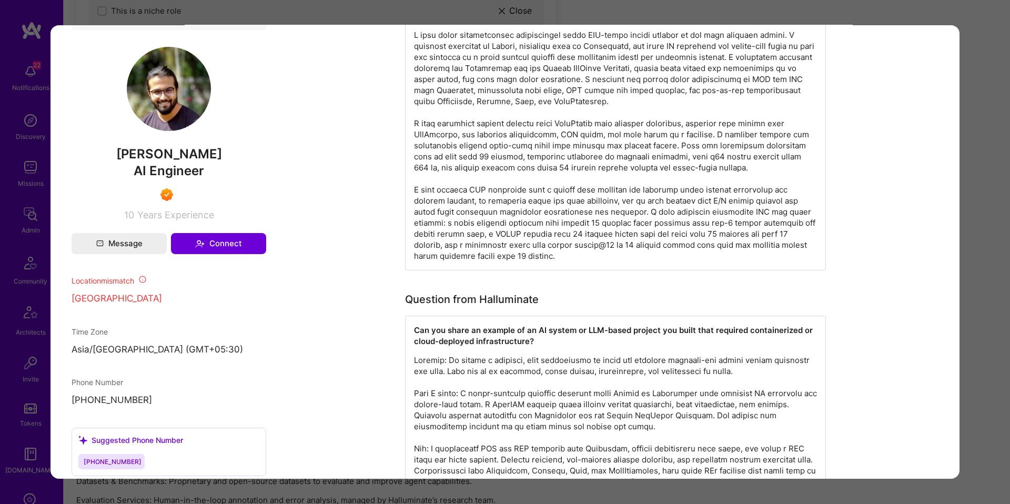
click at [996, 180] on div "Application 4 of 5 Builder Missing Requirements Required Location See locations…" at bounding box center [505, 252] width 1010 height 504
